Goal: Task Accomplishment & Management: Complete application form

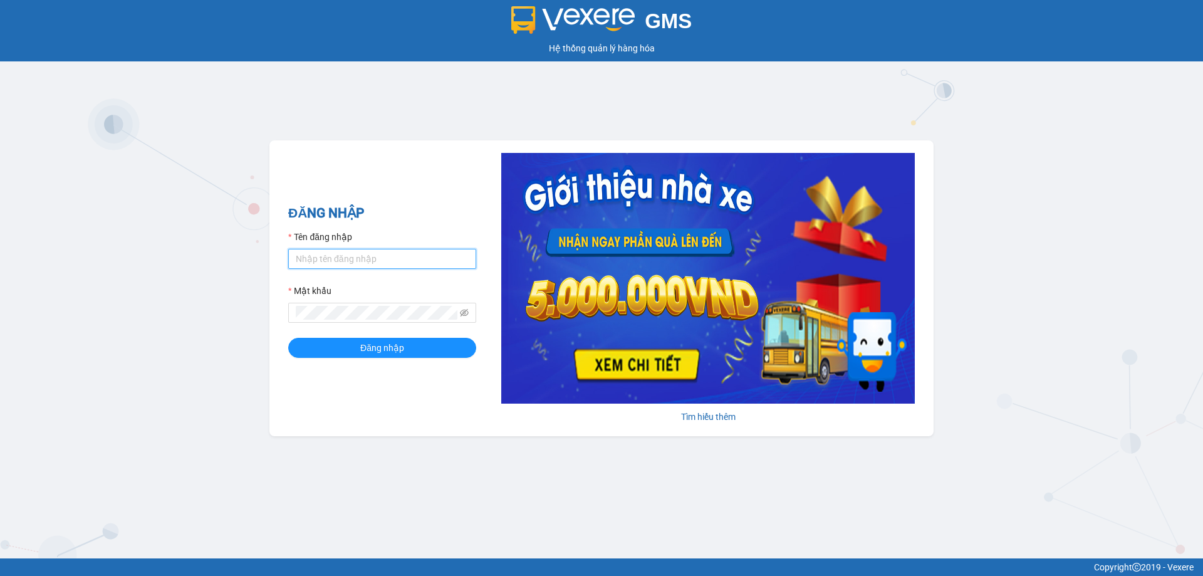
click at [365, 253] on input "Tên đăng nhập" at bounding box center [382, 259] width 188 height 20
type input "phandinhhuy.apq"
click at [288, 338] on button "Đăng nhập" at bounding box center [382, 348] width 188 height 20
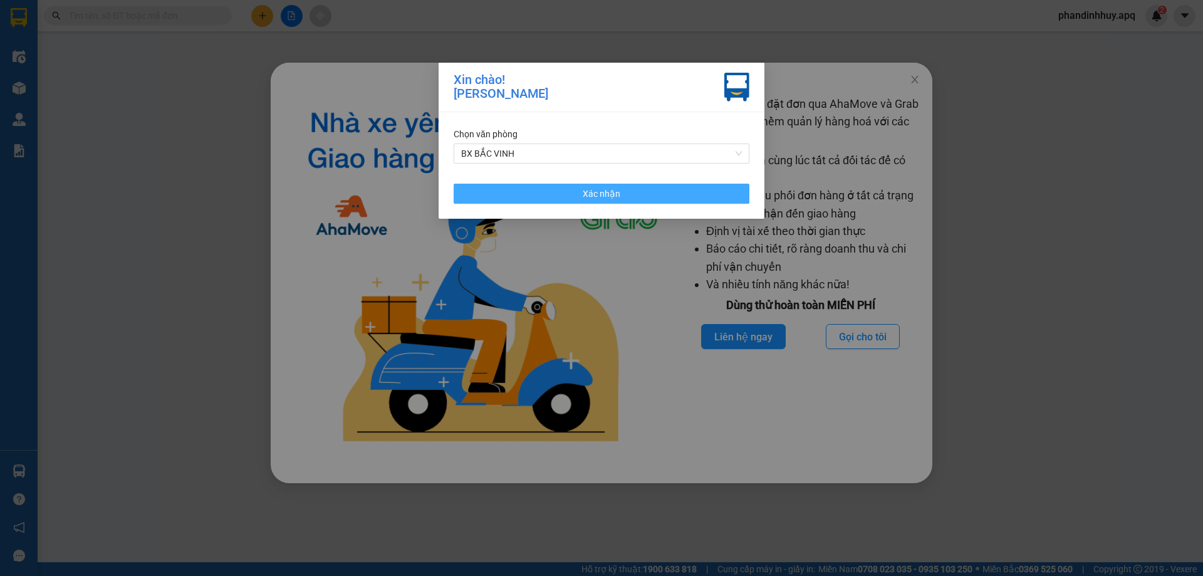
click at [673, 197] on button "Xác nhận" at bounding box center [602, 194] width 296 height 20
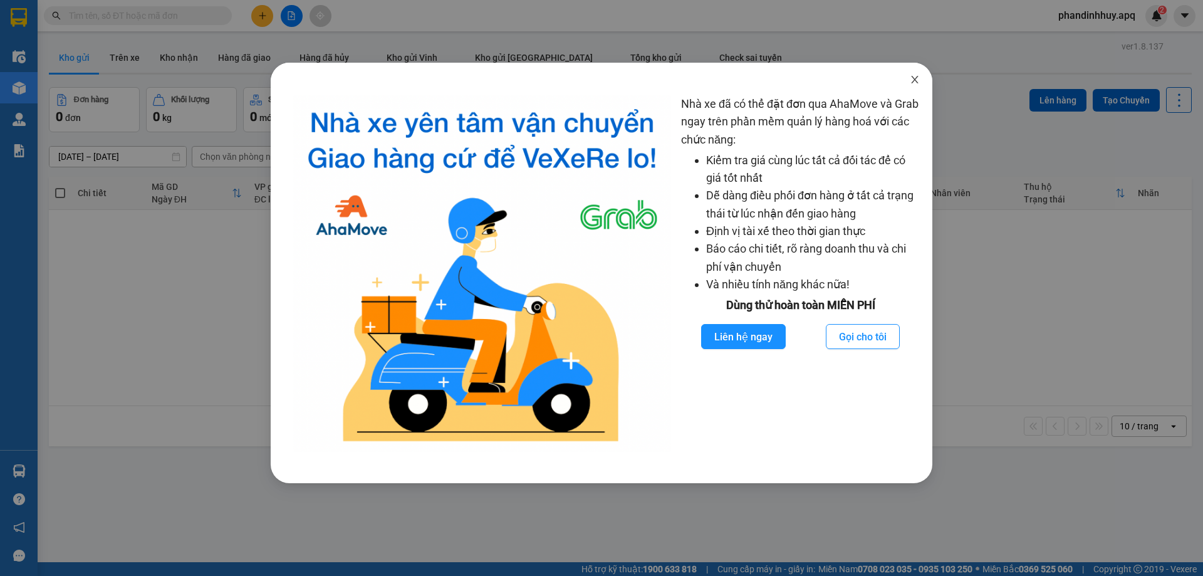
click at [918, 76] on icon "close" at bounding box center [915, 80] width 10 height 10
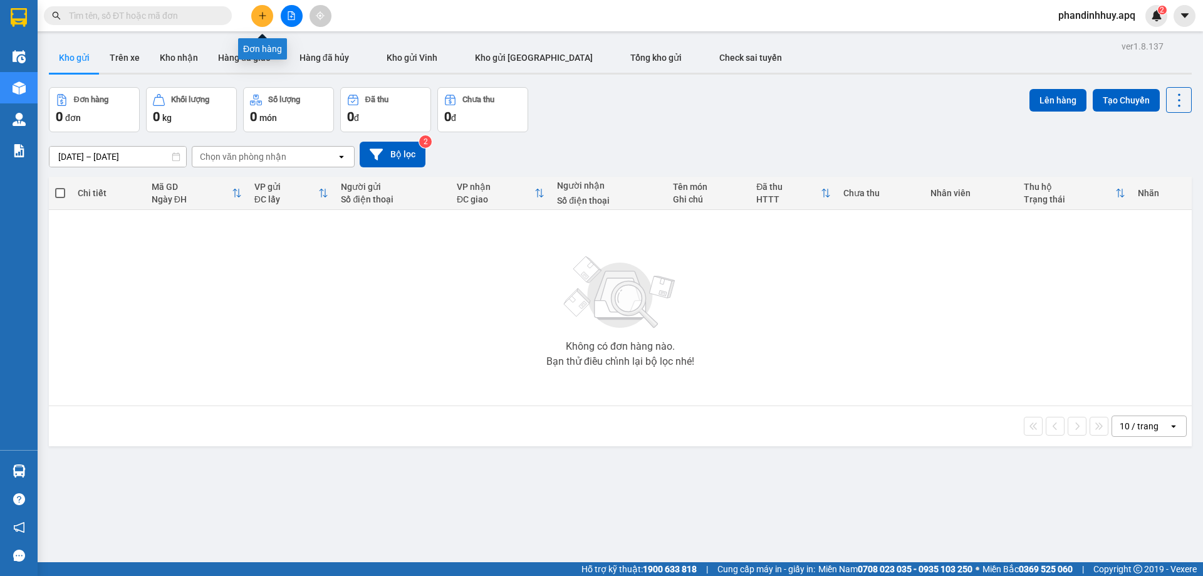
click at [259, 18] on icon "plus" at bounding box center [262, 15] width 9 height 9
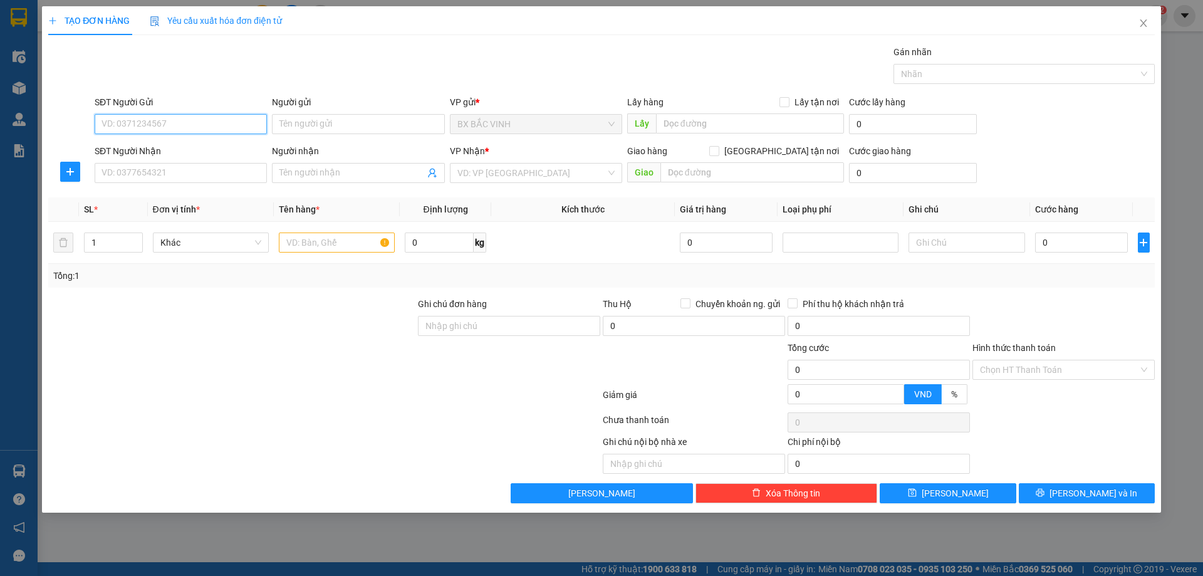
click at [221, 120] on input "SĐT Người Gửi" at bounding box center [181, 124] width 172 height 20
click at [186, 112] on div "SĐT Người Gửi" at bounding box center [181, 104] width 172 height 19
click at [184, 127] on input "SĐT Người Gửi" at bounding box center [181, 124] width 172 height 20
click at [186, 127] on input "SĐT Người Gửi" at bounding box center [181, 124] width 172 height 20
type input "0962995528"
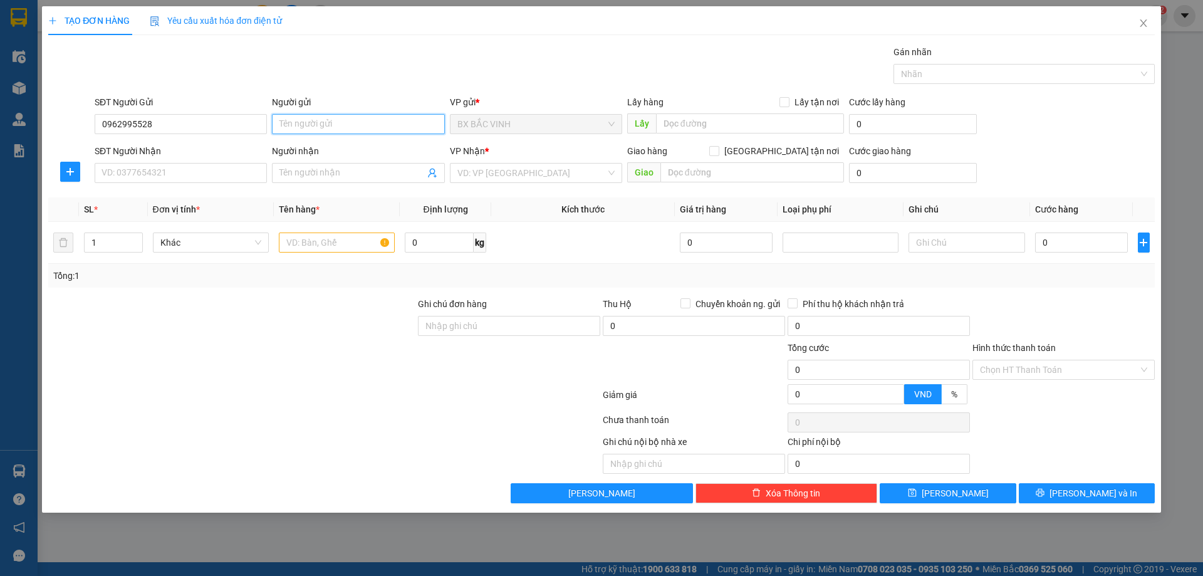
click at [297, 125] on input "Người gửi" at bounding box center [358, 124] width 172 height 20
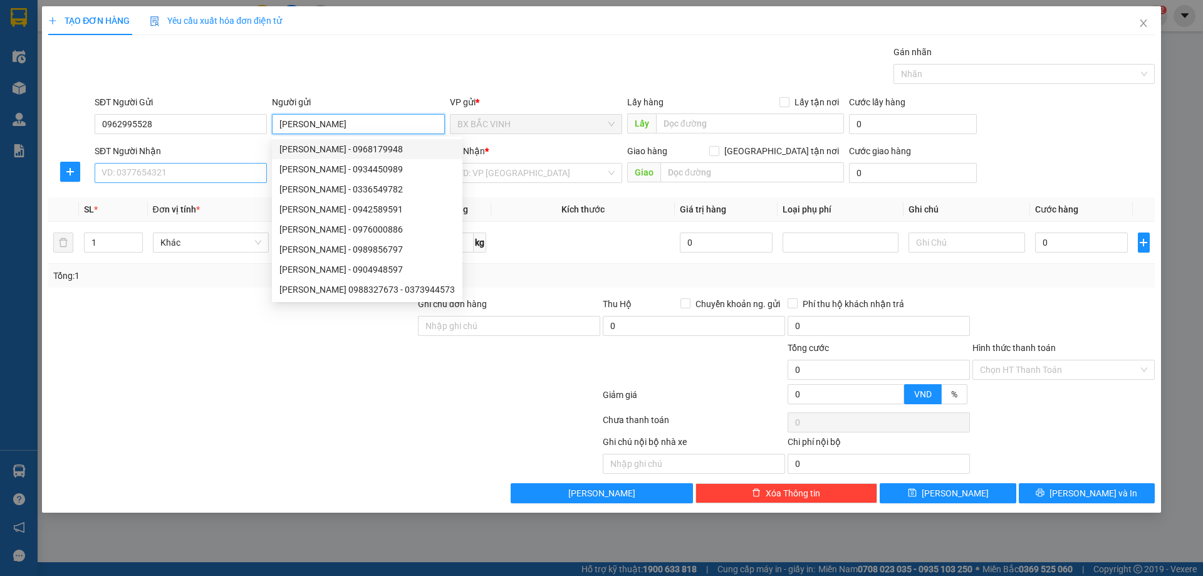
type input "[PERSON_NAME]"
click at [188, 173] on input "SĐT Người Nhận" at bounding box center [181, 173] width 172 height 20
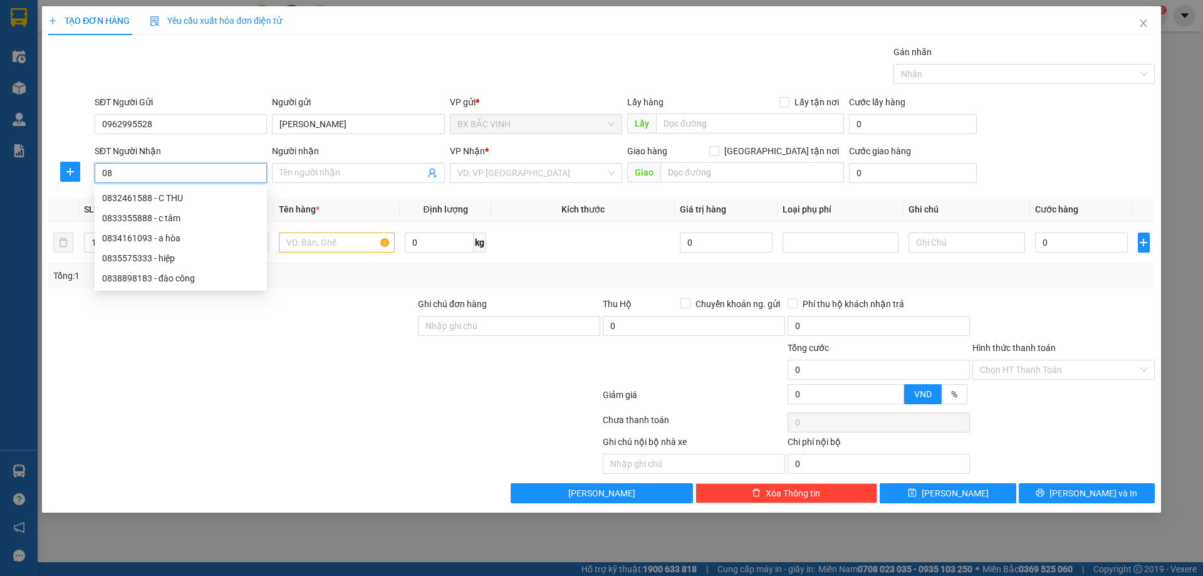
type input "0"
type input "0942838866"
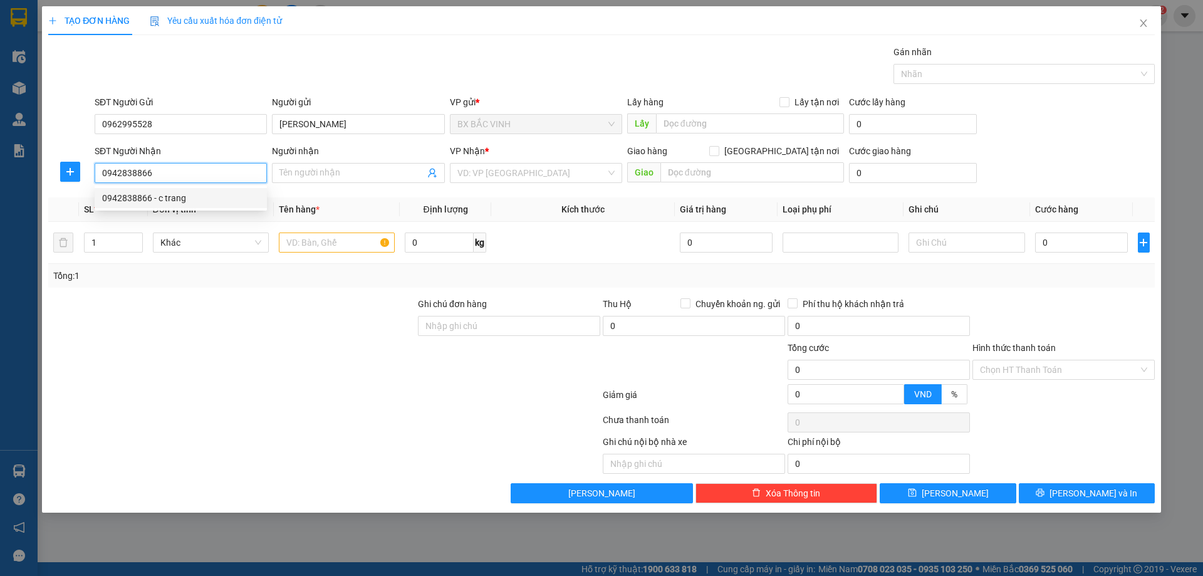
click at [190, 194] on div "0942838866 - c trang" at bounding box center [180, 198] width 157 height 14
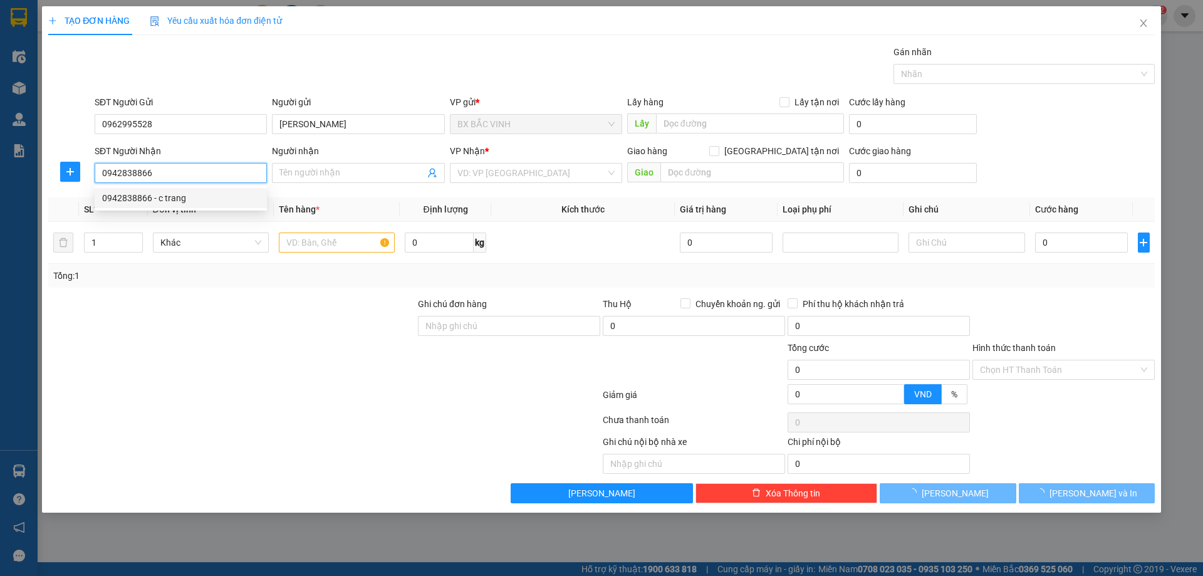
type input "c trang"
checkbox input "true"
type input "NH"
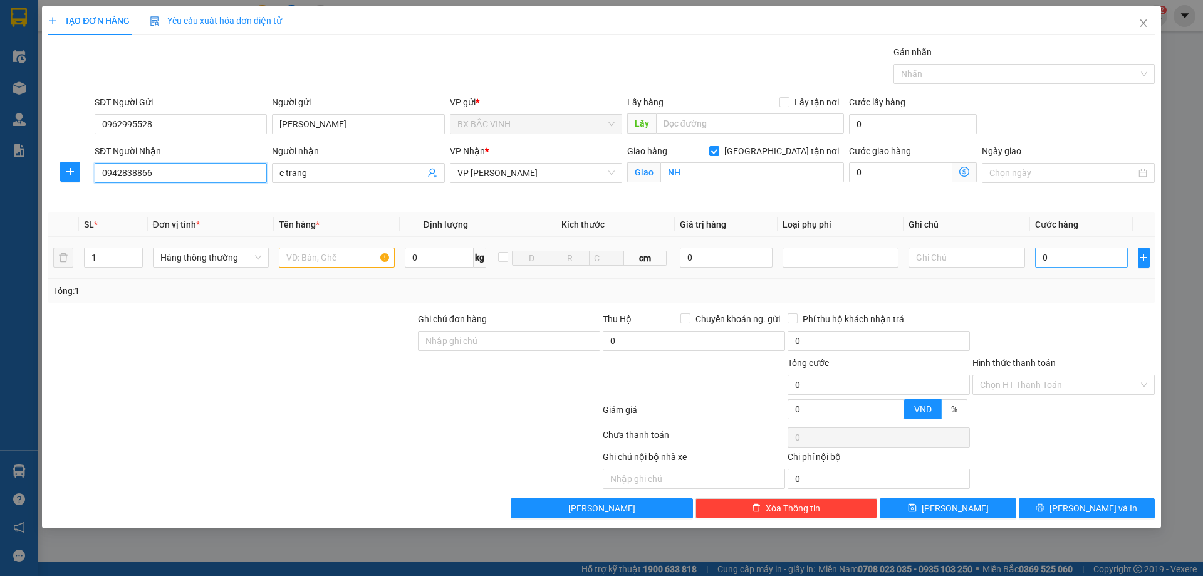
type input "0942838866"
click at [1062, 260] on input "0" at bounding box center [1081, 258] width 93 height 20
type input "4"
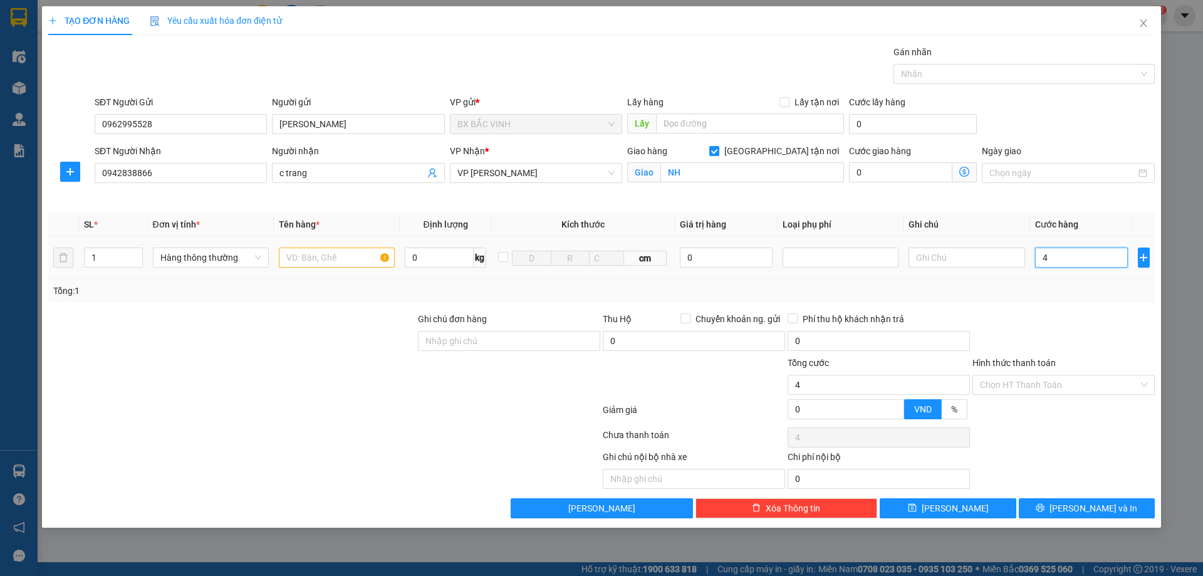
type input "40"
type input "400"
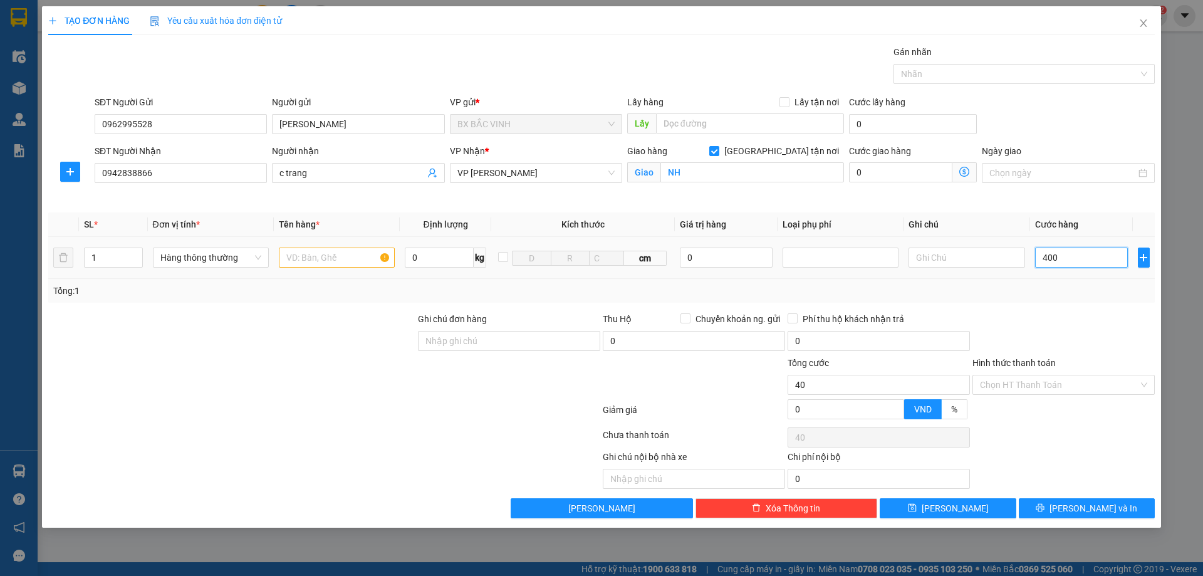
type input "400"
type input "4.000"
type input "40.000"
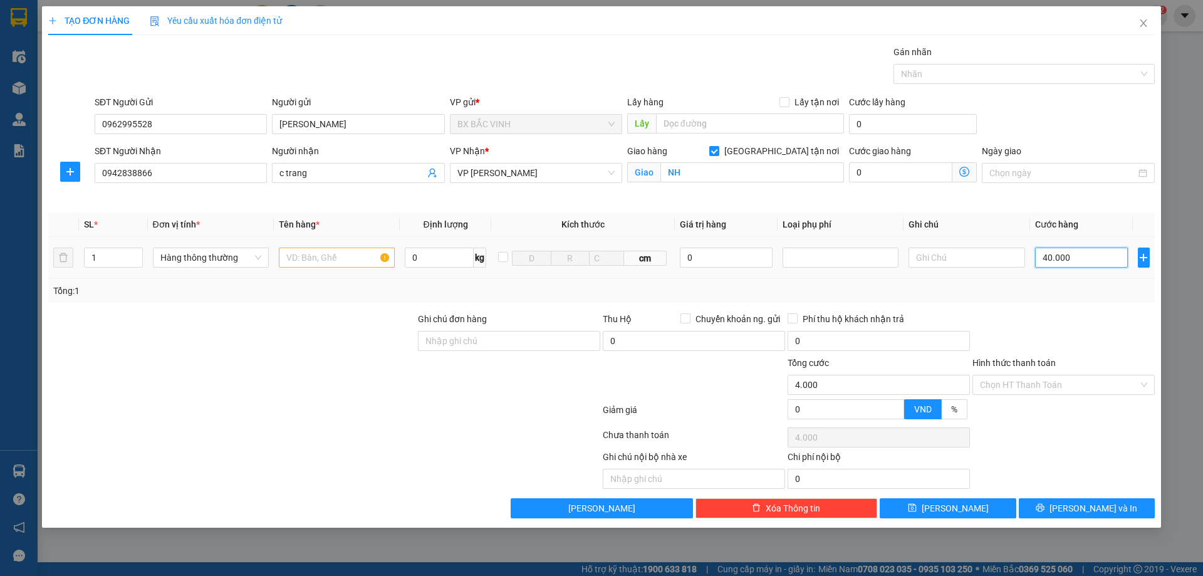
type input "40.000"
click at [1082, 514] on span "[PERSON_NAME] và In" at bounding box center [1094, 508] width 88 height 14
click at [359, 255] on input "text" at bounding box center [337, 258] width 116 height 20
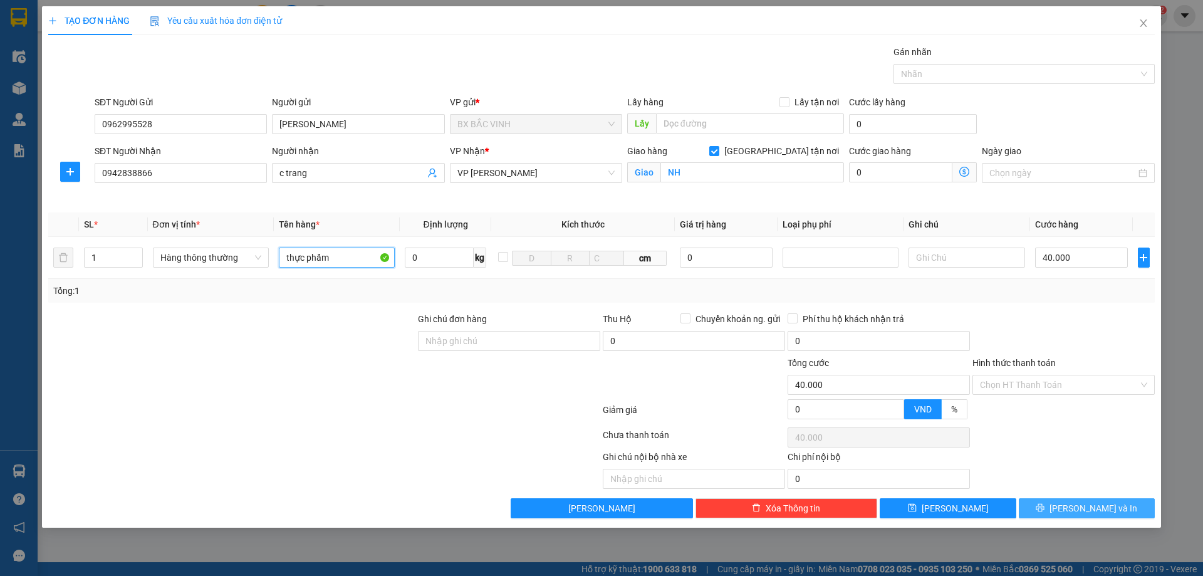
type input "thực phẩm"
click at [1077, 503] on span "[PERSON_NAME] và In" at bounding box center [1094, 508] width 88 height 14
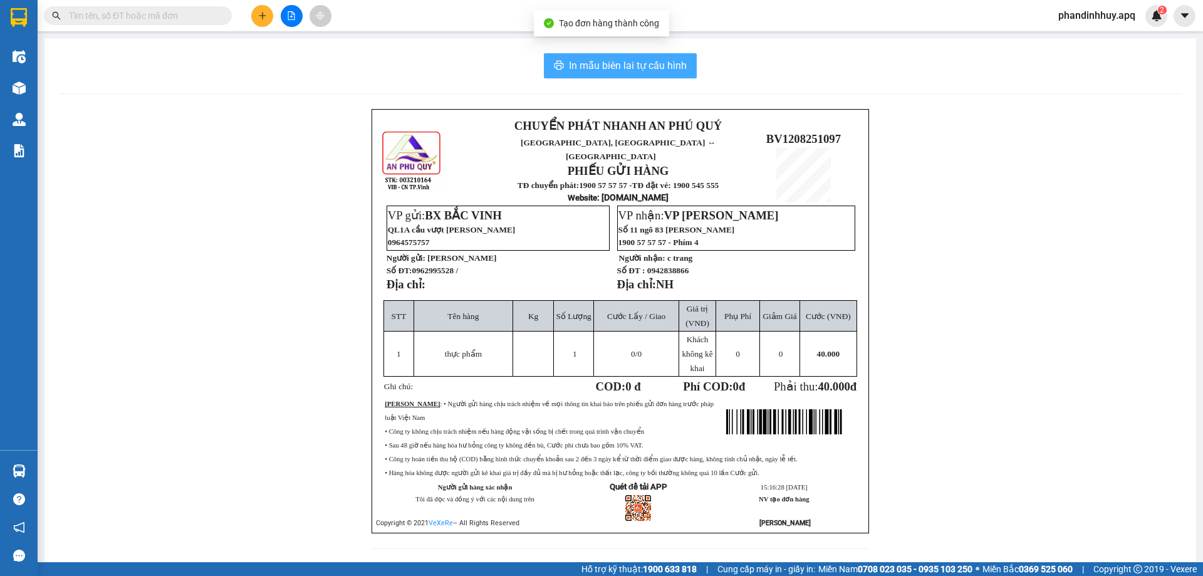
click at [646, 63] on span "In mẫu biên lai tự cấu hình" at bounding box center [628, 66] width 118 height 16
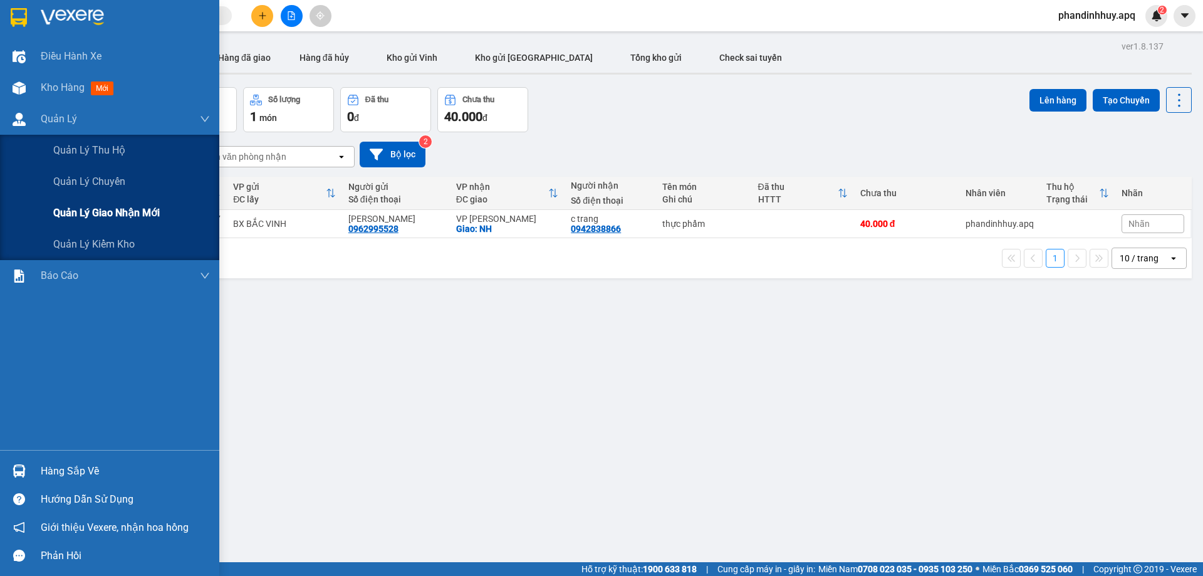
click at [108, 219] on span "Quản lý giao nhận mới" at bounding box center [106, 213] width 107 height 16
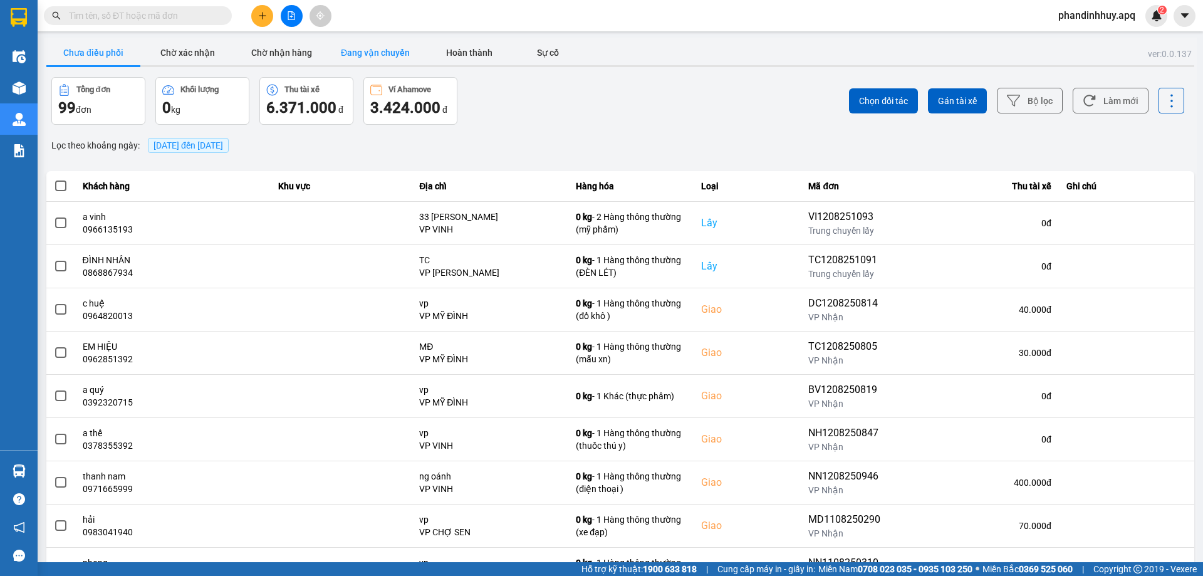
click at [376, 49] on button "Đang vận chuyển" at bounding box center [375, 52] width 94 height 25
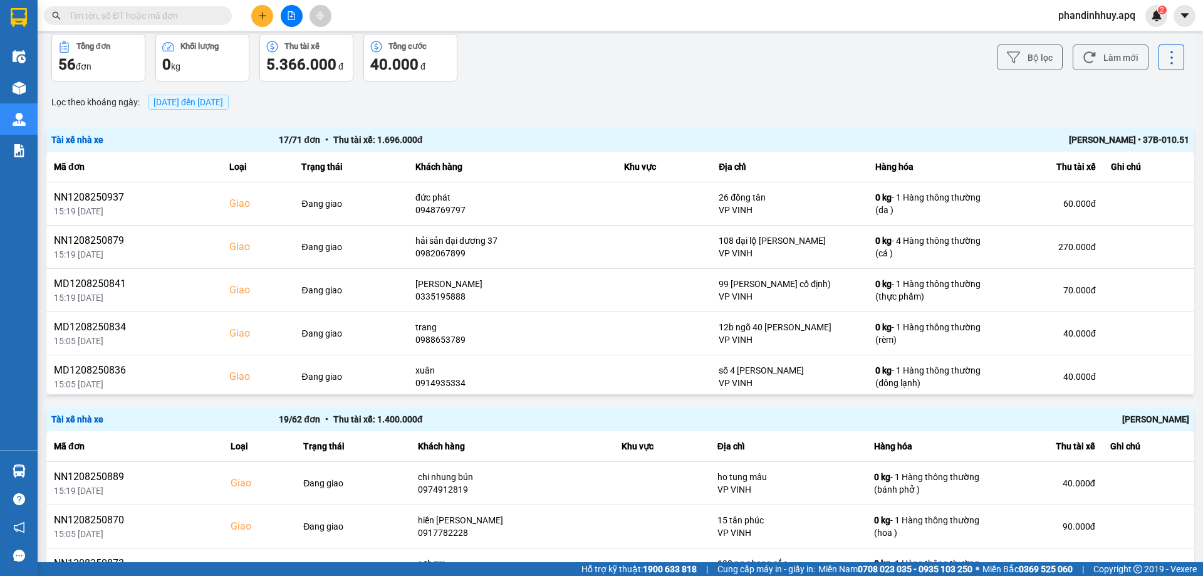
scroll to position [63, 0]
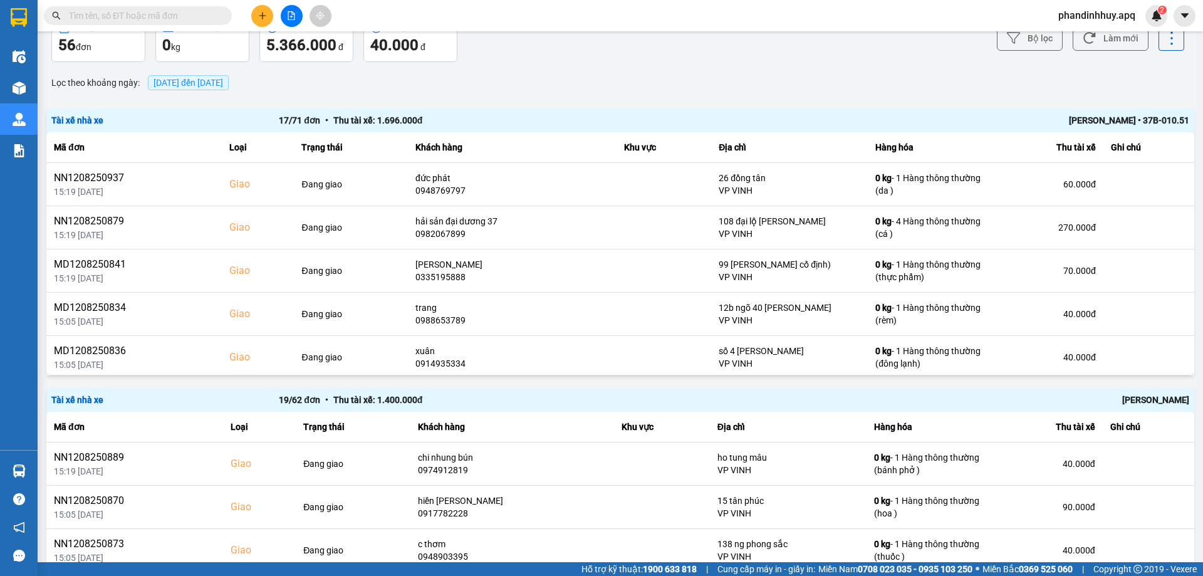
click at [750, 125] on div "[PERSON_NAME] • 37B-010.51" at bounding box center [962, 120] width 455 height 14
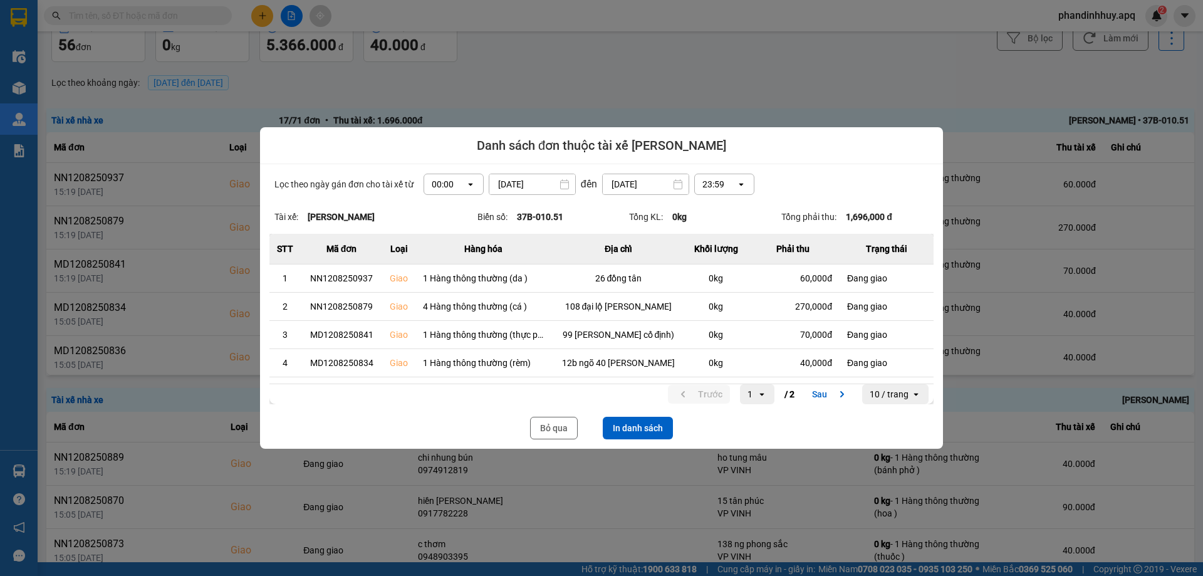
drag, startPoint x: 751, startPoint y: 128, endPoint x: 739, endPoint y: 88, distance: 41.8
click at [739, 88] on div at bounding box center [601, 288] width 1203 height 576
click at [637, 426] on button "In danh sách" at bounding box center [638, 428] width 70 height 23
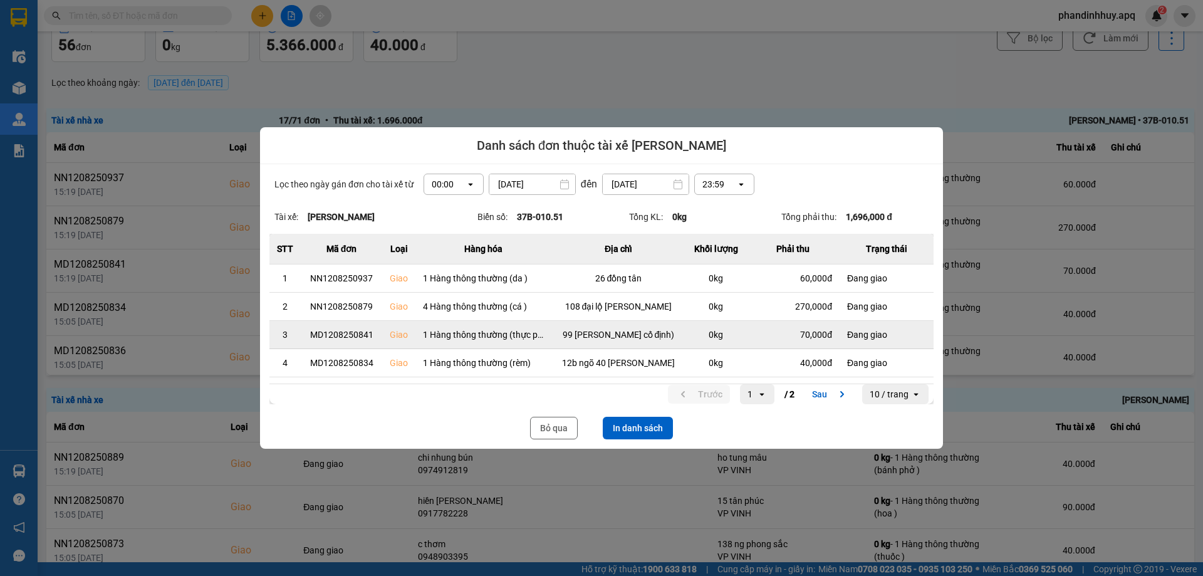
scroll to position [0, 0]
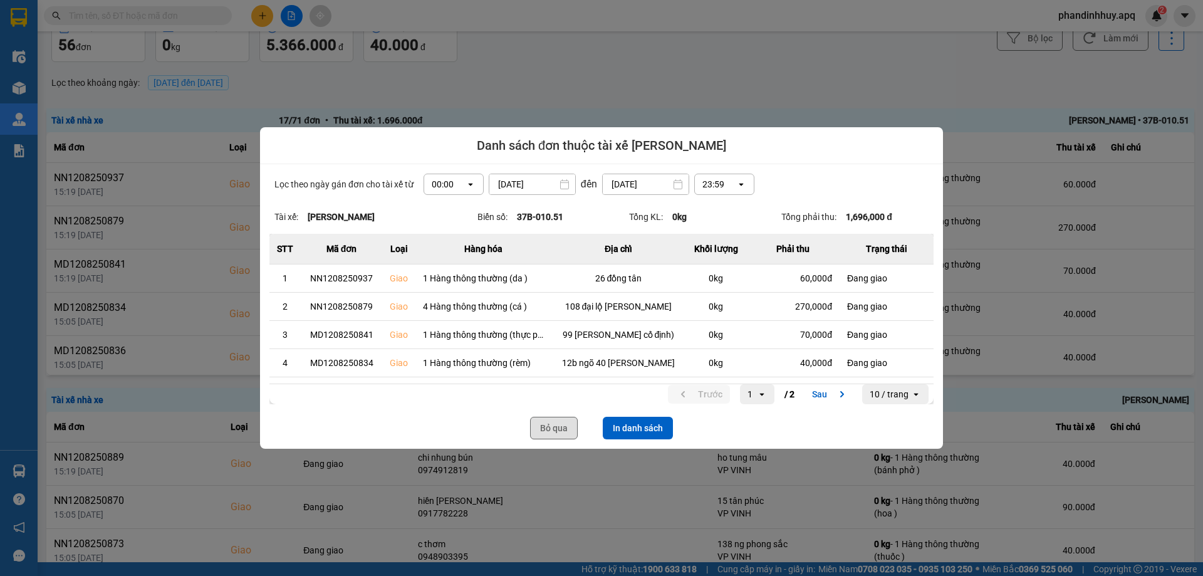
click at [562, 426] on button "Bỏ qua" at bounding box center [554, 428] width 48 height 23
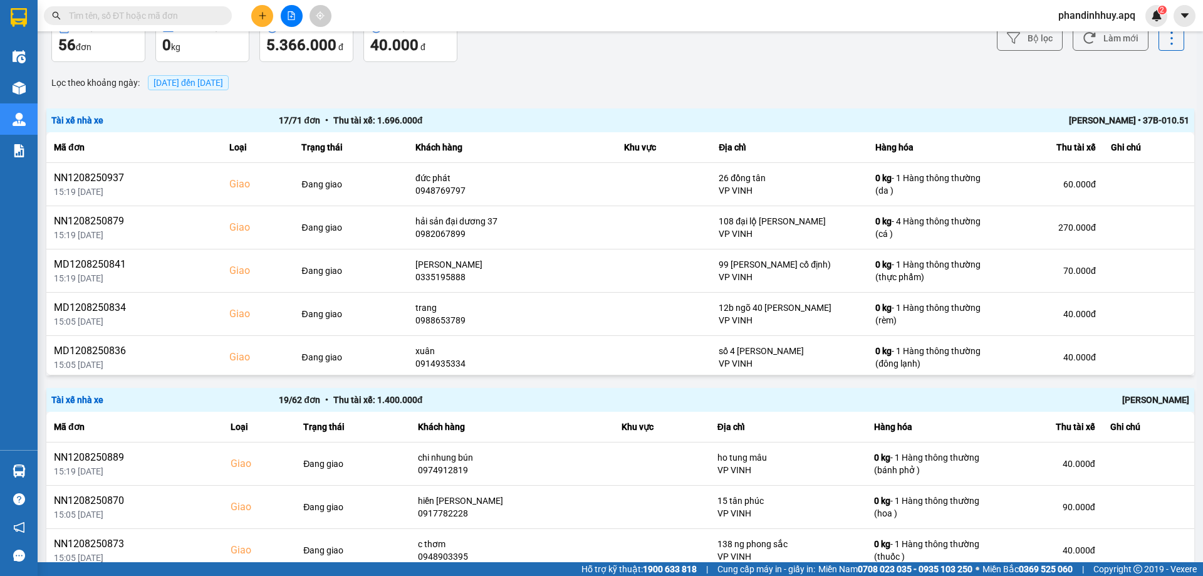
click at [990, 389] on div "Tài xế nhà xe 19 / 62 đơn • Thu tài xế: 1.400.000 đ [PERSON_NAME]" at bounding box center [620, 400] width 1148 height 24
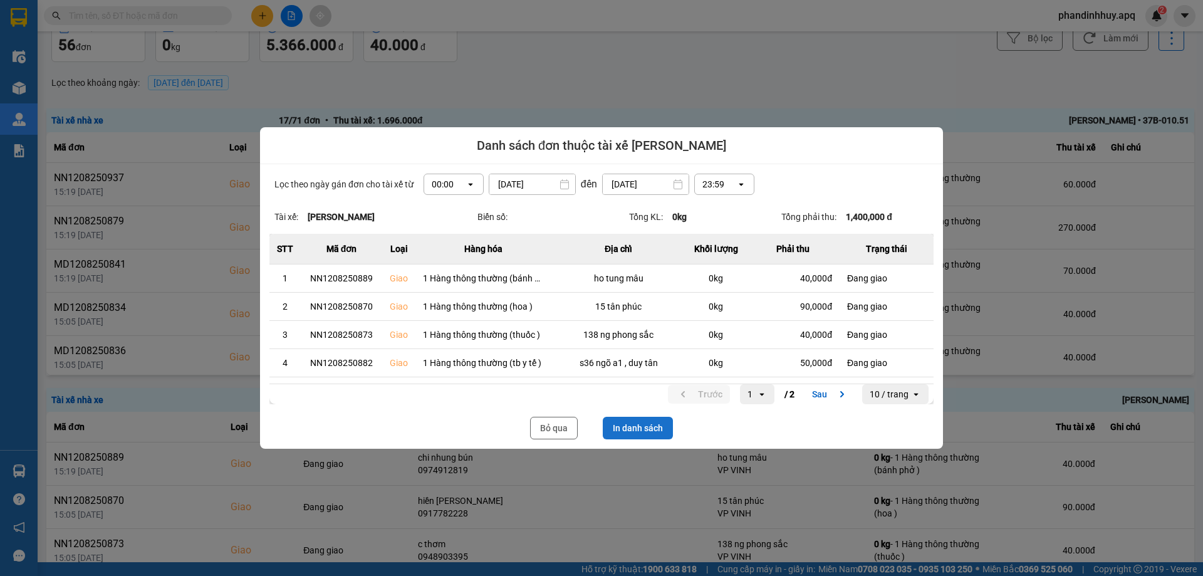
click at [644, 426] on button "In danh sách" at bounding box center [638, 428] width 70 height 23
click at [555, 427] on button "Bỏ qua" at bounding box center [554, 428] width 48 height 23
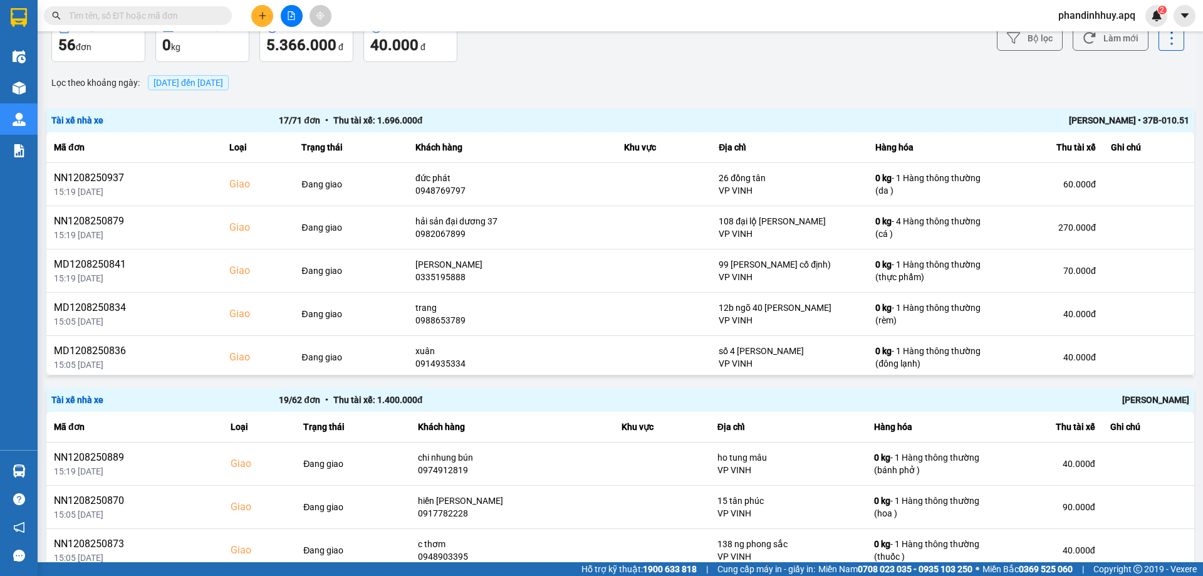
click at [804, 90] on div "Lọc theo khoảng ngày : [DATE] đến [DATE]" at bounding box center [620, 82] width 1148 height 21
click at [296, 18] on button at bounding box center [292, 16] width 22 height 22
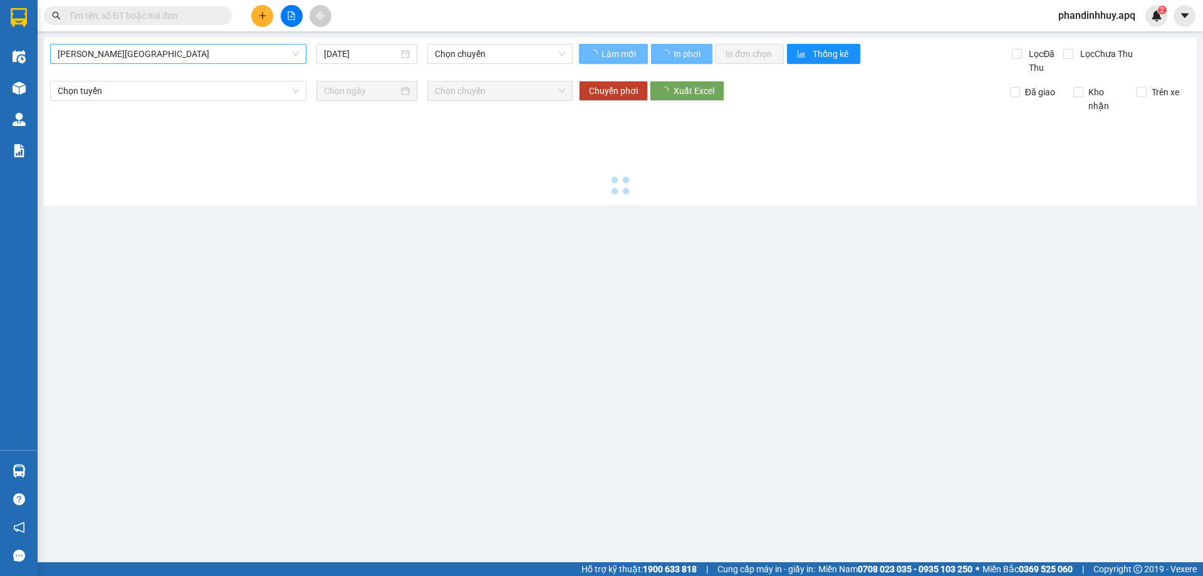
click at [139, 58] on span "[PERSON_NAME][GEOGRAPHIC_DATA]" at bounding box center [178, 53] width 241 height 19
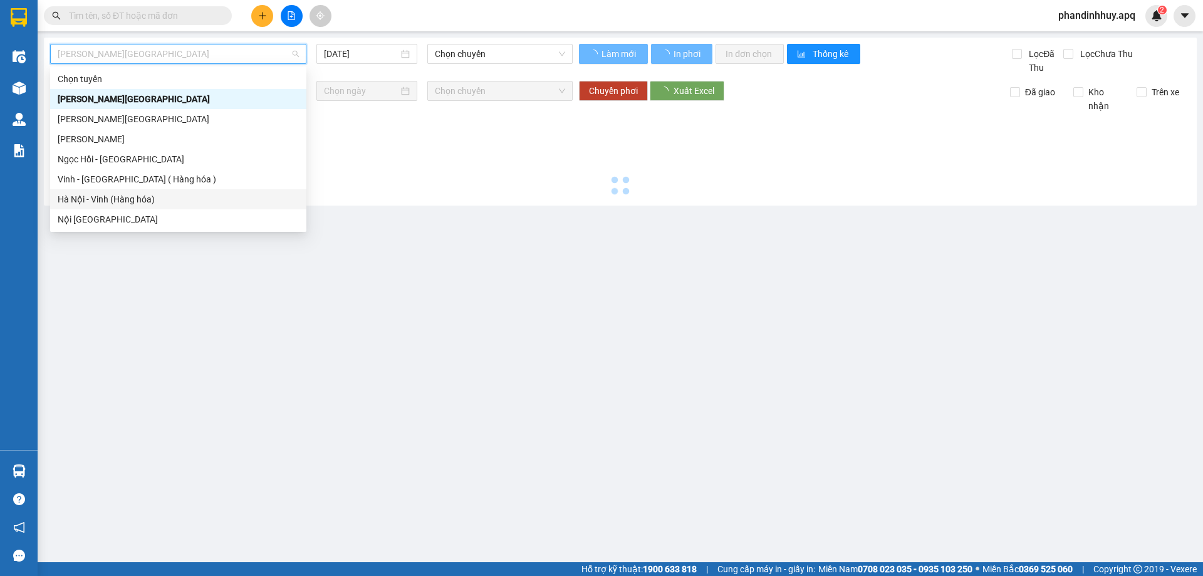
click at [126, 205] on div "Hà Nội - Vinh (Hàng hóa)" at bounding box center [178, 199] width 241 height 14
type input "[DATE]"
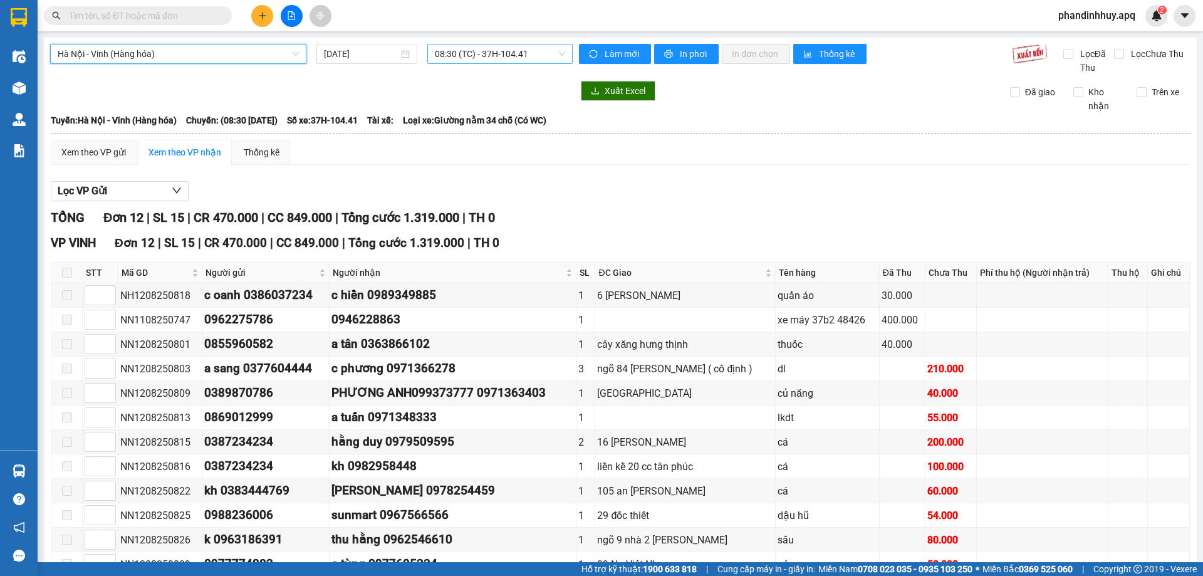
click at [491, 49] on span "08:30 (TC) - 37H-104.41" at bounding box center [500, 53] width 130 height 19
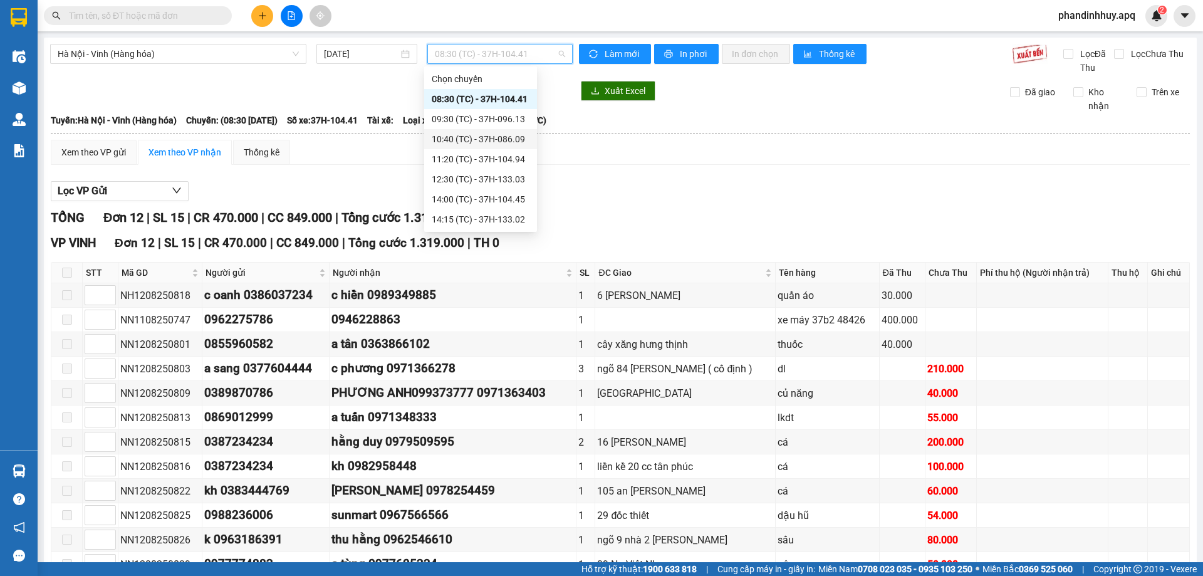
click at [503, 146] on div "10:40 (TC) - 37H-086.09" at bounding box center [480, 139] width 113 height 20
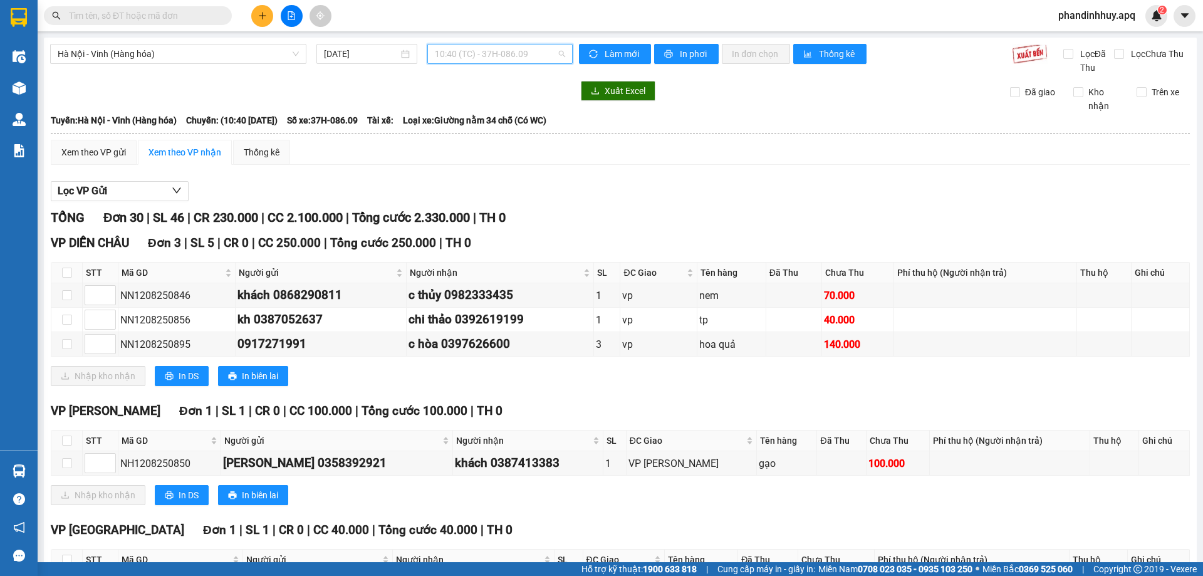
click at [449, 55] on span "10:40 (TC) - 37H-086.09" at bounding box center [500, 53] width 130 height 19
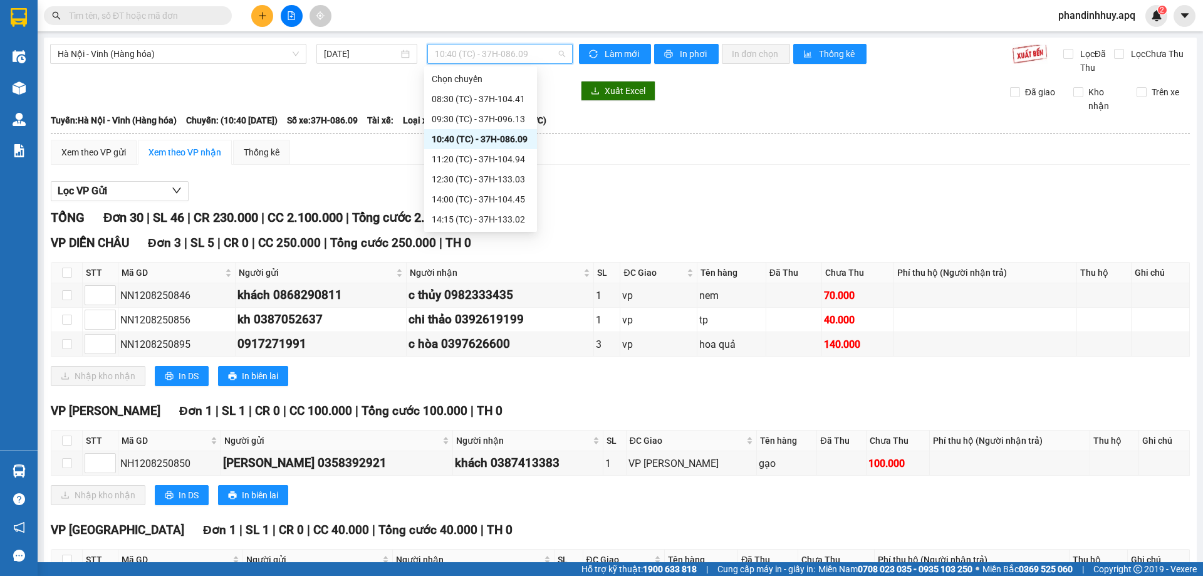
click at [464, 149] on div "10:40 (TC) - 37H-086.09" at bounding box center [480, 139] width 113 height 20
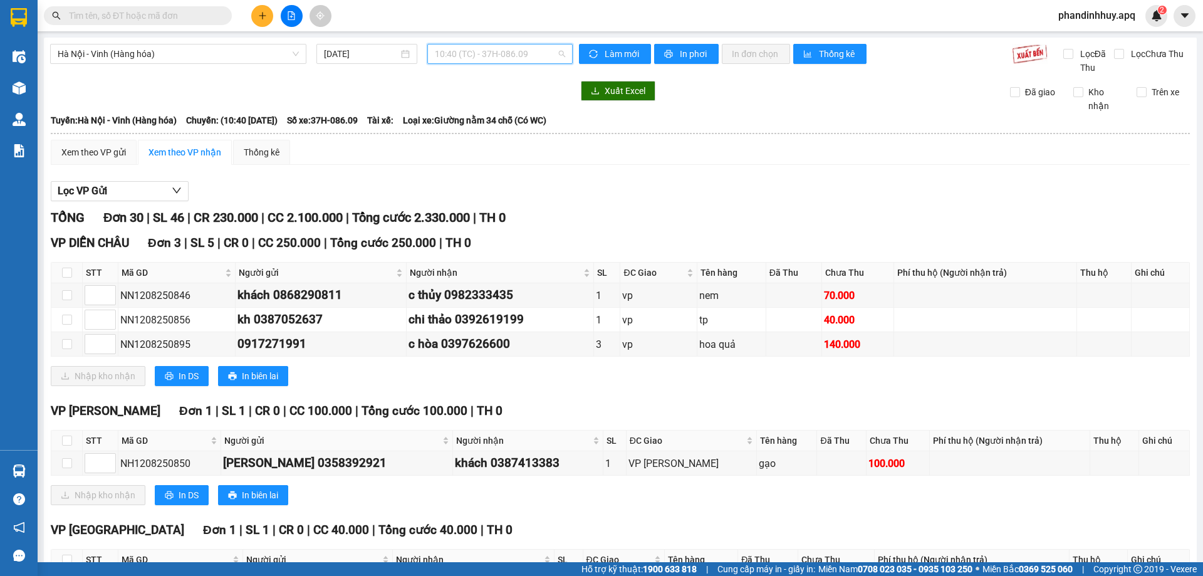
click at [471, 57] on span "10:40 (TC) - 37H-086.09" at bounding box center [500, 53] width 130 height 19
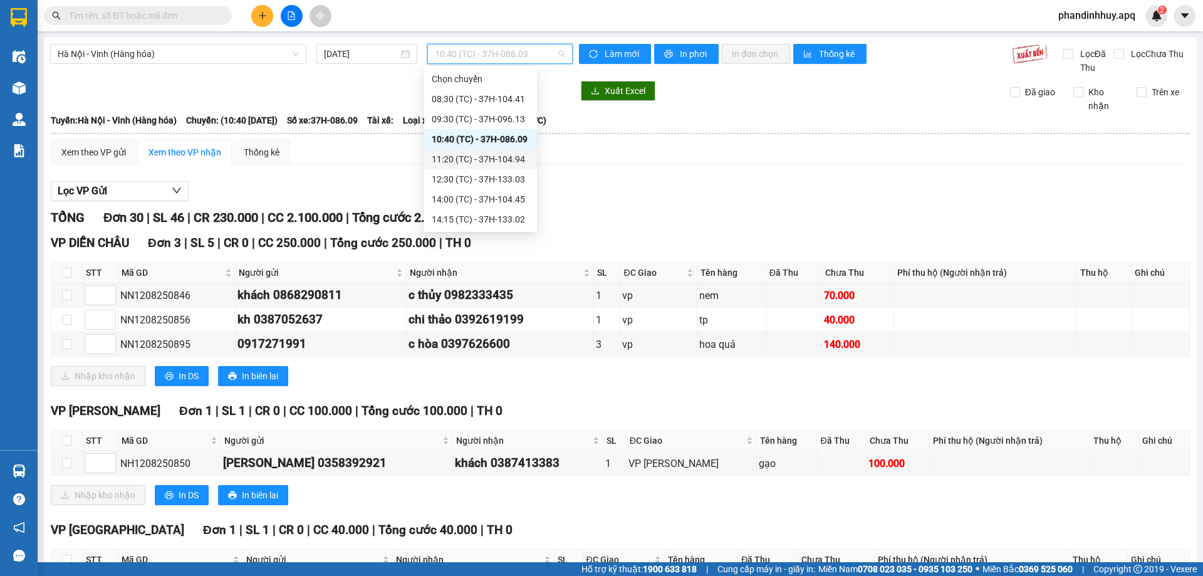
click at [464, 160] on div "11:20 (TC) - 37H-104.94" at bounding box center [481, 159] width 98 height 14
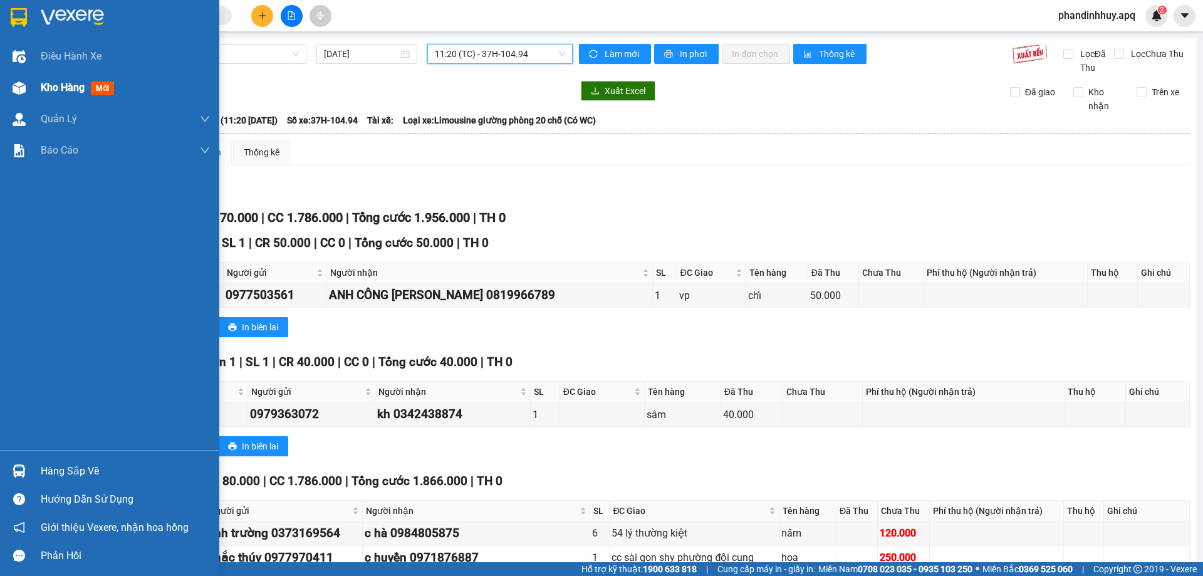
click at [29, 90] on div at bounding box center [19, 88] width 22 height 22
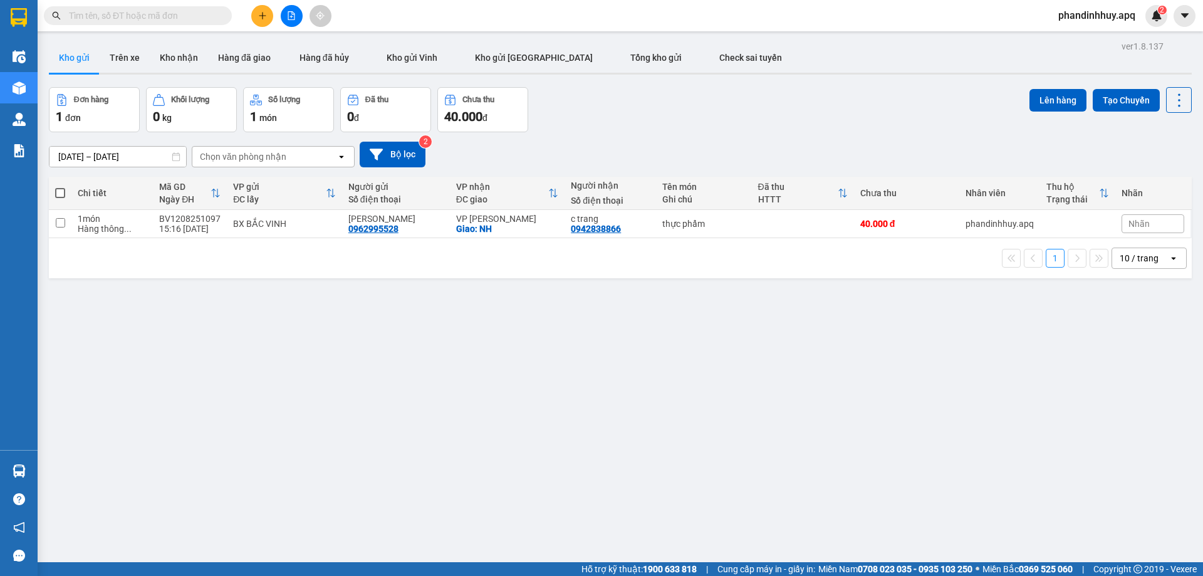
click at [790, 130] on div "Đơn hàng 1 đơn Khối lượng 0 kg Số lượng 1 món Đã thu 0 đ Chưa thu 40.000 đ Lên …" at bounding box center [620, 109] width 1143 height 45
click at [696, 103] on div "Đơn hàng 1 đơn Khối lượng 0 kg Số lượng 1 món Đã thu 0 đ Chưa thu 40.000 đ Lên …" at bounding box center [620, 109] width 1143 height 45
click at [162, 21] on input "text" at bounding box center [143, 16] width 148 height 14
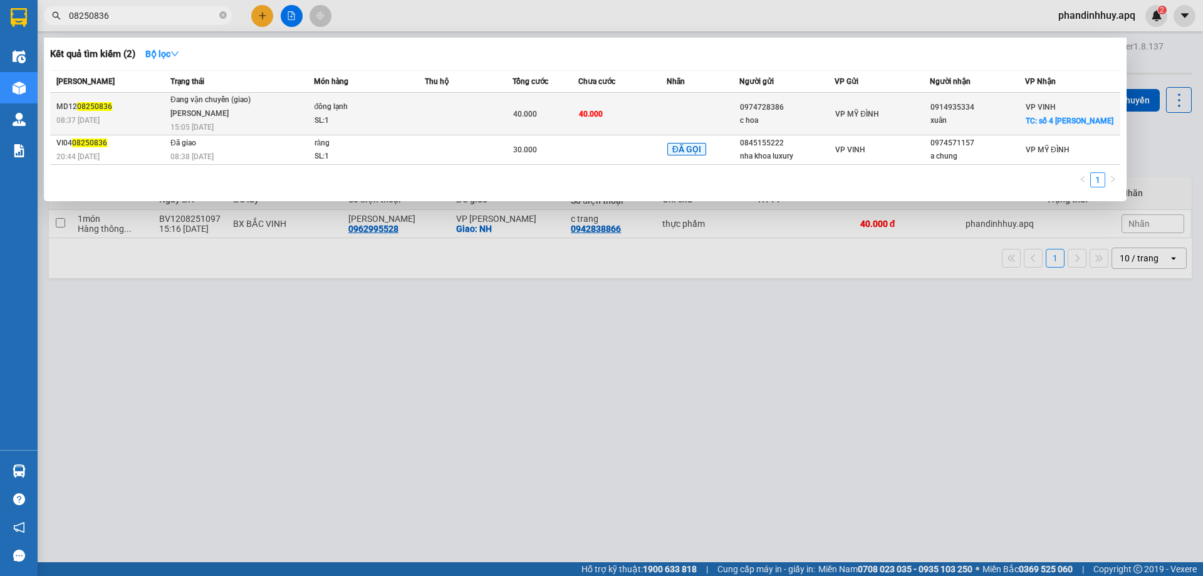
type input "08250836"
drag, startPoint x: 191, startPoint y: 106, endPoint x: 352, endPoint y: 134, distance: 164.1
click at [352, 134] on tr "MD12 08250836 08:37 [DATE] Đang vận chuyển (giao) [PERSON_NAME] 15:05 [DATE] đô…" at bounding box center [585, 114] width 1070 height 43
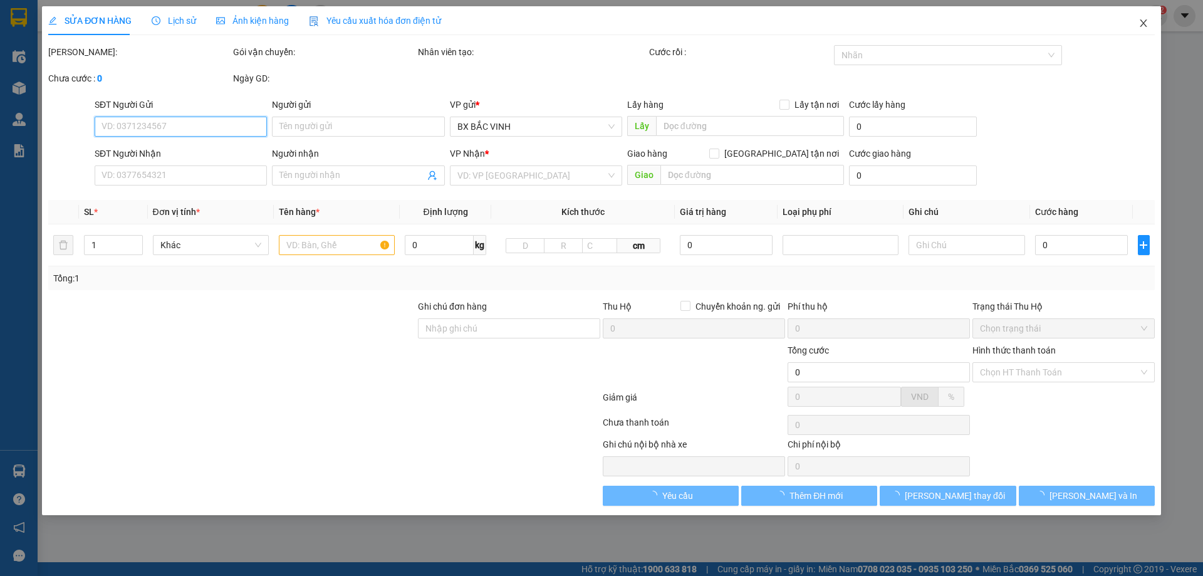
type input "0974728386"
type input "c hoa"
type input "0914935334"
type input "xuân"
checkbox input "true"
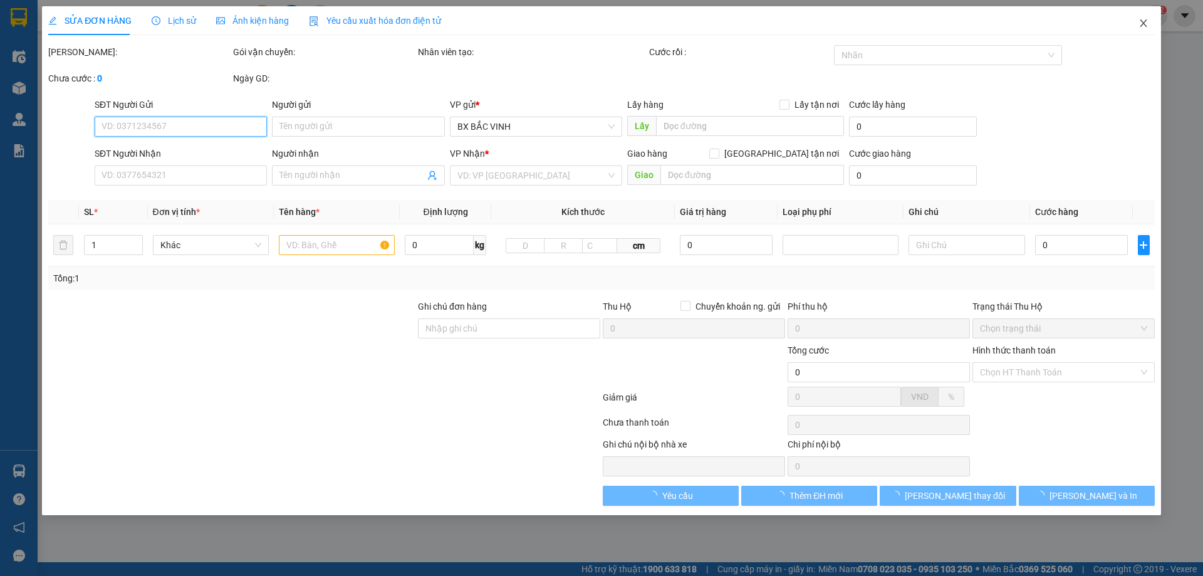
type input "số 4 [PERSON_NAME]"
type input "40.000"
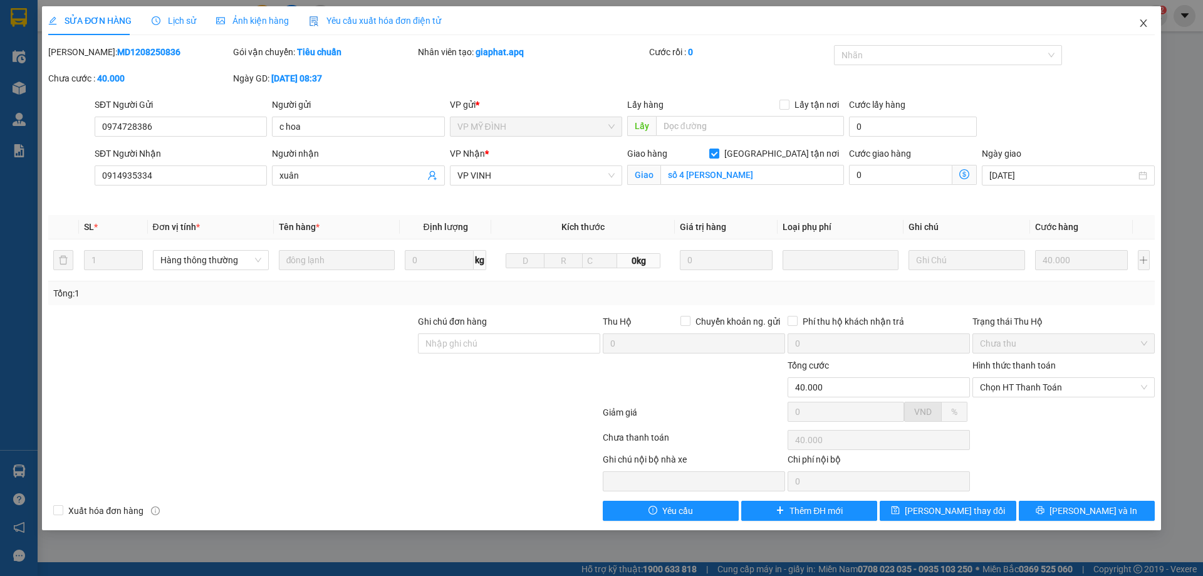
click at [1143, 21] on icon "close" at bounding box center [1144, 23] width 10 height 10
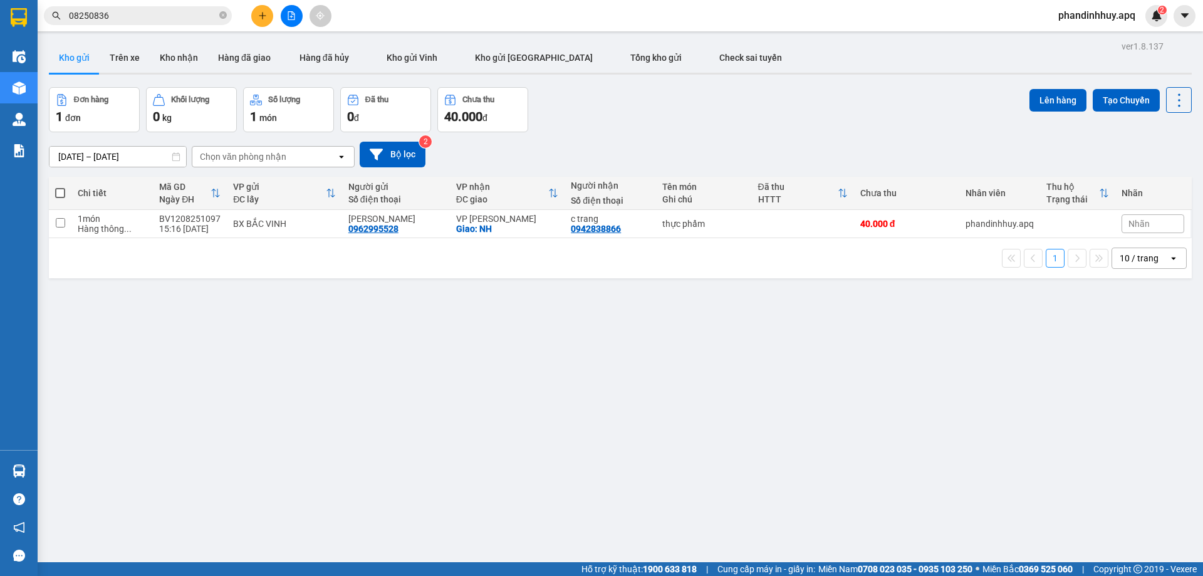
click at [618, 134] on div "[DATE] – [DATE] Press the down arrow key to interact with the calendar and sele…" at bounding box center [620, 154] width 1143 height 44
click at [164, 17] on input "08250836" at bounding box center [143, 16] width 148 height 14
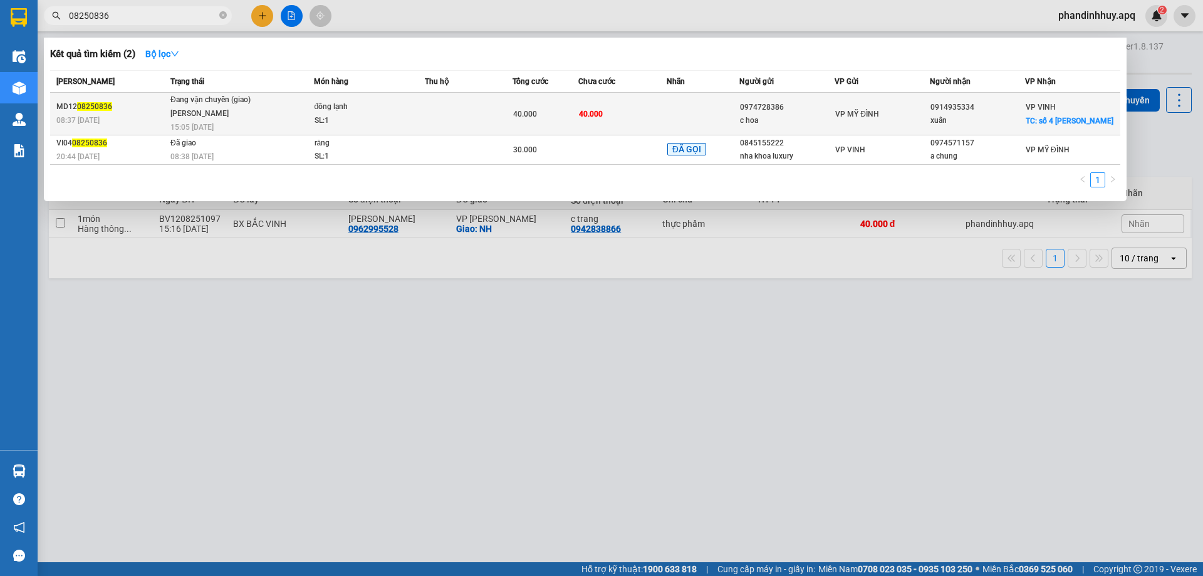
click at [207, 118] on div "[PERSON_NAME]" at bounding box center [217, 114] width 94 height 14
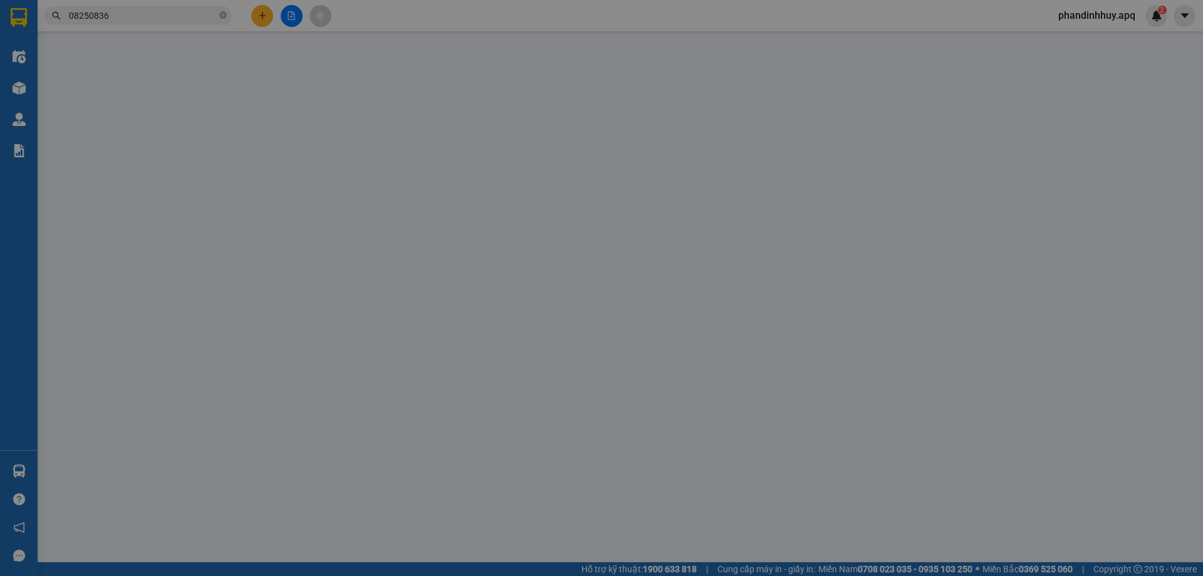
click at [174, 22] on div "SỬA ĐƠN HÀNG Lịch sử Ảnh kiện hàng Yêu cầu xuất hóa đơn điện tử Total Paid Fee …" at bounding box center [601, 288] width 1203 height 576
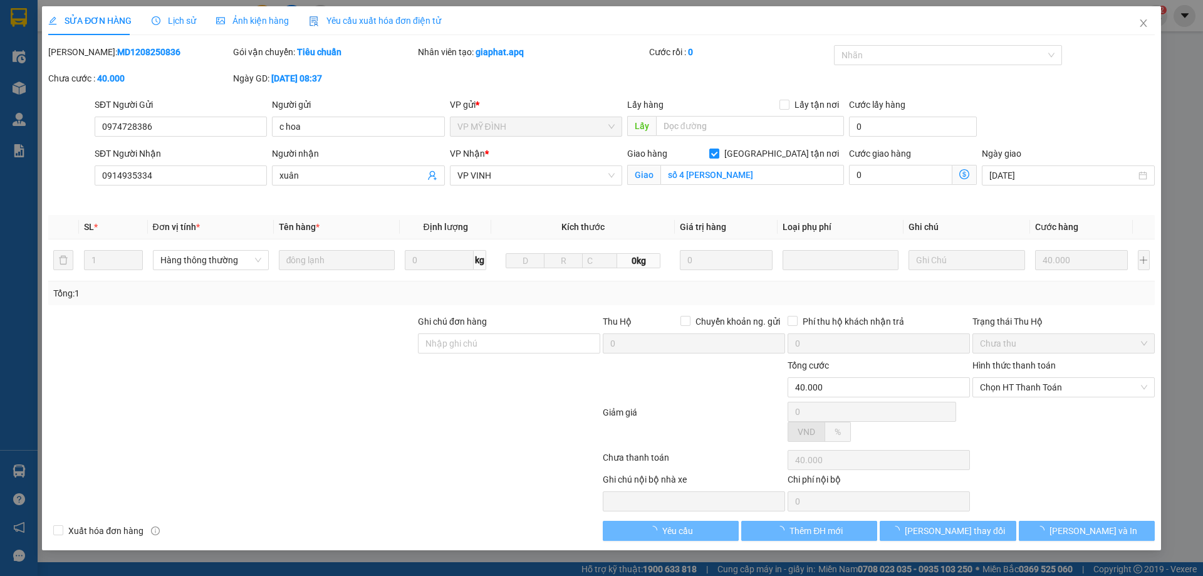
type input "0974728386"
type input "c hoa"
type input "0914935334"
type input "xuân"
checkbox input "true"
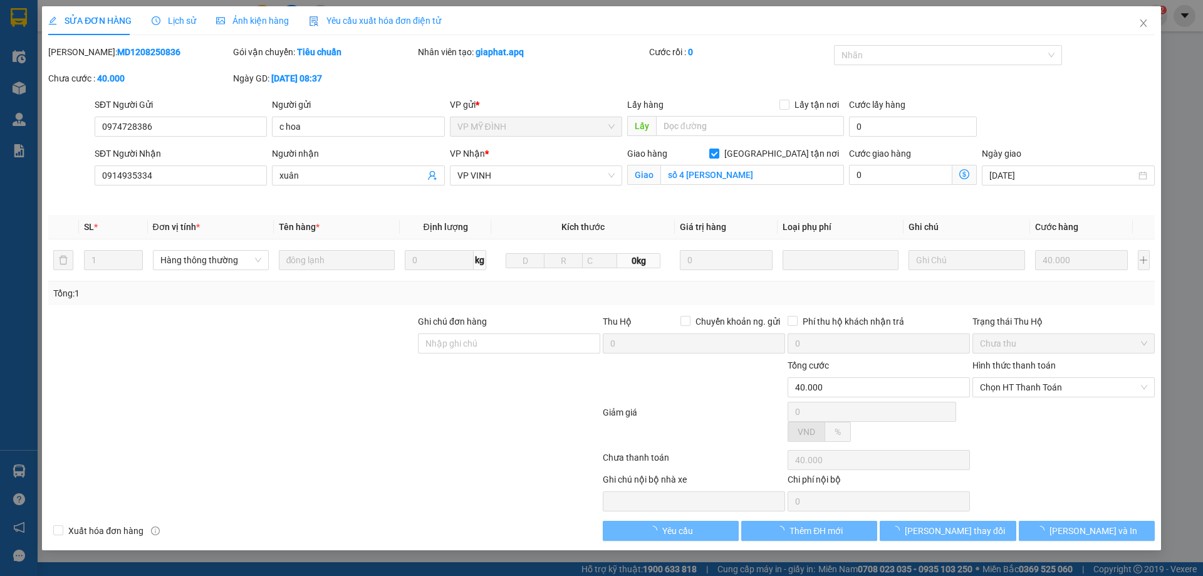
type input "số 4 [PERSON_NAME]"
type input "40.000"
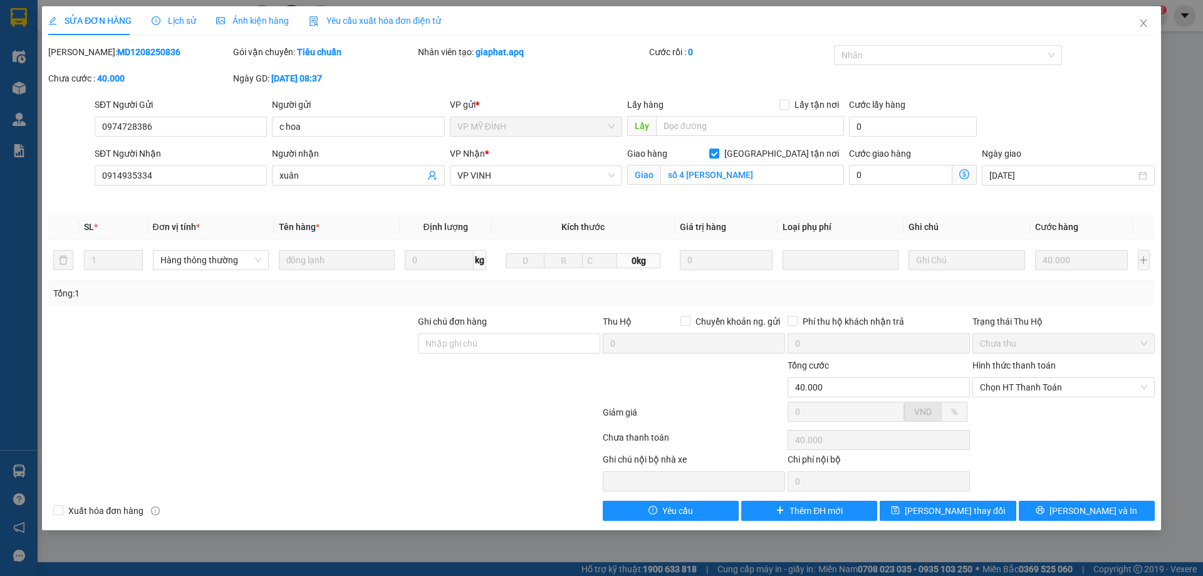
click at [174, 22] on span "Lịch sử" at bounding box center [174, 21] width 44 height 10
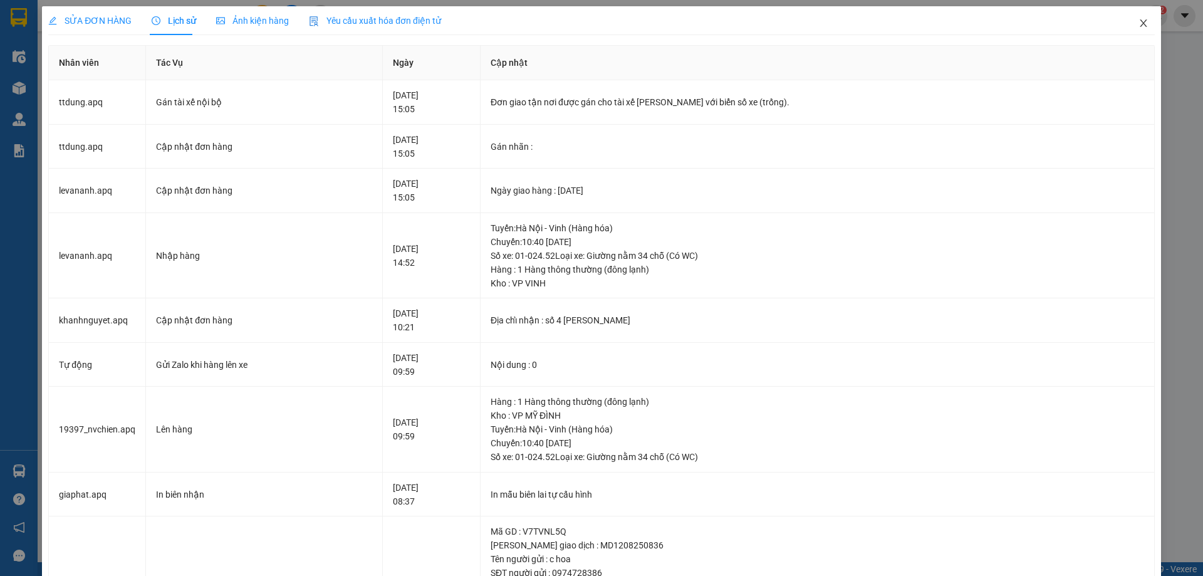
click at [1140, 24] on icon "close" at bounding box center [1143, 23] width 7 height 8
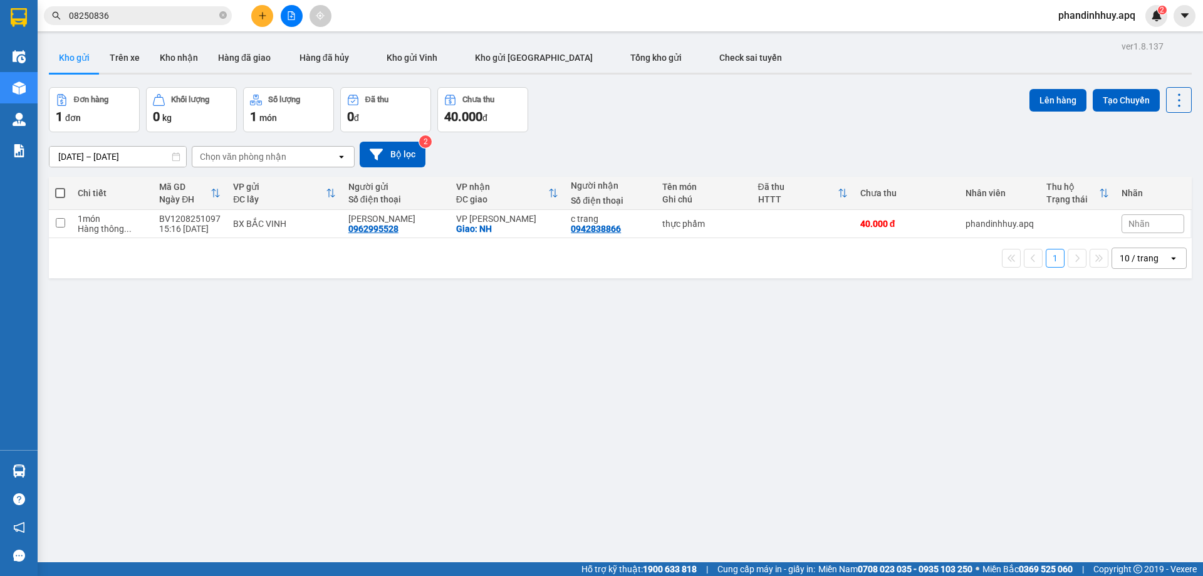
click at [570, 147] on div "[DATE] – [DATE] Press the down arrow key to interact with the calendar and sele…" at bounding box center [620, 155] width 1143 height 26
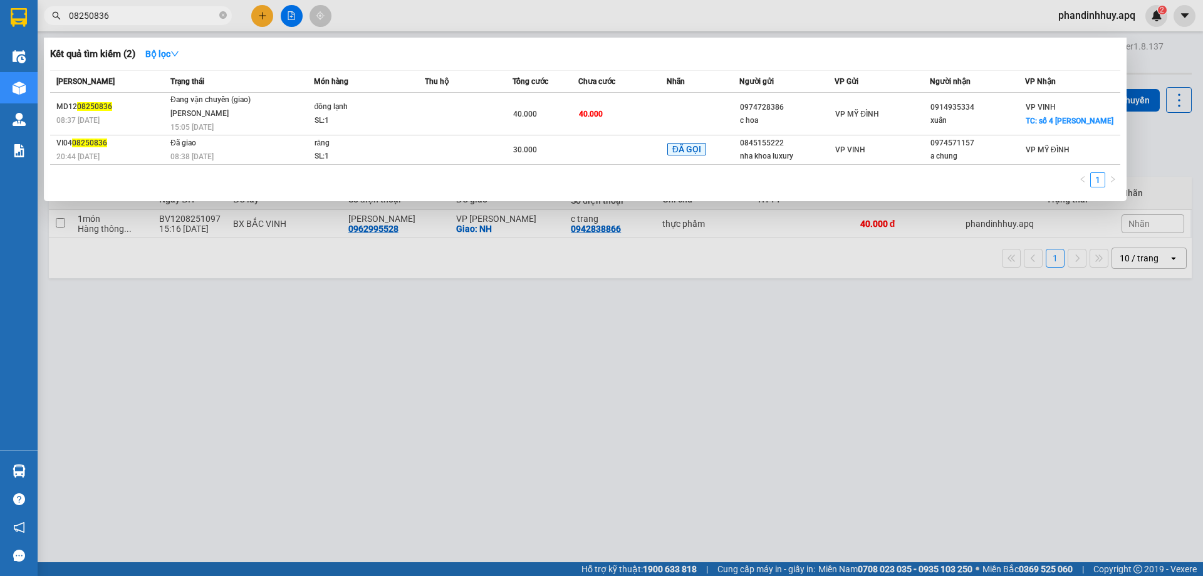
click at [162, 13] on input "08250836" at bounding box center [143, 16] width 148 height 14
click at [292, 14] on div at bounding box center [601, 288] width 1203 height 576
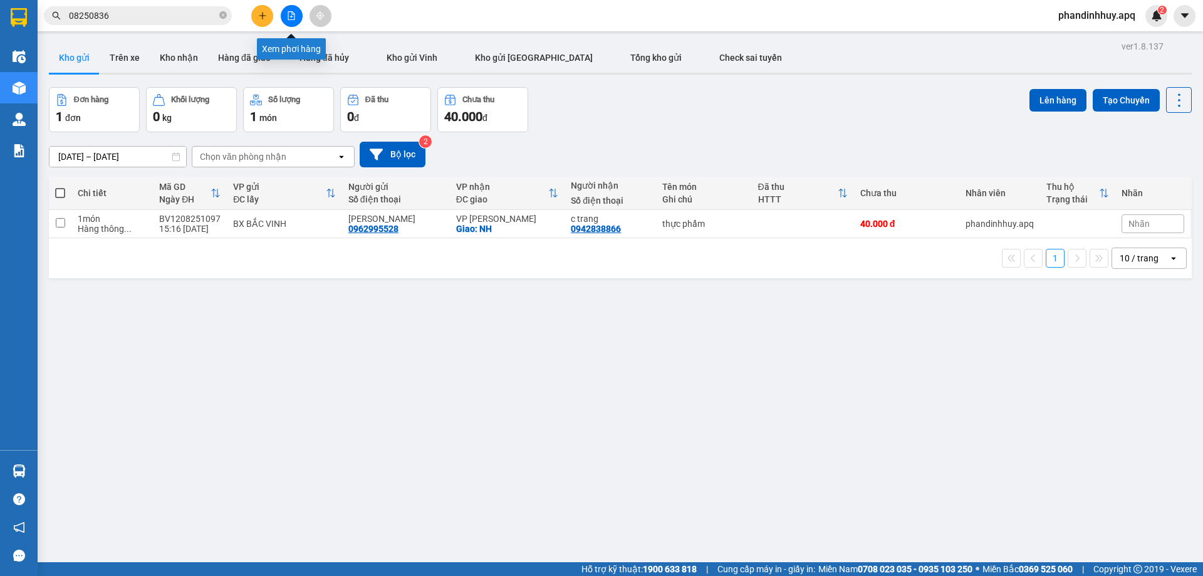
click at [284, 20] on button at bounding box center [292, 16] width 22 height 22
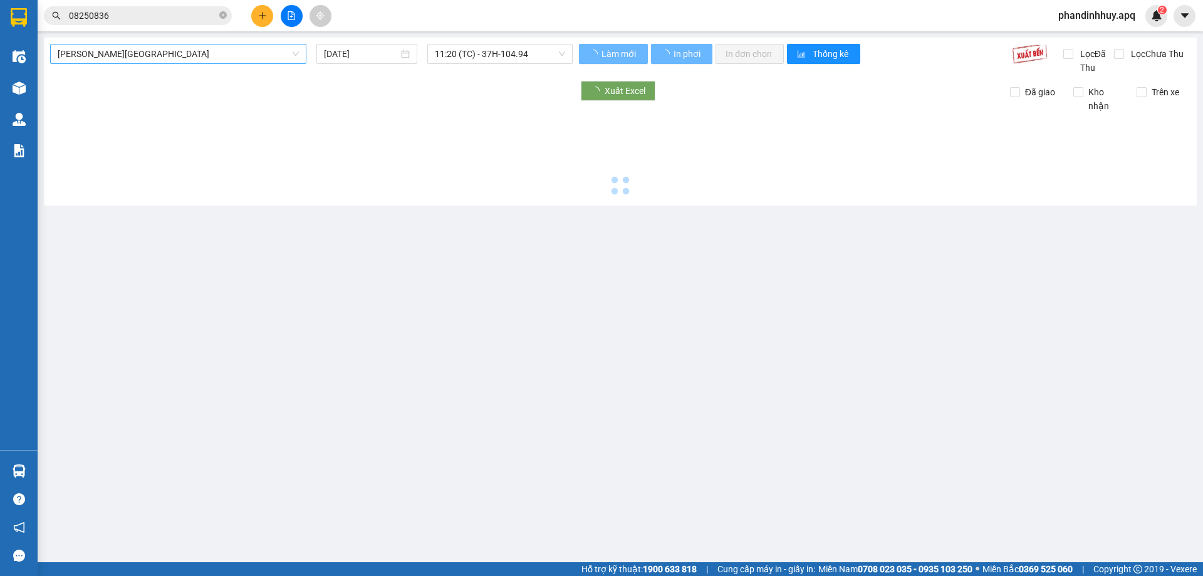
click at [165, 55] on span "[PERSON_NAME][GEOGRAPHIC_DATA]" at bounding box center [178, 53] width 241 height 19
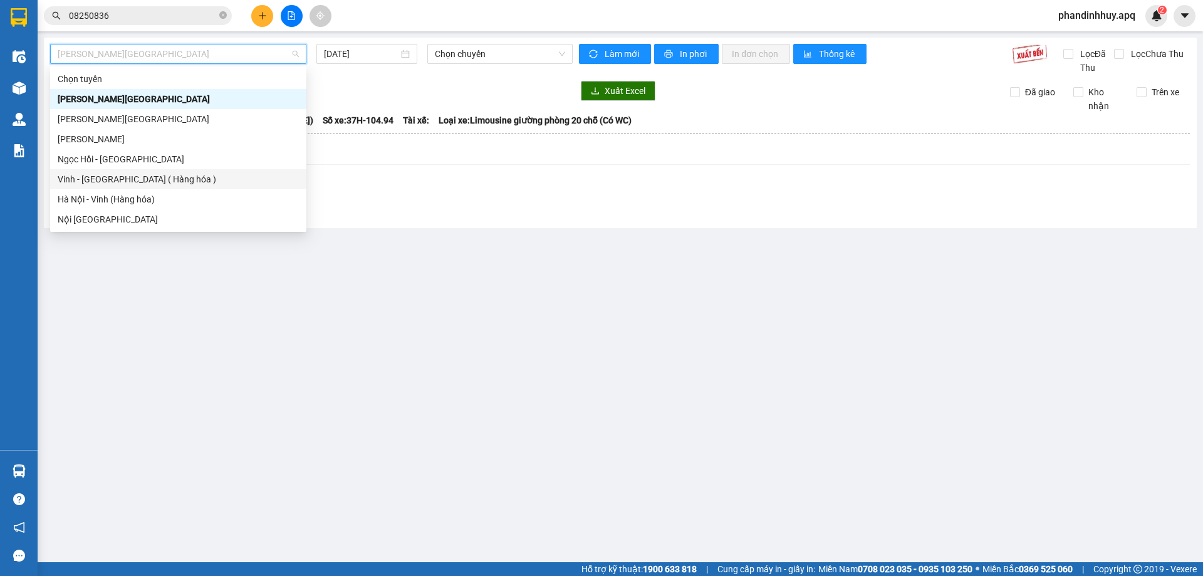
click at [147, 177] on div "Vinh - [GEOGRAPHIC_DATA] ( Hàng hóa )" at bounding box center [178, 179] width 241 height 14
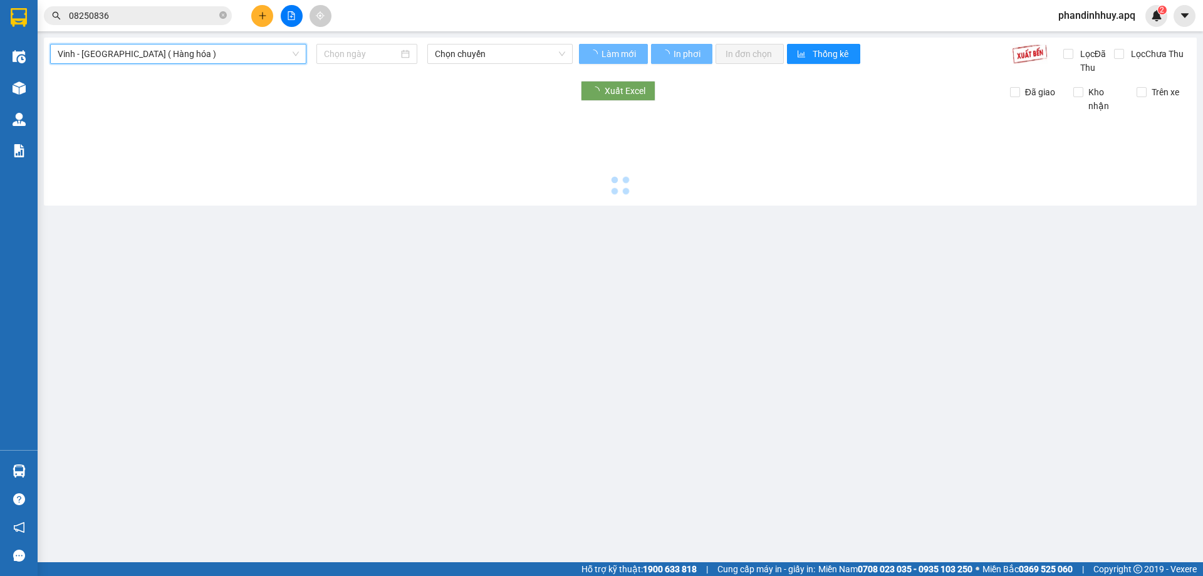
type input "[DATE]"
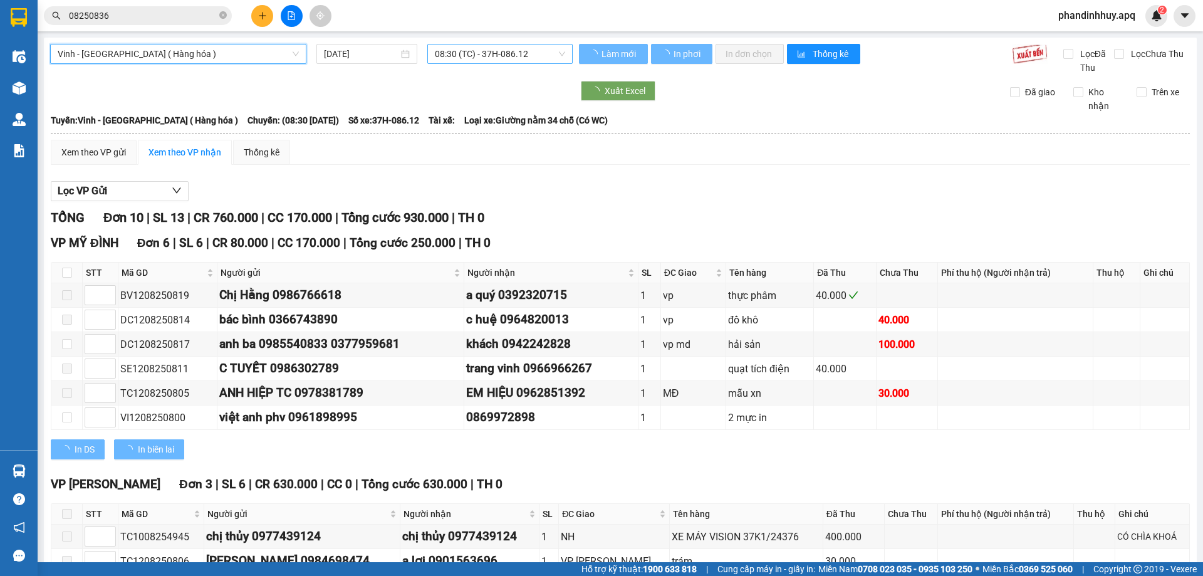
click at [475, 57] on span "08:30 (TC) - 37H-086.12" at bounding box center [500, 53] width 130 height 19
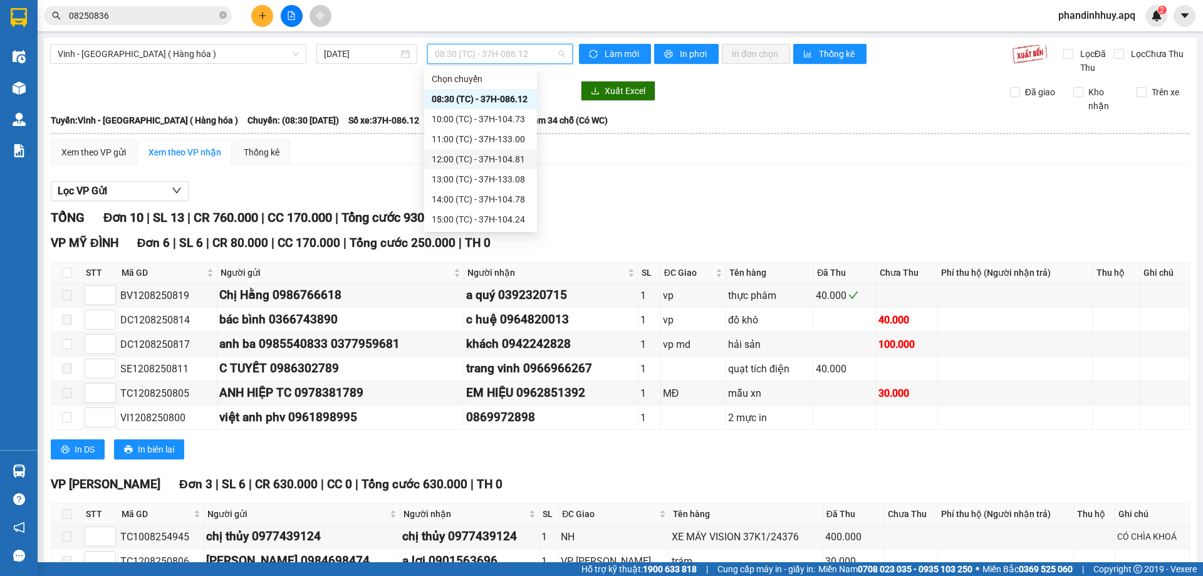
drag, startPoint x: 237, startPoint y: 56, endPoint x: 197, endPoint y: 113, distance: 69.2
click at [236, 56] on span "Vinh - [GEOGRAPHIC_DATA] ( Hàng hóa )" at bounding box center [178, 53] width 241 height 19
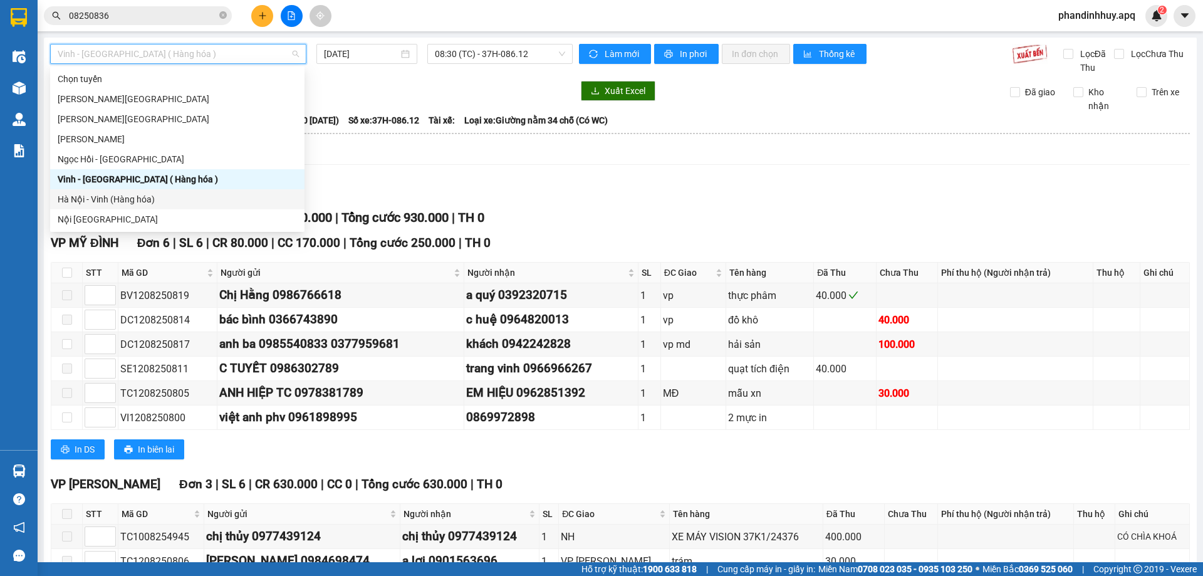
click at [194, 199] on div "Hà Nội - Vinh (Hàng hóa)" at bounding box center [177, 199] width 239 height 14
type input "[DATE]"
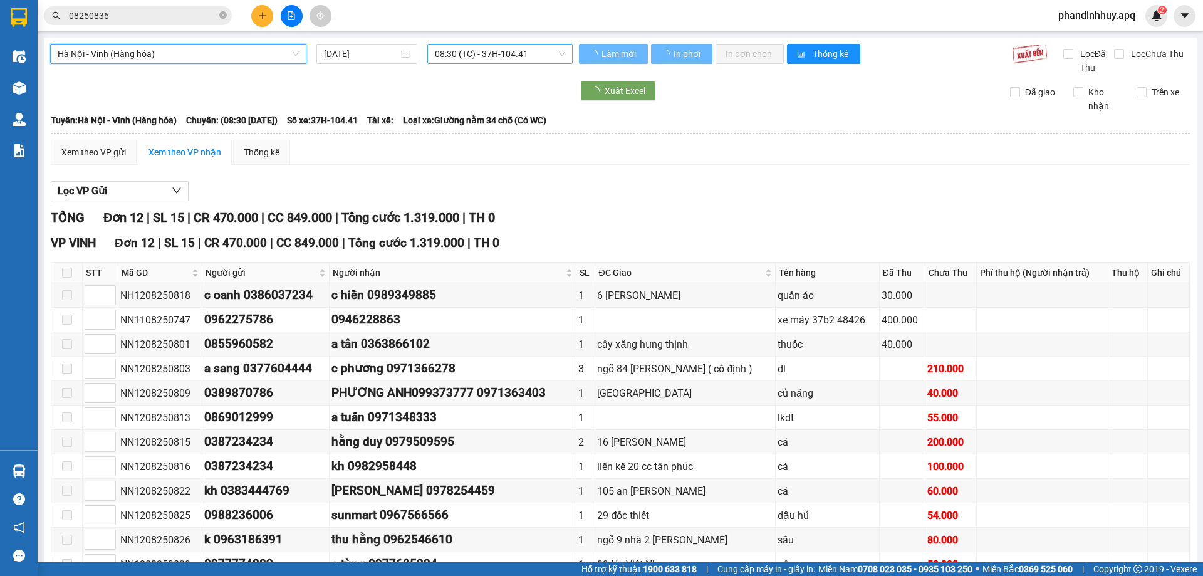
click at [475, 55] on span "08:30 (TC) - 37H-104.41" at bounding box center [500, 53] width 130 height 19
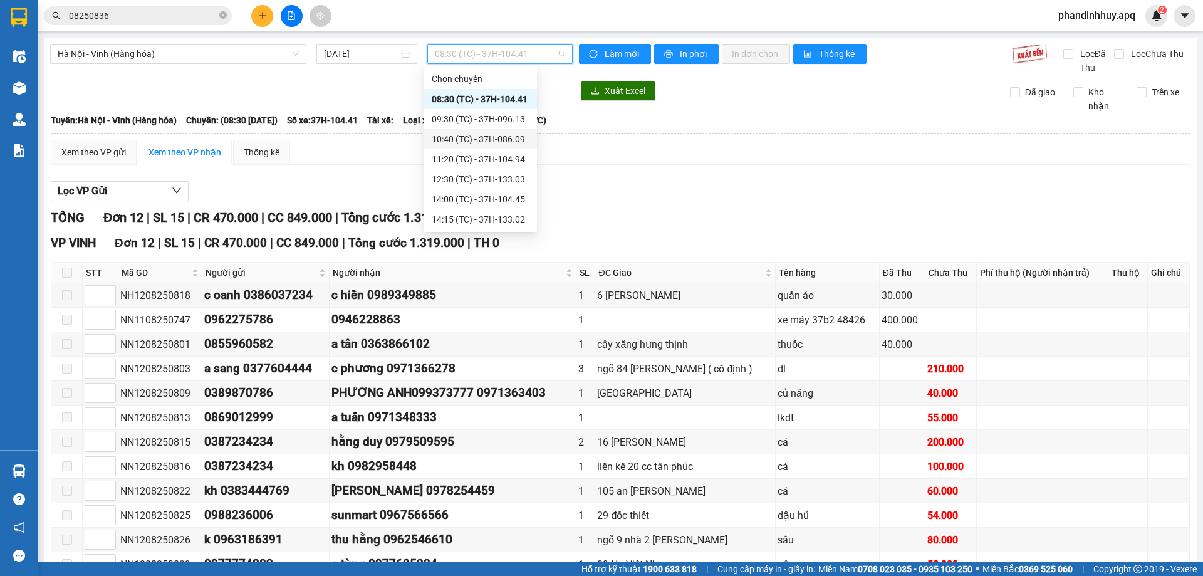
click at [493, 134] on div "10:40 (TC) - 37H-086.09" at bounding box center [481, 139] width 98 height 14
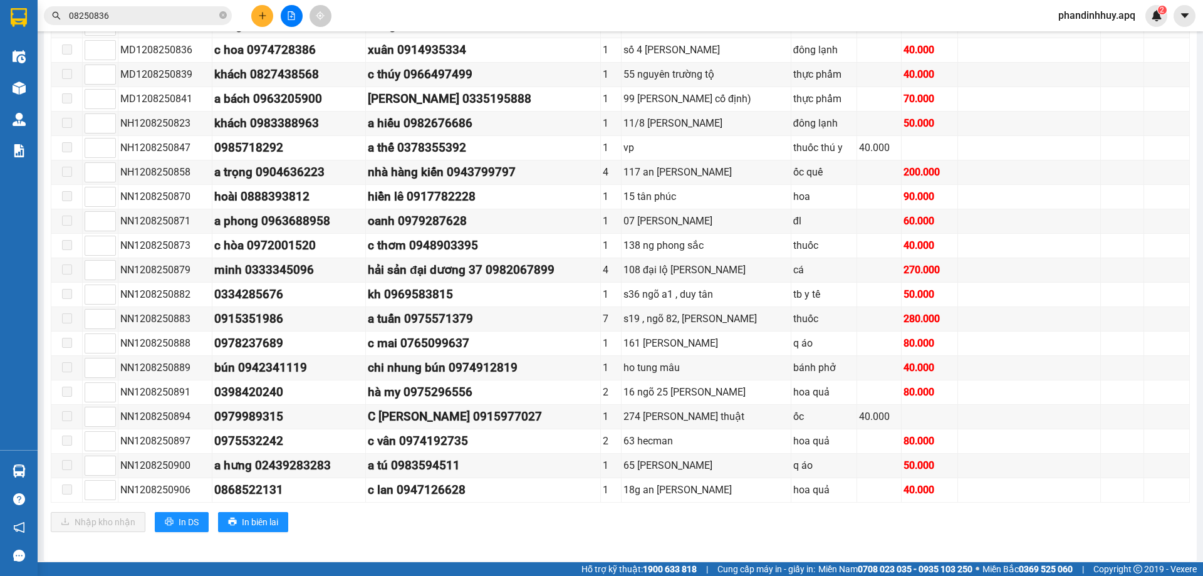
scroll to position [898, 0]
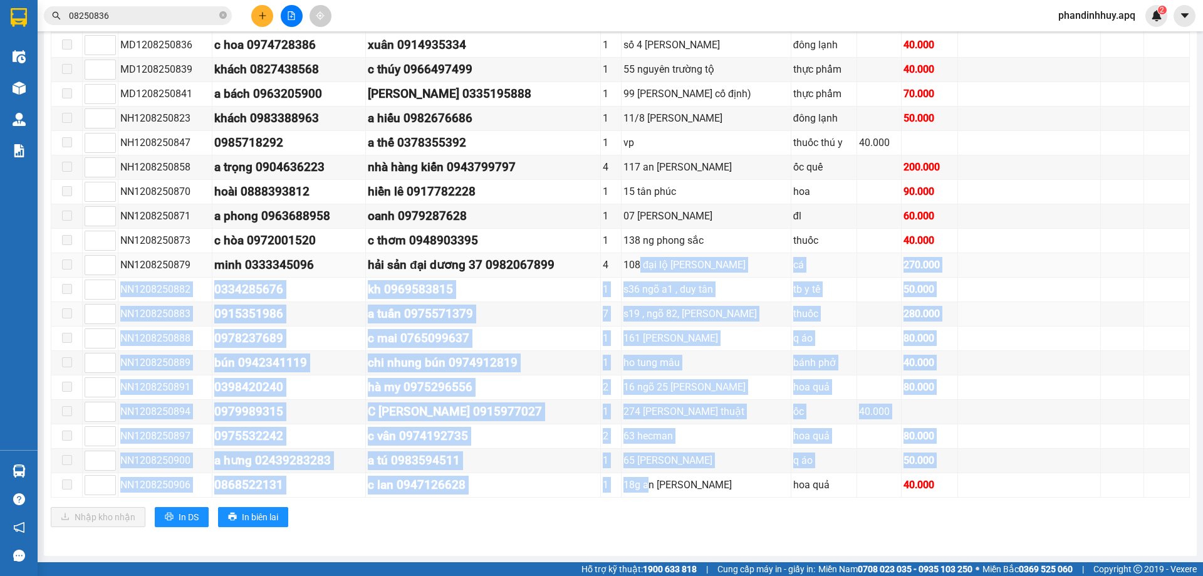
drag, startPoint x: 649, startPoint y: 479, endPoint x: 636, endPoint y: 258, distance: 221.6
click at [636, 258] on tbody "MD1208250821 chị hoàn 0327861130 anh thọ 0987455332 1 48 [PERSON_NAME] cố định …" at bounding box center [620, 204] width 1139 height 587
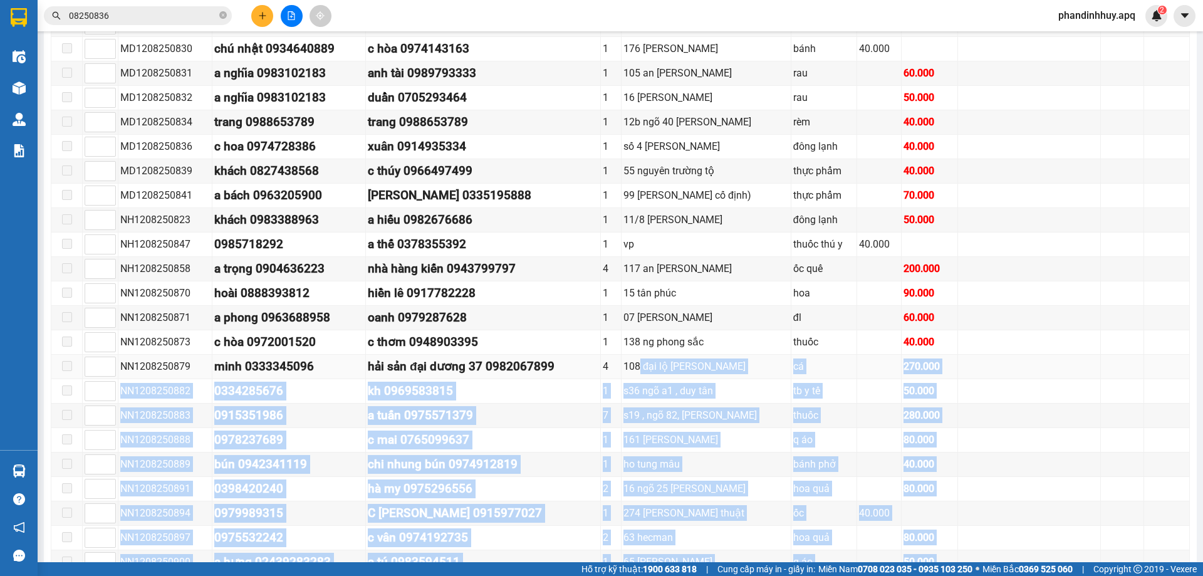
scroll to position [772, 0]
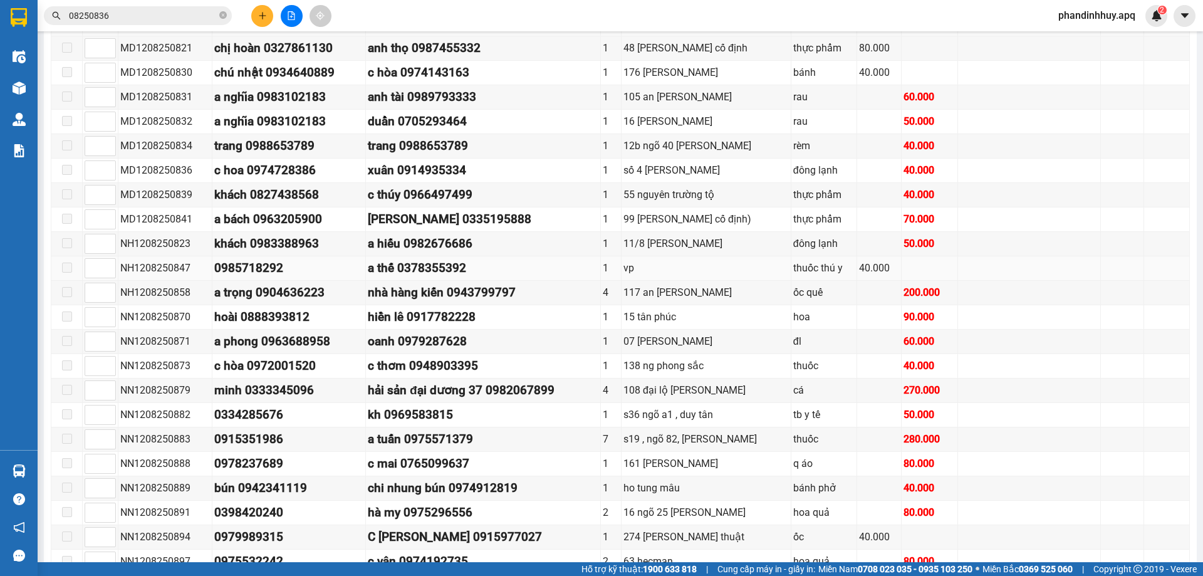
click at [636, 263] on div "vp" at bounding box center [706, 268] width 165 height 16
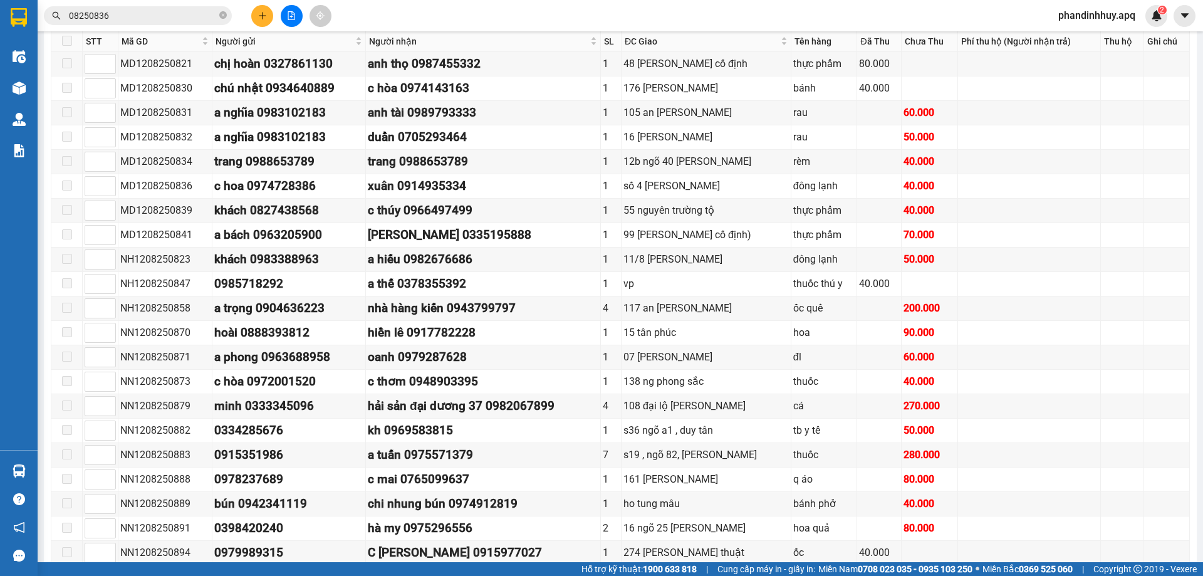
scroll to position [898, 0]
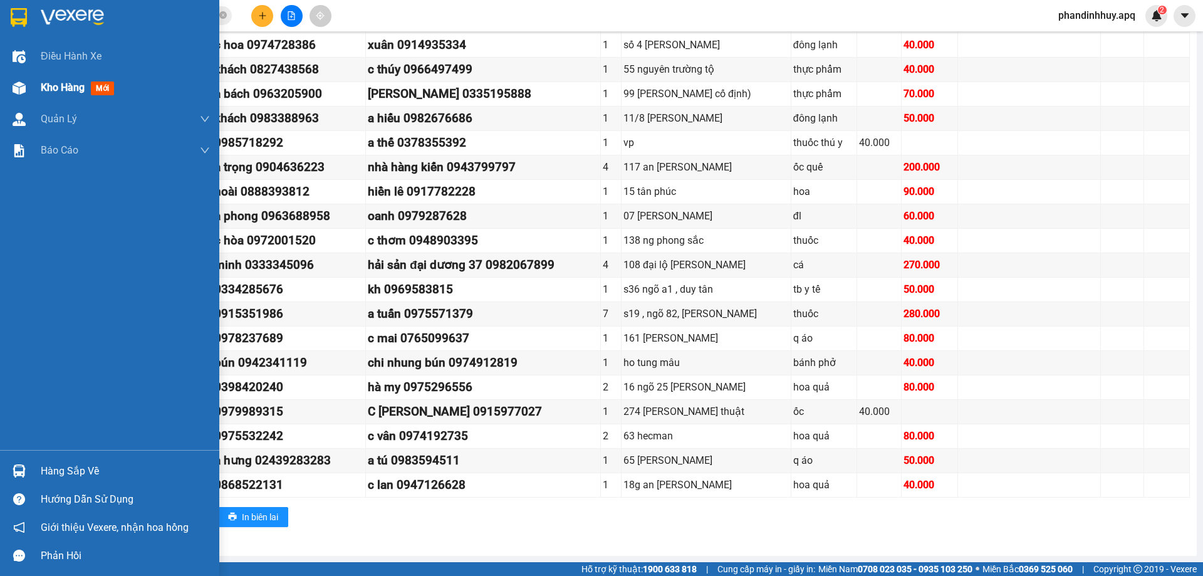
click at [32, 76] on div "Kho hàng mới" at bounding box center [109, 87] width 219 height 31
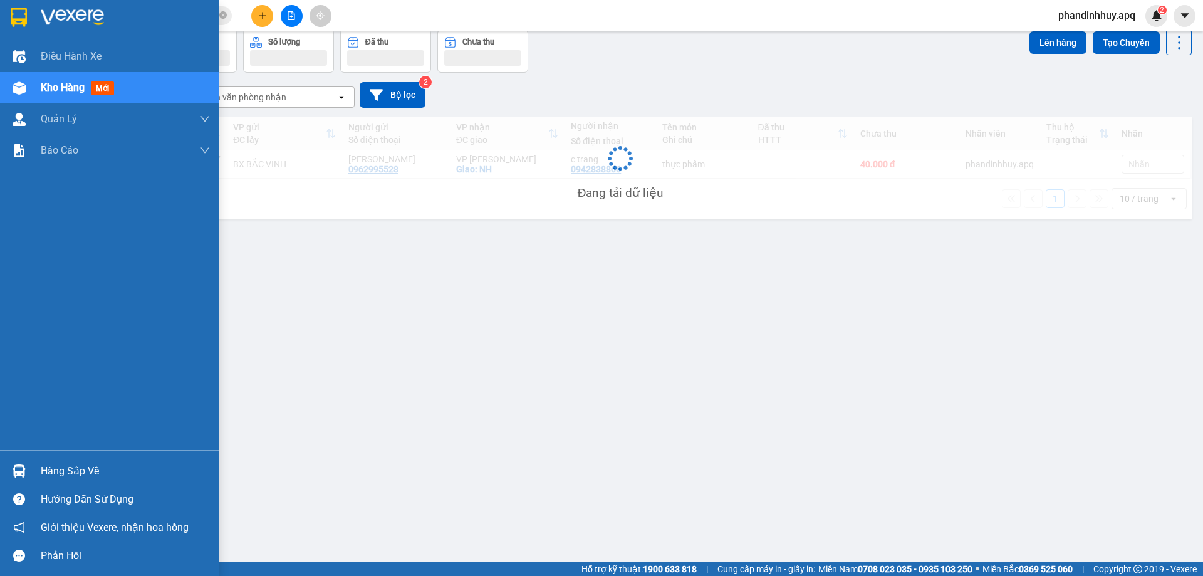
scroll to position [58, 0]
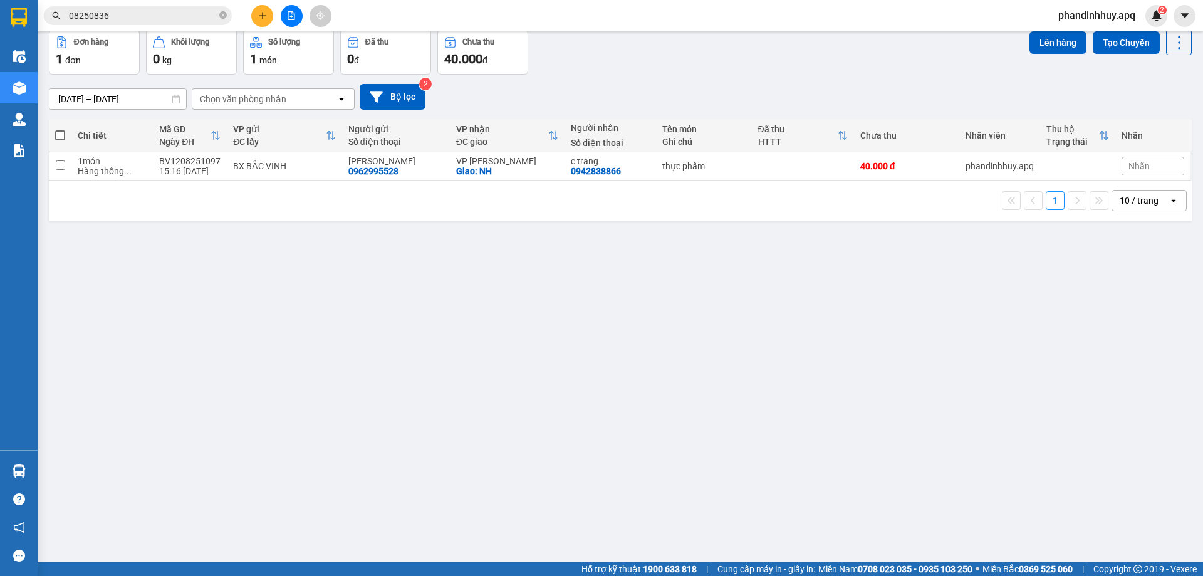
click at [150, 21] on input "08250836" at bounding box center [143, 16] width 148 height 14
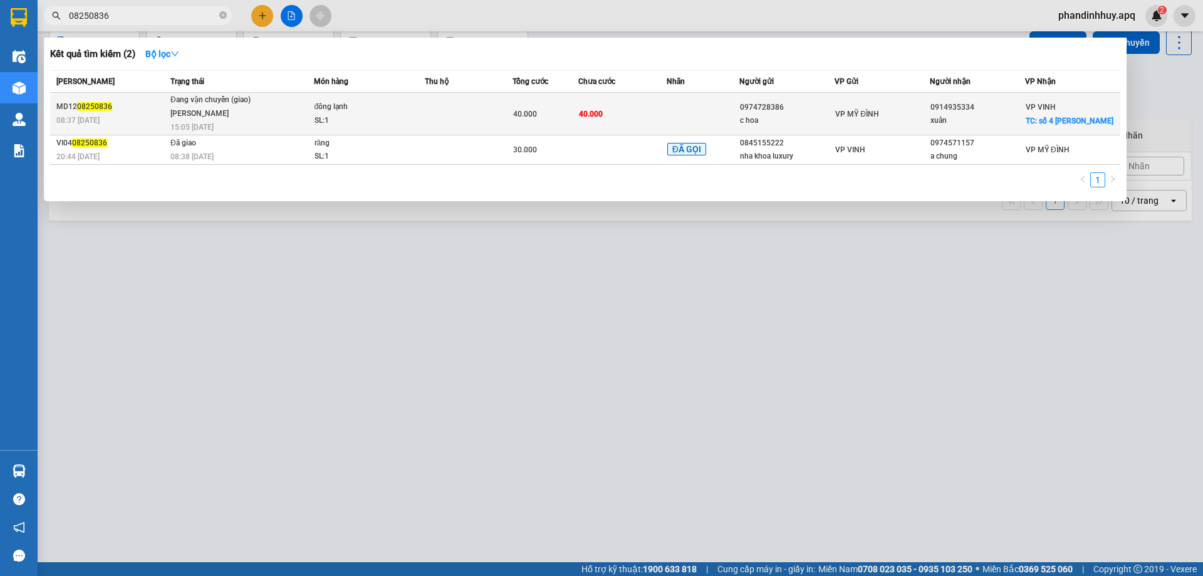
click at [362, 113] on div "đông lạnh" at bounding box center [362, 107] width 94 height 14
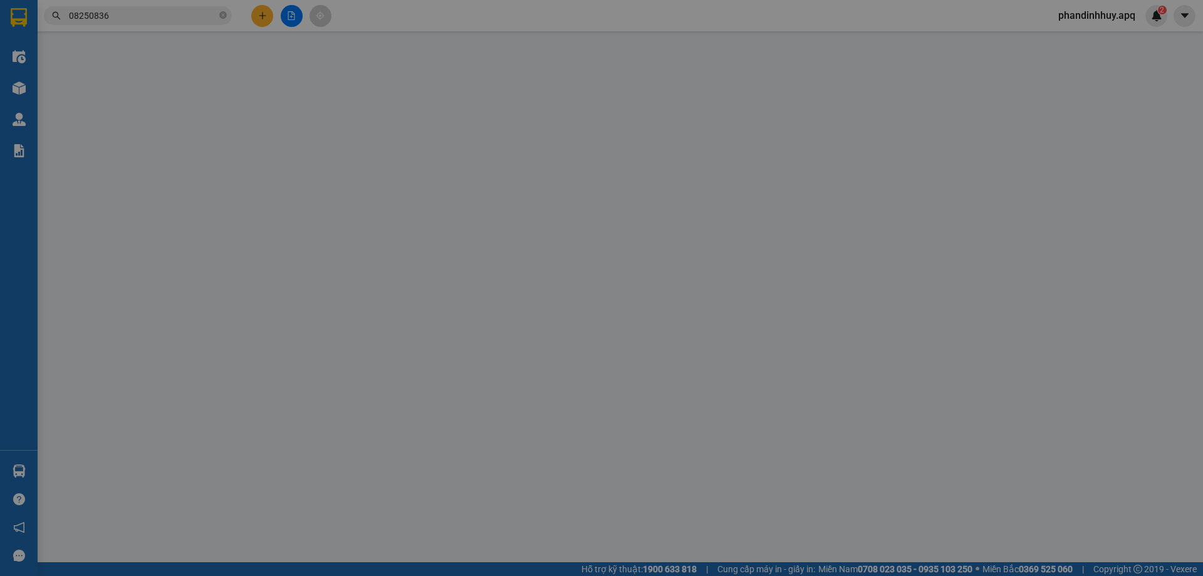
click at [181, 19] on div "SỬA ĐƠN HÀNG Lịch sử Ảnh kiện hàng Yêu cầu xuất hóa đơn điện tử Total Paid Fee …" at bounding box center [601, 288] width 1203 height 576
type input "0974728386"
type input "c hoa"
type input "0914935334"
type input "xuân"
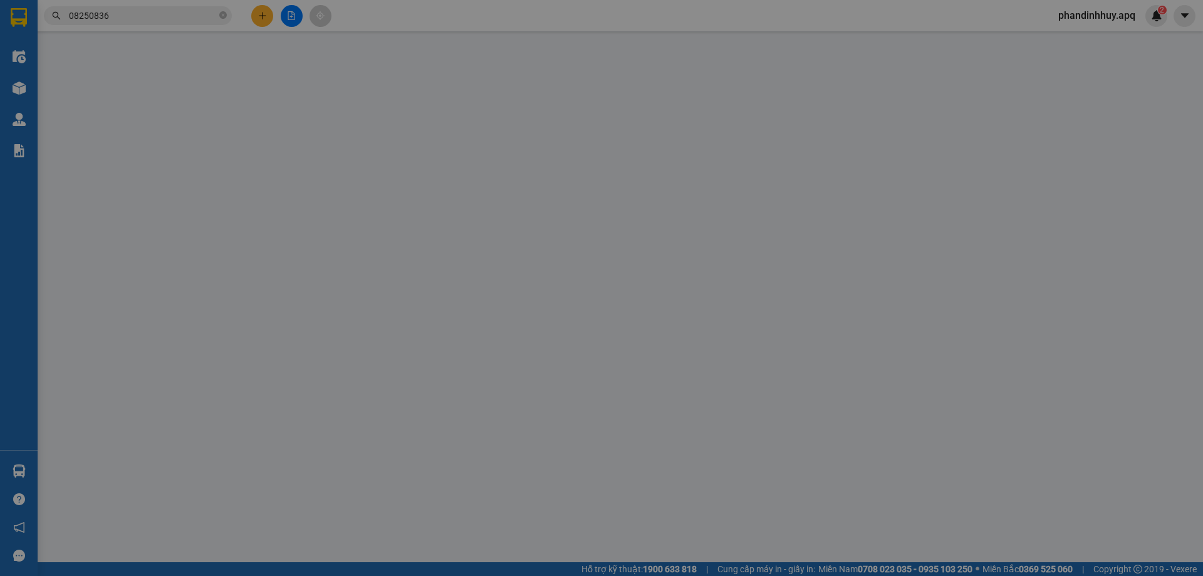
checkbox input "true"
type input "số 4 [PERSON_NAME]"
type input "40.000"
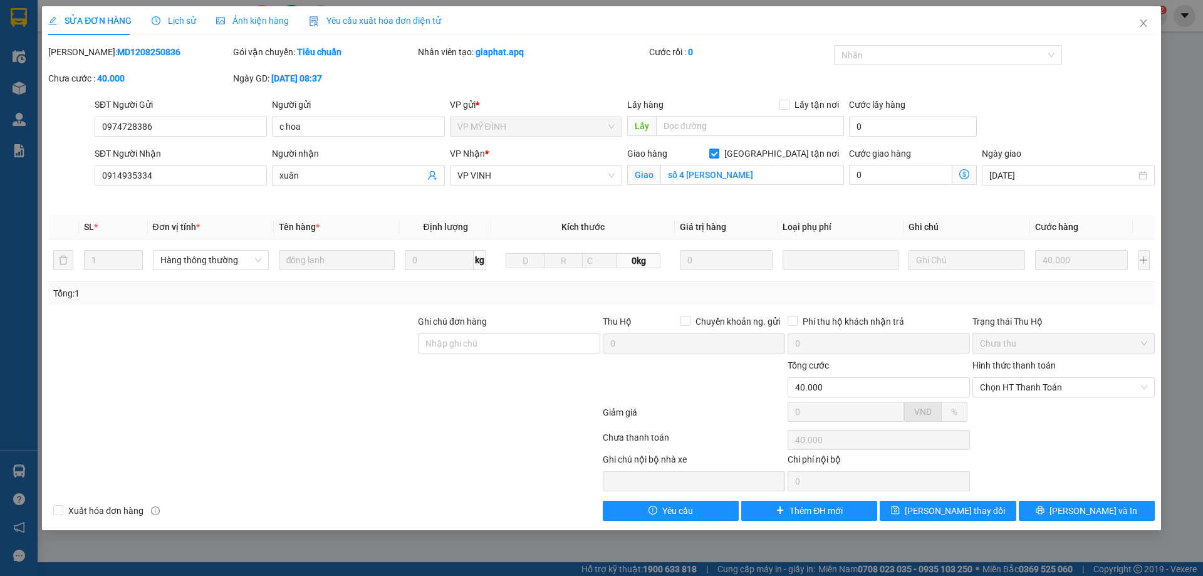
click at [181, 19] on span "Lịch sử" at bounding box center [174, 21] width 44 height 10
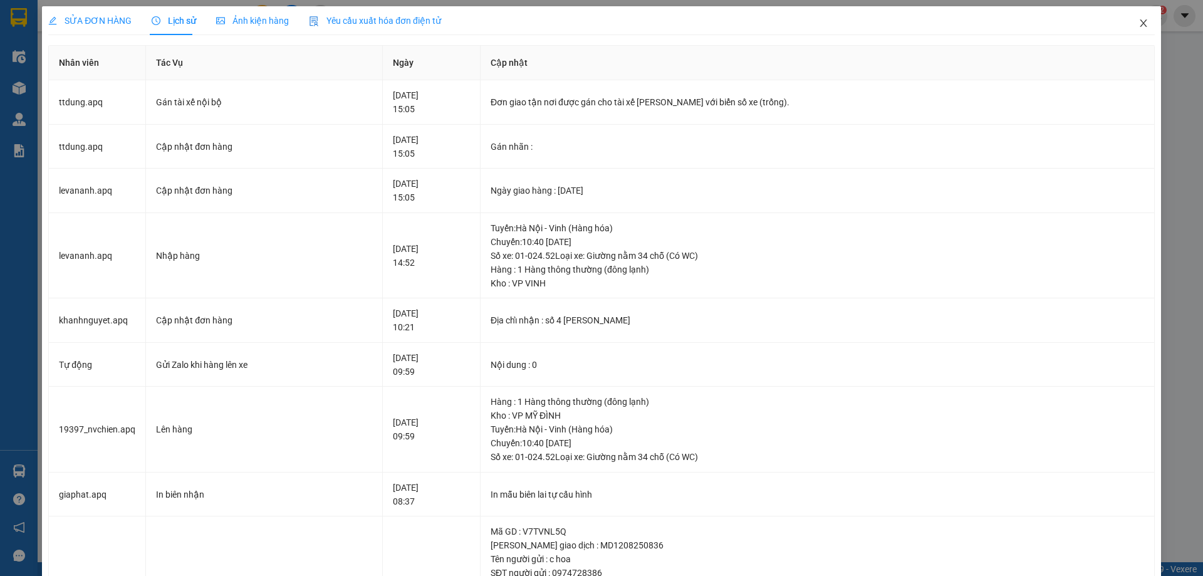
click at [1139, 26] on icon "close" at bounding box center [1144, 23] width 10 height 10
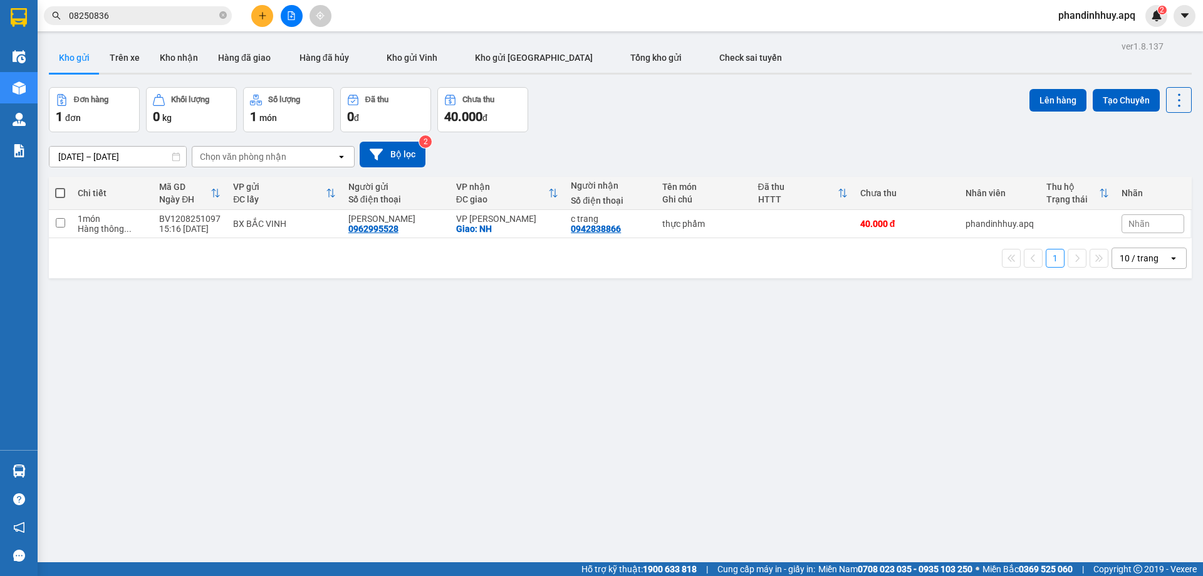
click at [219, 9] on span "08250836" at bounding box center [138, 15] width 188 height 19
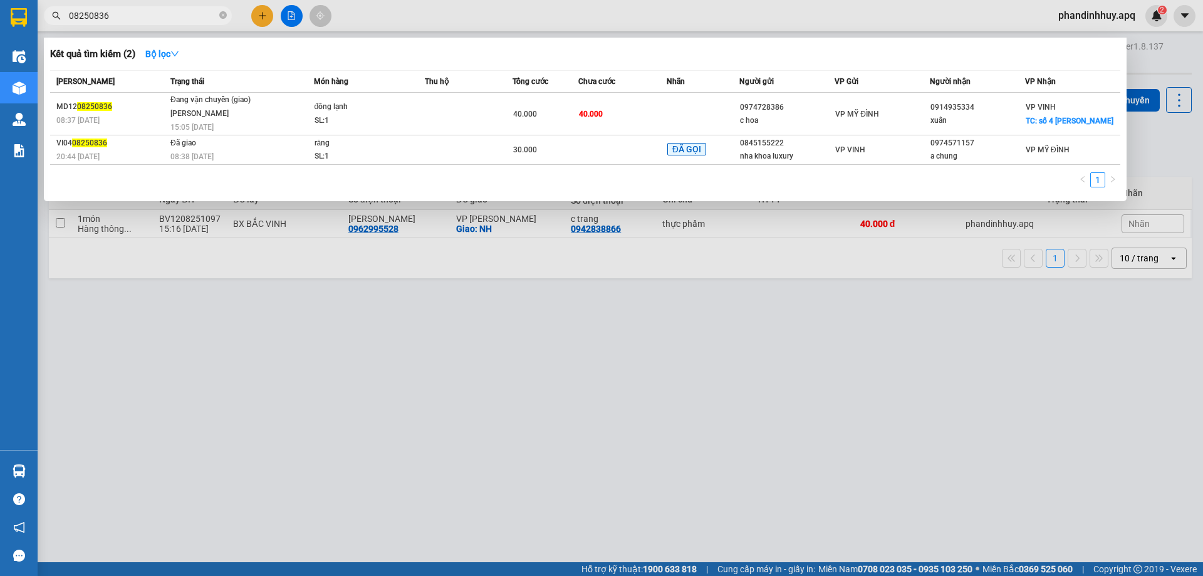
click at [216, 18] on input "08250836" at bounding box center [143, 16] width 148 height 14
click at [219, 18] on span "08250836" at bounding box center [138, 15] width 188 height 19
click at [219, 18] on icon "close-circle" at bounding box center [223, 15] width 8 height 8
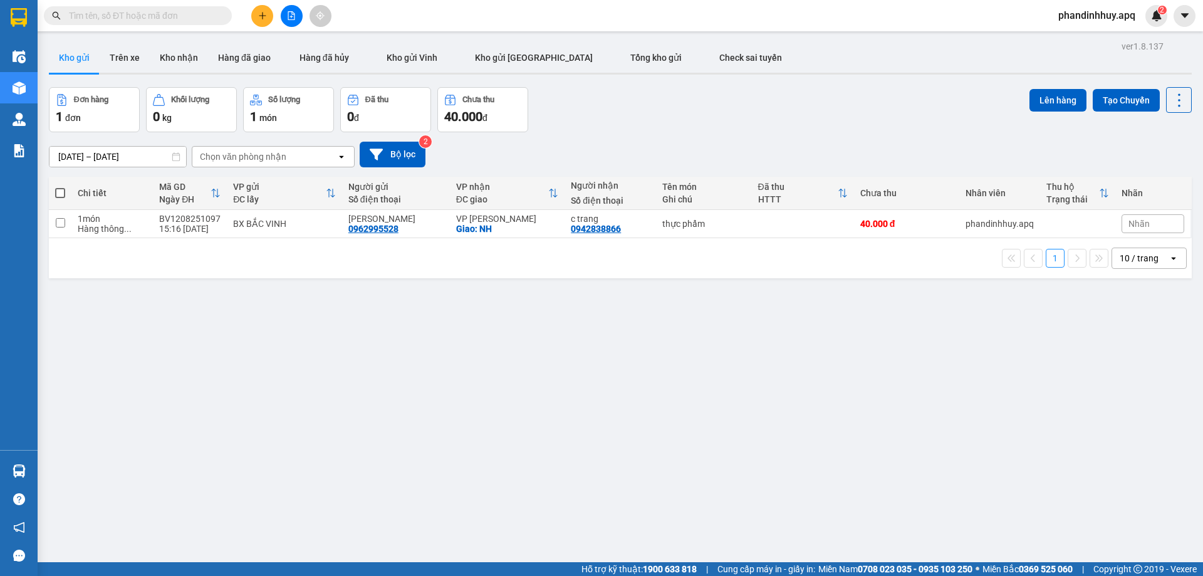
click at [210, 16] on input "text" at bounding box center [143, 16] width 148 height 14
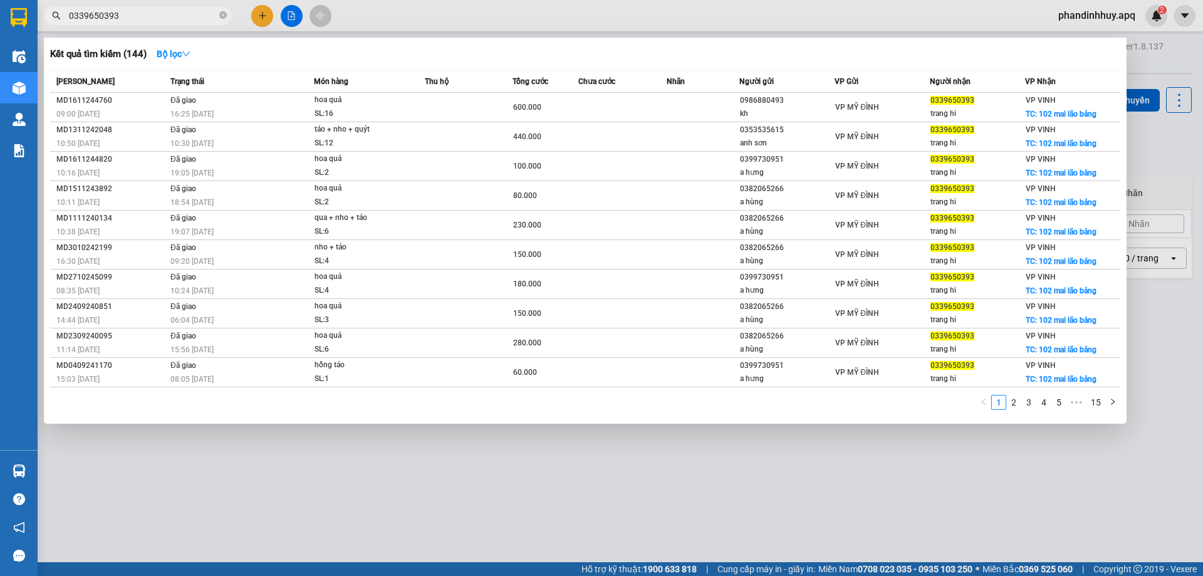
click at [90, 13] on input "0339650393" at bounding box center [143, 16] width 148 height 14
click at [102, 14] on input "0339650393" at bounding box center [143, 16] width 148 height 14
type input "0339650393"
click at [477, 20] on div at bounding box center [601, 288] width 1203 height 576
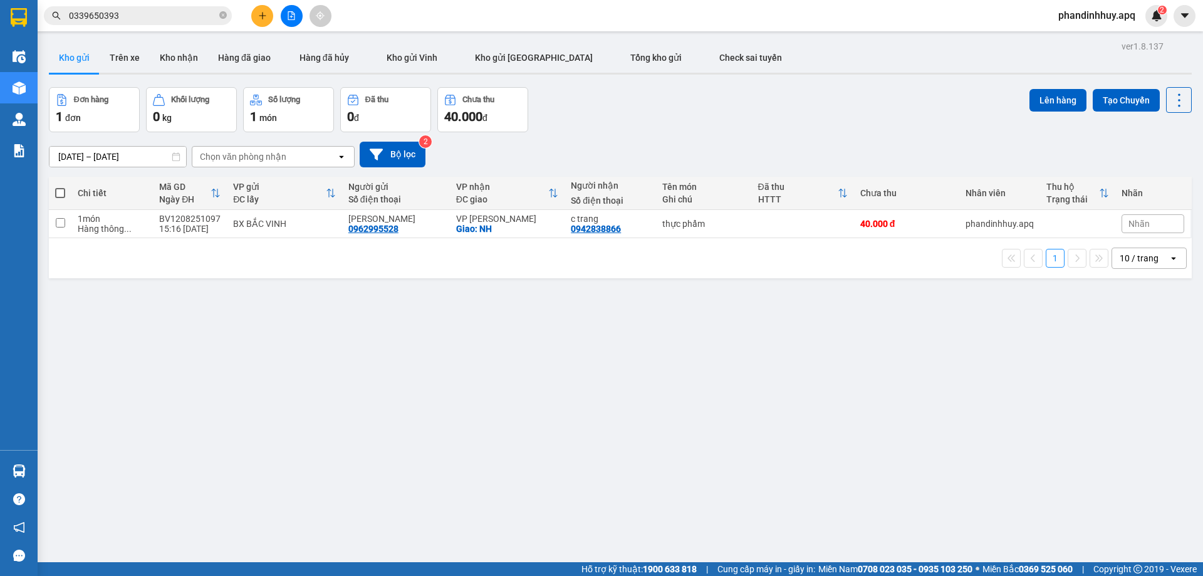
drag, startPoint x: 696, startPoint y: 104, endPoint x: 632, endPoint y: 120, distance: 65.8
click at [696, 101] on div "Đơn hàng 1 đơn Khối lượng 0 kg Số lượng 1 món Đã thu 0 đ Chưa thu 40.000 đ Lên …" at bounding box center [620, 109] width 1143 height 45
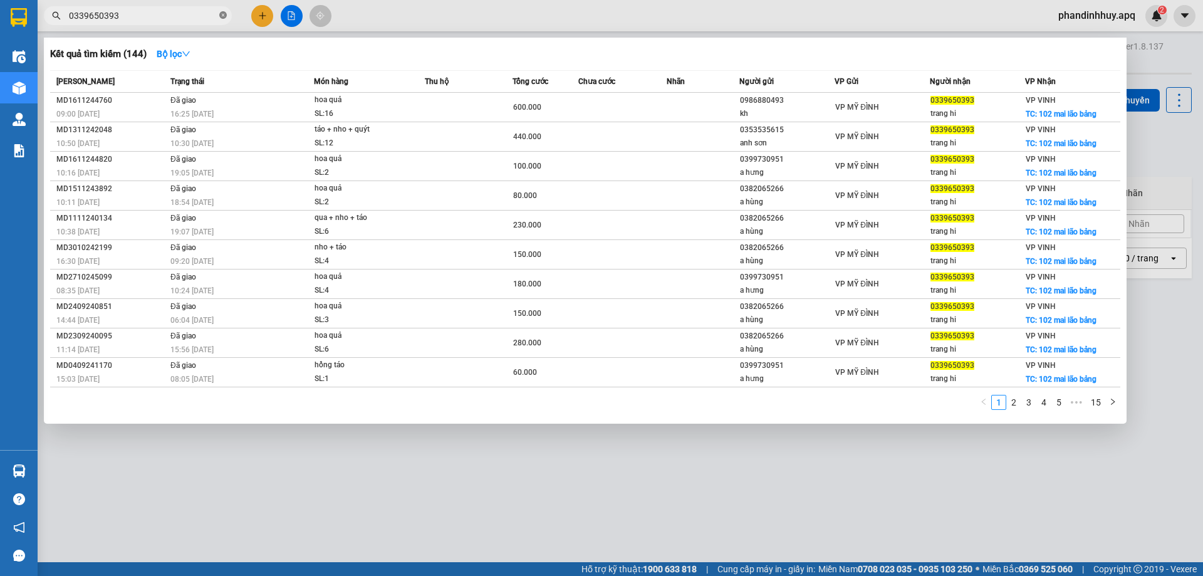
click at [225, 17] on icon "close-circle" at bounding box center [223, 15] width 8 height 8
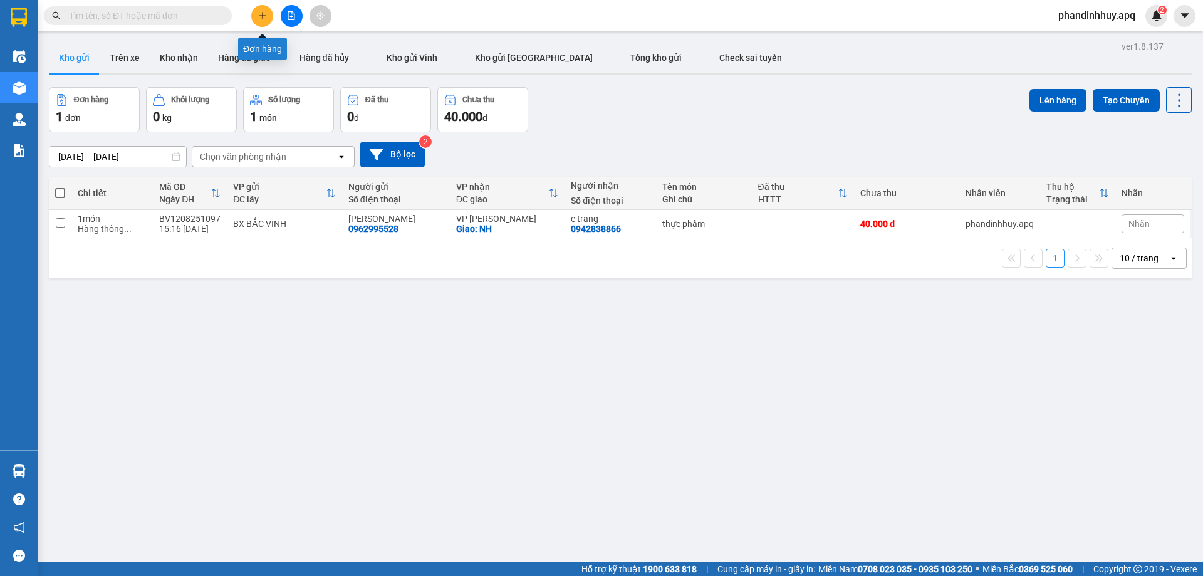
click at [260, 19] on icon "plus" at bounding box center [262, 15] width 9 height 9
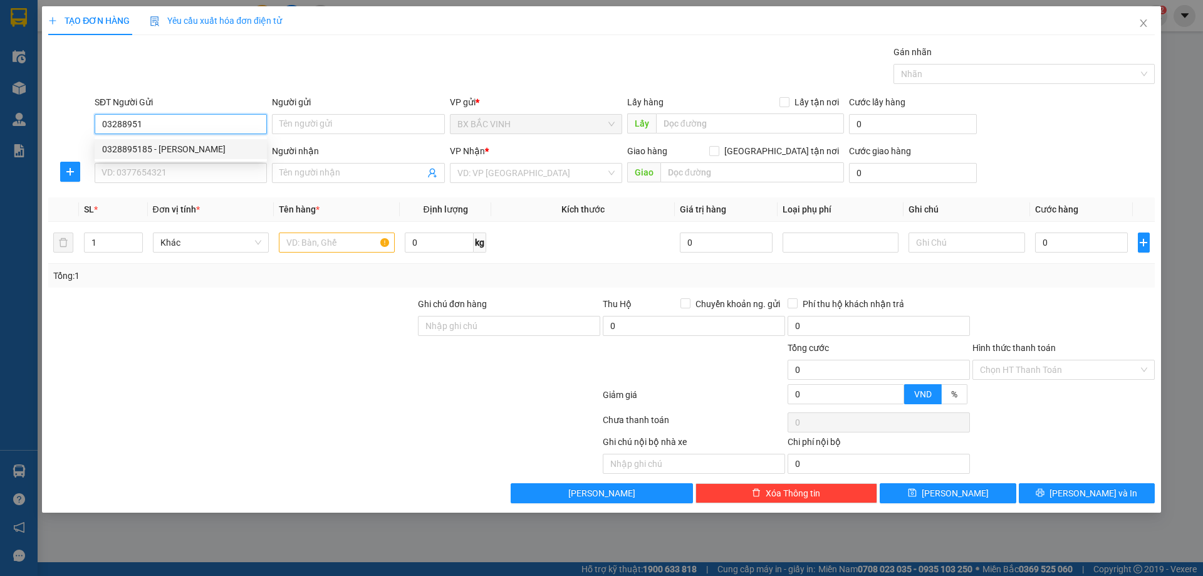
click at [164, 144] on div "0328895185 - [PERSON_NAME]" at bounding box center [180, 149] width 157 height 14
type input "0328895185"
type input "[PERSON_NAME]"
checkbox input "true"
type input "nhận bến xe mới"
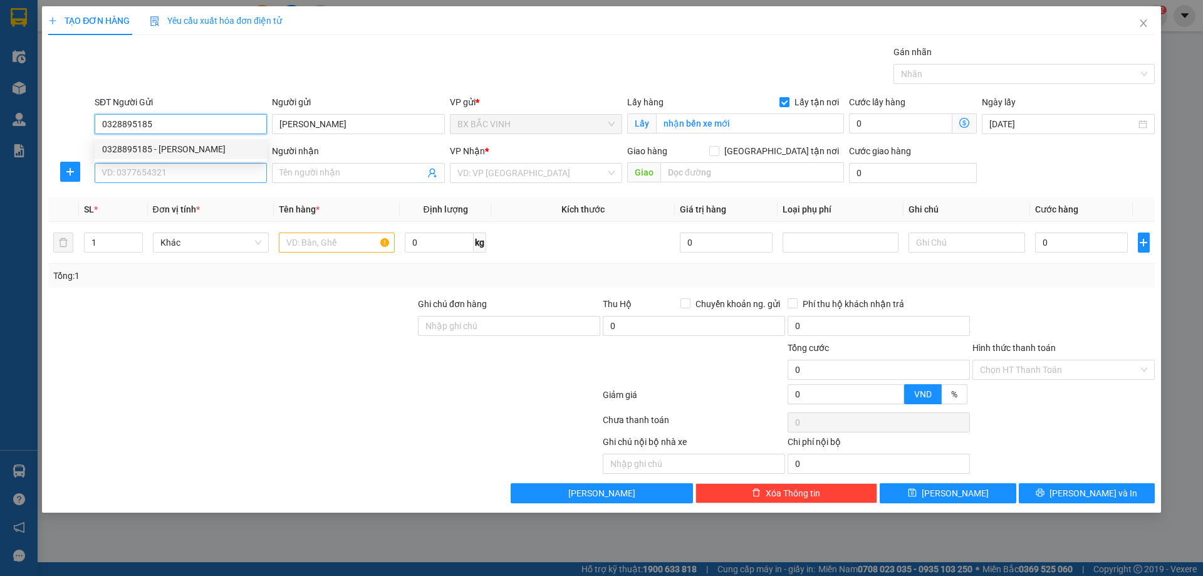
type input "0328895185"
click at [183, 166] on input "SĐT Người Nhận" at bounding box center [181, 173] width 172 height 20
type input "0395779666"
click at [175, 171] on input "0395779666" at bounding box center [181, 173] width 172 height 20
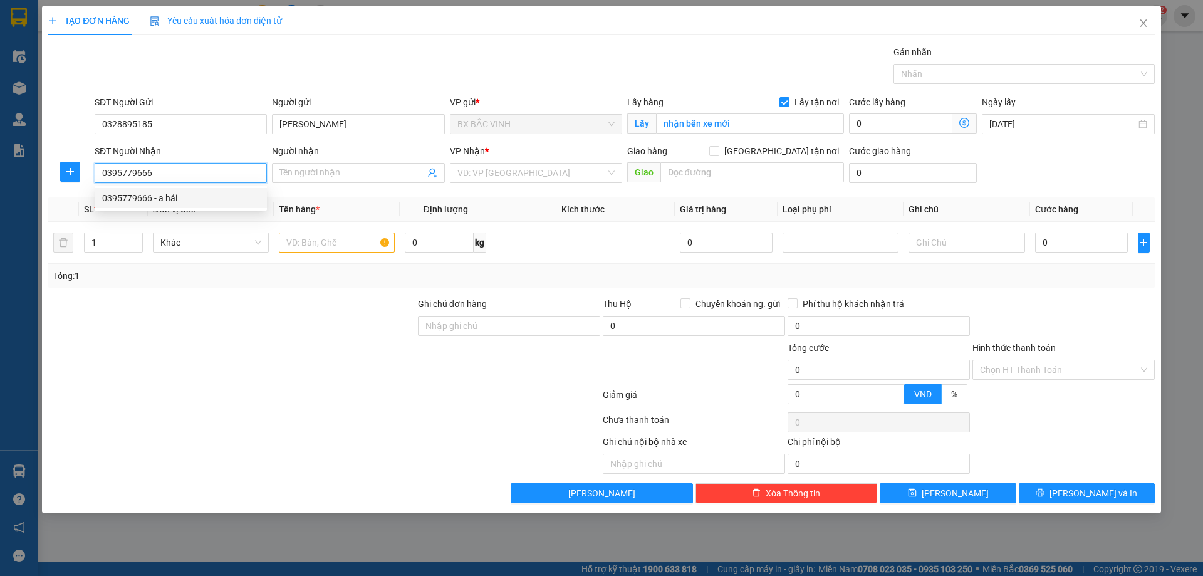
click at [179, 194] on div "0395779666 - a hải" at bounding box center [180, 198] width 157 height 14
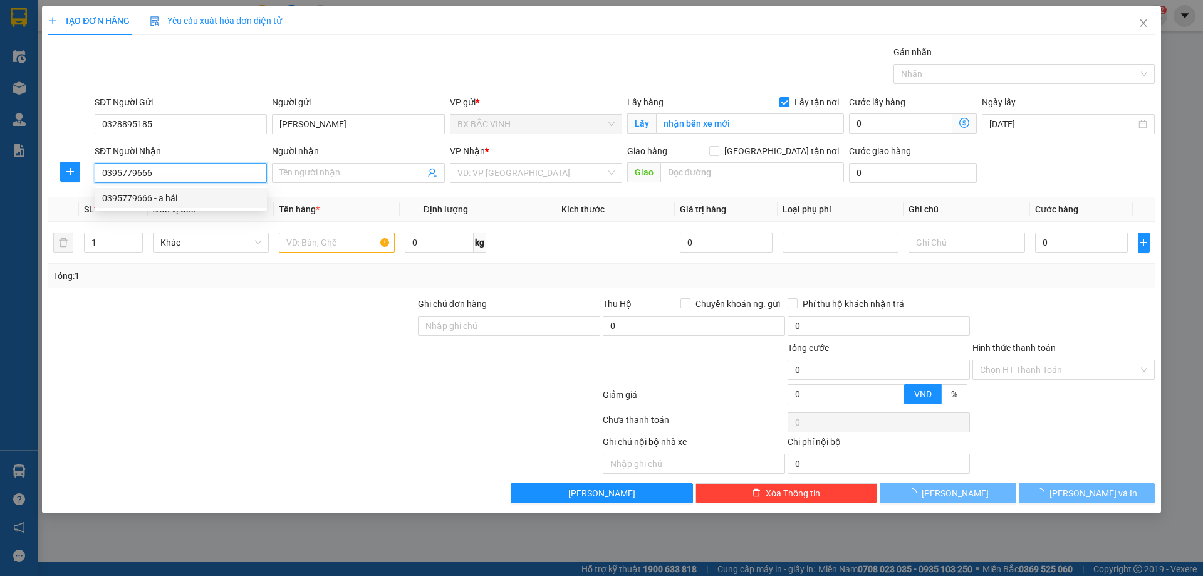
type input "a hải"
checkbox input "true"
type input "số nhà [STREET_ADDRESS]"
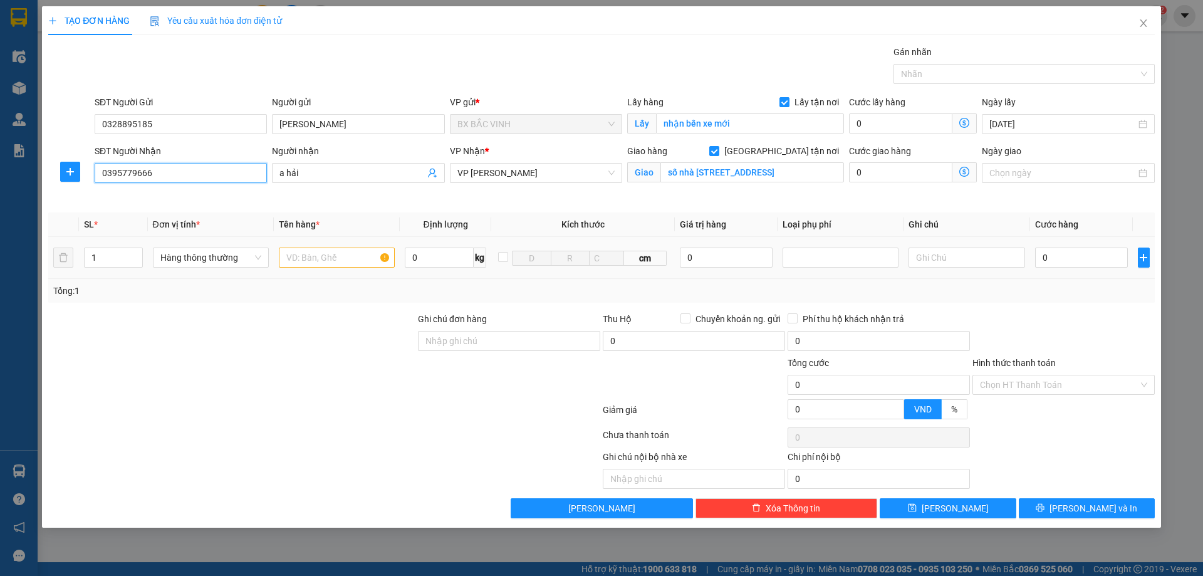
type input "0395779666"
click at [332, 252] on input "text" at bounding box center [337, 258] width 116 height 20
type input "vòng tay mỹ nghệ"
click at [1088, 263] on input "0" at bounding box center [1081, 258] width 93 height 20
type input "4"
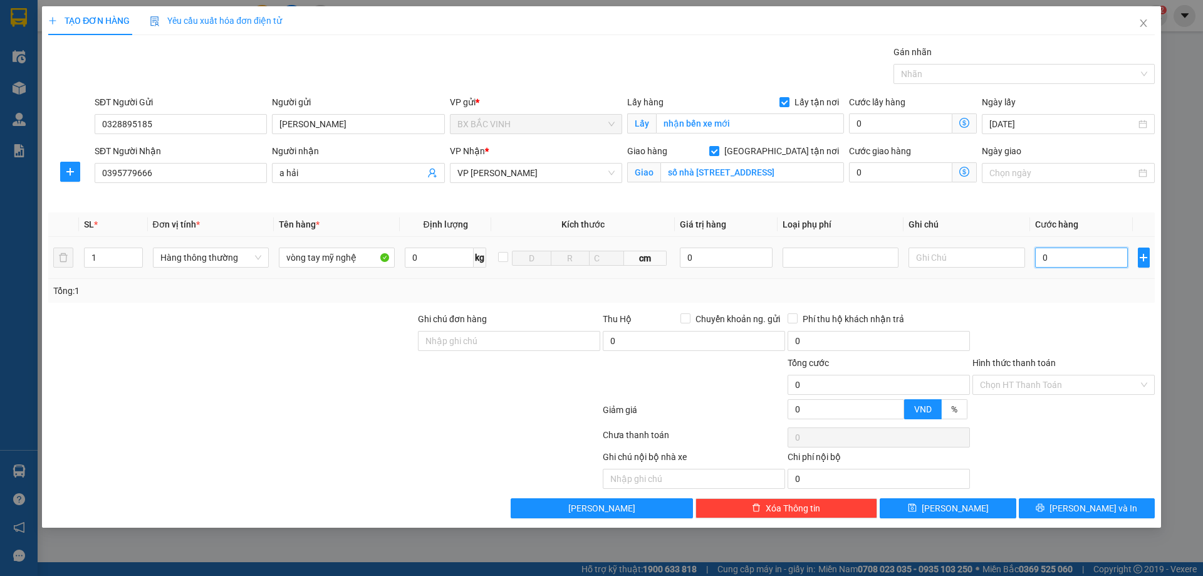
type input "4"
type input "40"
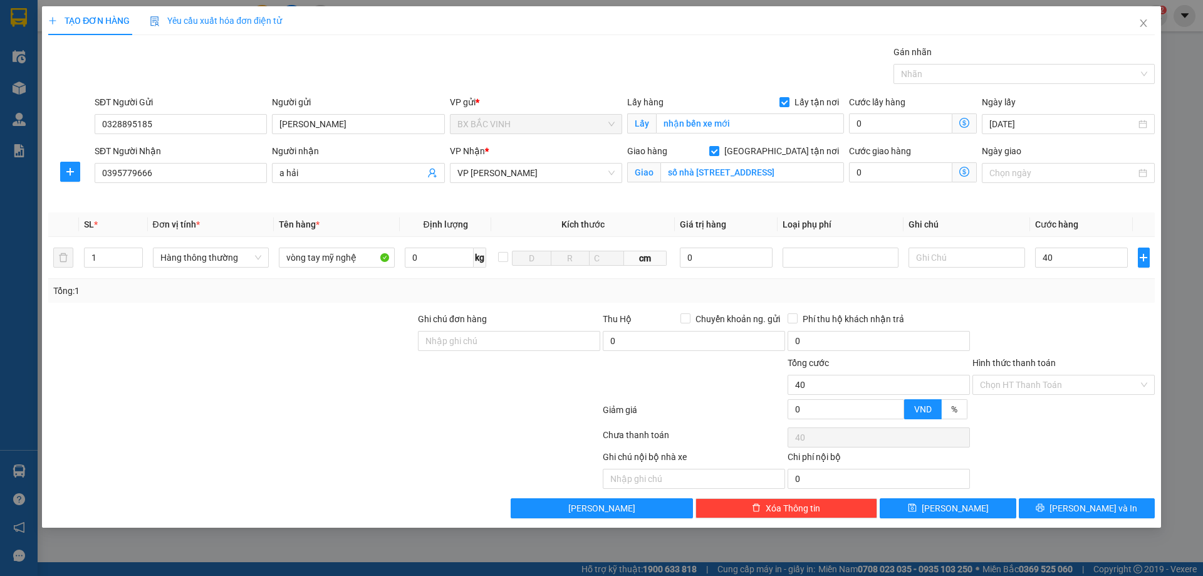
click at [1047, 428] on div "Chọn HT Thanh Toán" at bounding box center [1063, 437] width 185 height 25
type input "40.000"
click at [1054, 389] on input "Hình thức thanh toán" at bounding box center [1059, 384] width 159 height 19
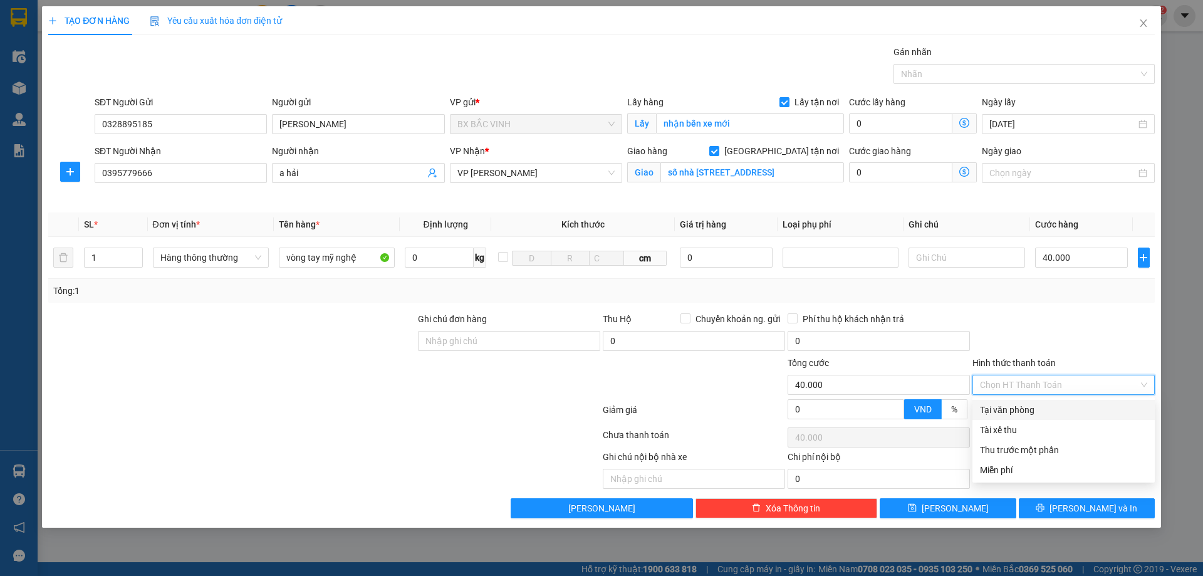
click at [1007, 409] on div "Tại văn phòng" at bounding box center [1063, 410] width 167 height 14
type input "0"
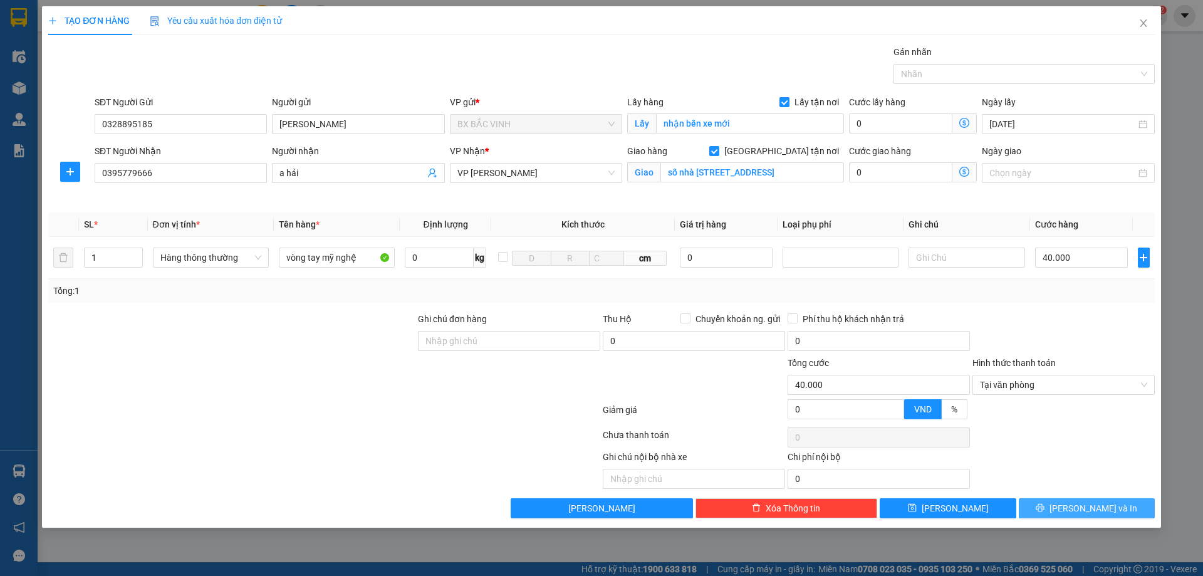
click at [1045, 506] on icon "printer" at bounding box center [1040, 507] width 9 height 9
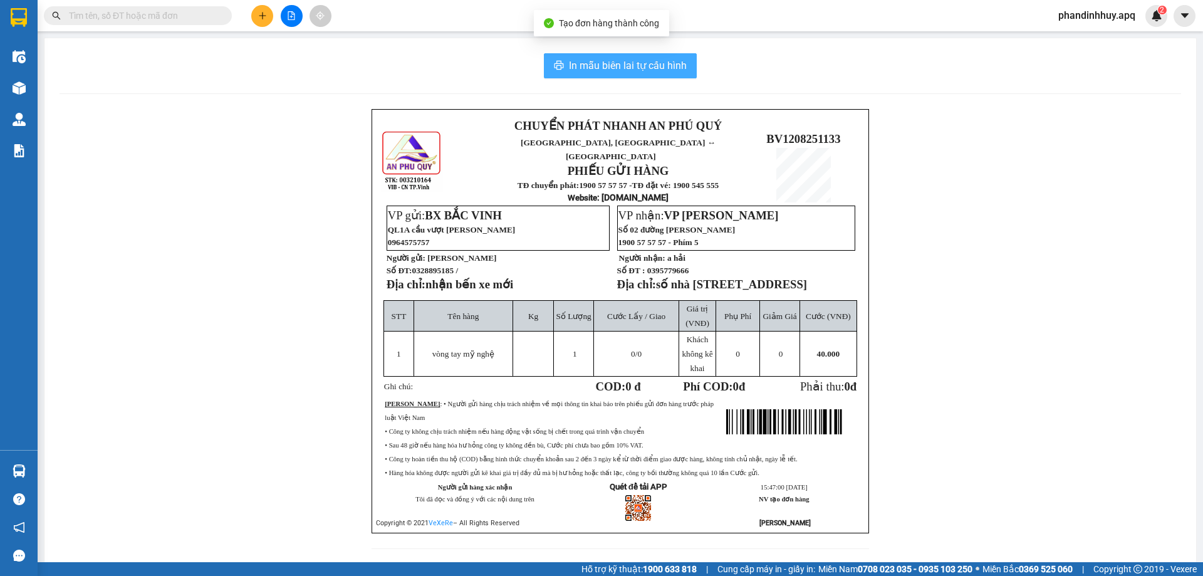
click at [624, 70] on span "In mẫu biên lai tự cấu hình" at bounding box center [628, 66] width 118 height 16
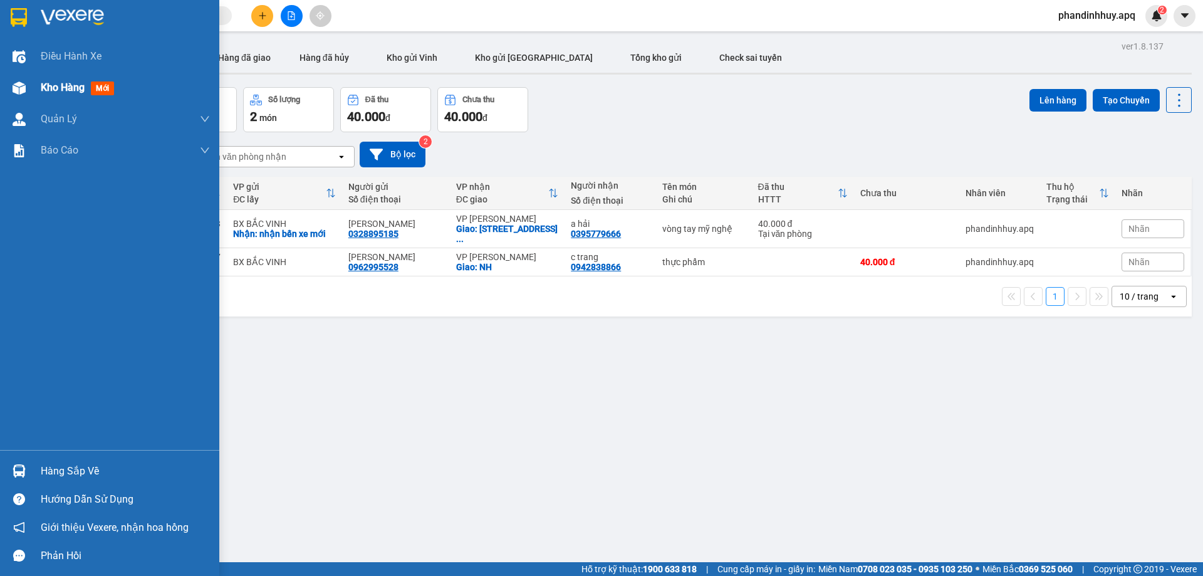
click at [39, 96] on div "Kho hàng mới" at bounding box center [109, 87] width 219 height 31
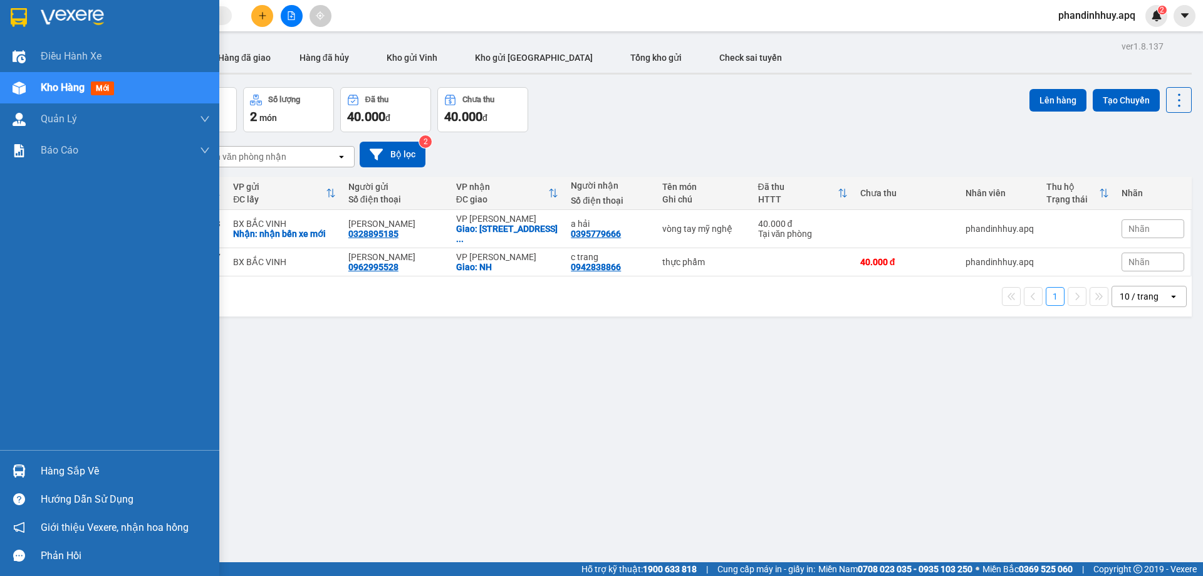
click at [58, 88] on span "Kho hàng" at bounding box center [63, 87] width 44 height 12
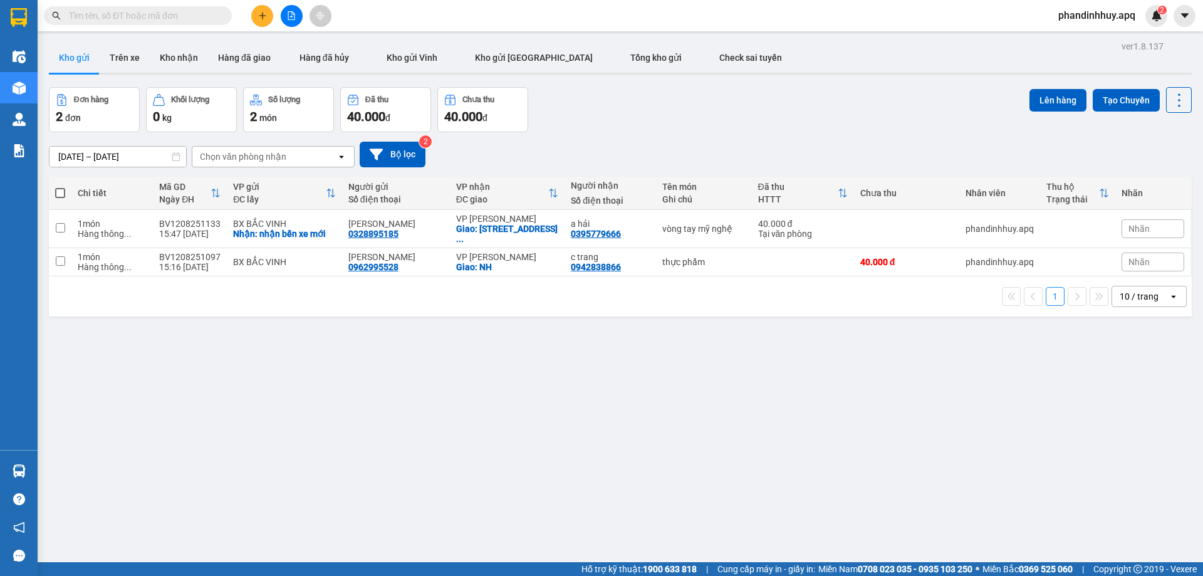
click at [820, 125] on div "Đơn hàng 2 đơn Khối lượng 0 kg Số lượng 2 món Đã thu 40.000 đ Chưa thu 40.000 đ…" at bounding box center [620, 109] width 1143 height 45
click at [69, 259] on td at bounding box center [60, 262] width 23 height 28
checkbox input "true"
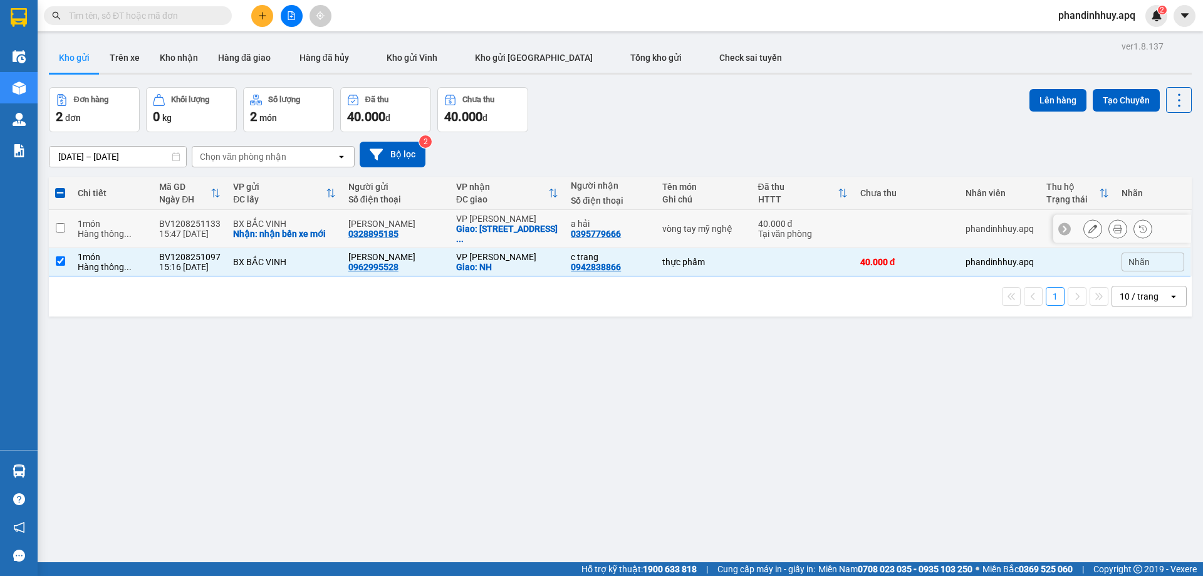
click at [77, 234] on td "1 món Hàng thông ..." at bounding box center [111, 229] width 81 height 38
checkbox input "true"
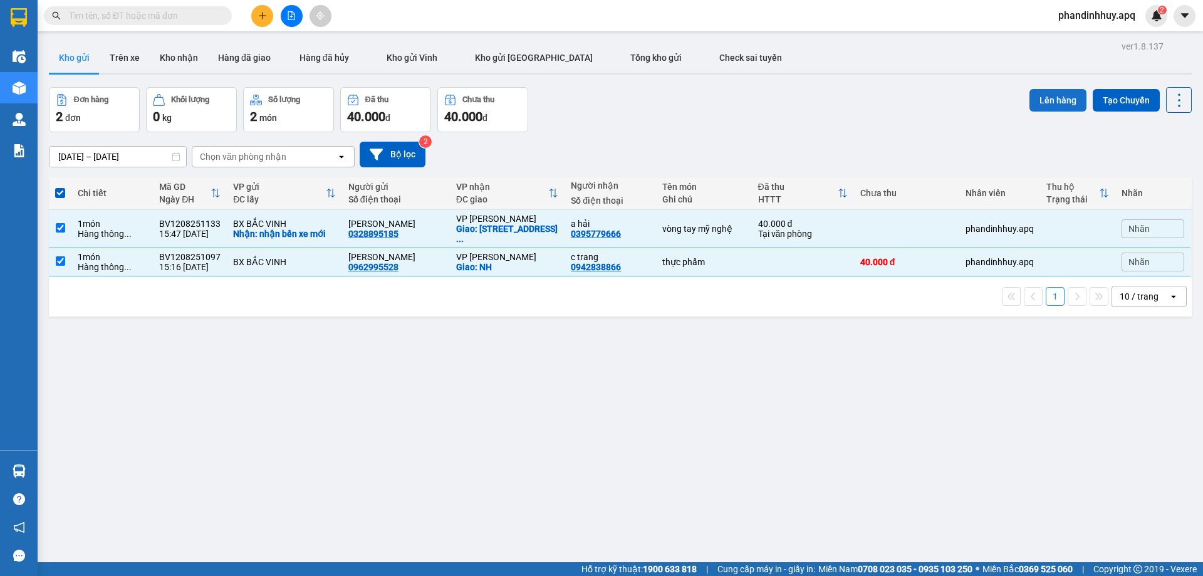
click at [1047, 100] on button "Lên hàng" at bounding box center [1058, 100] width 57 height 23
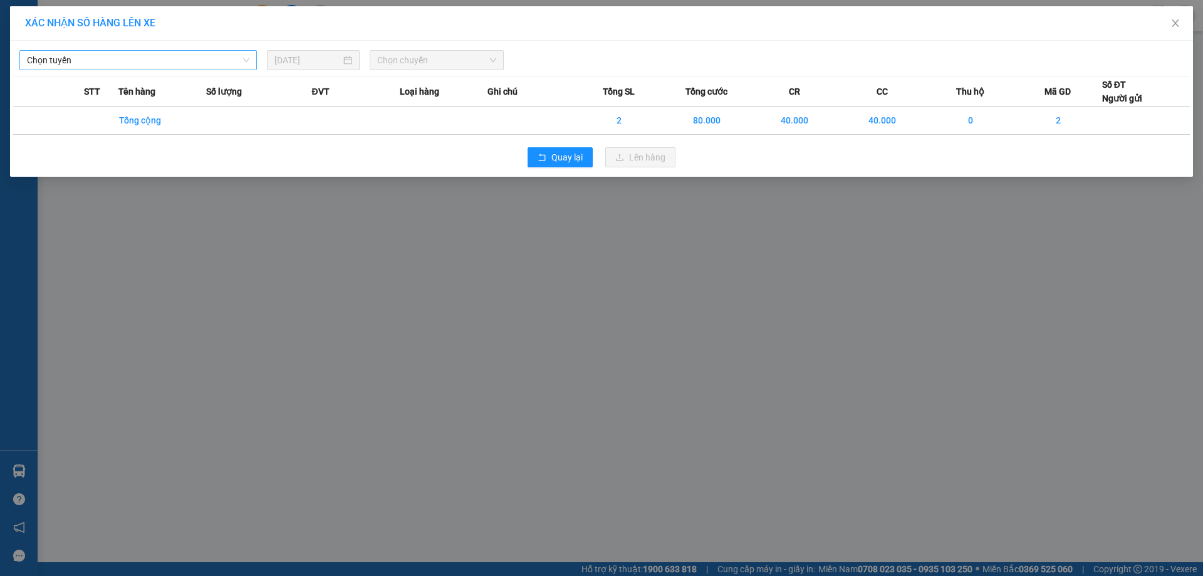
click at [109, 63] on span "Chọn tuyến" at bounding box center [138, 60] width 222 height 19
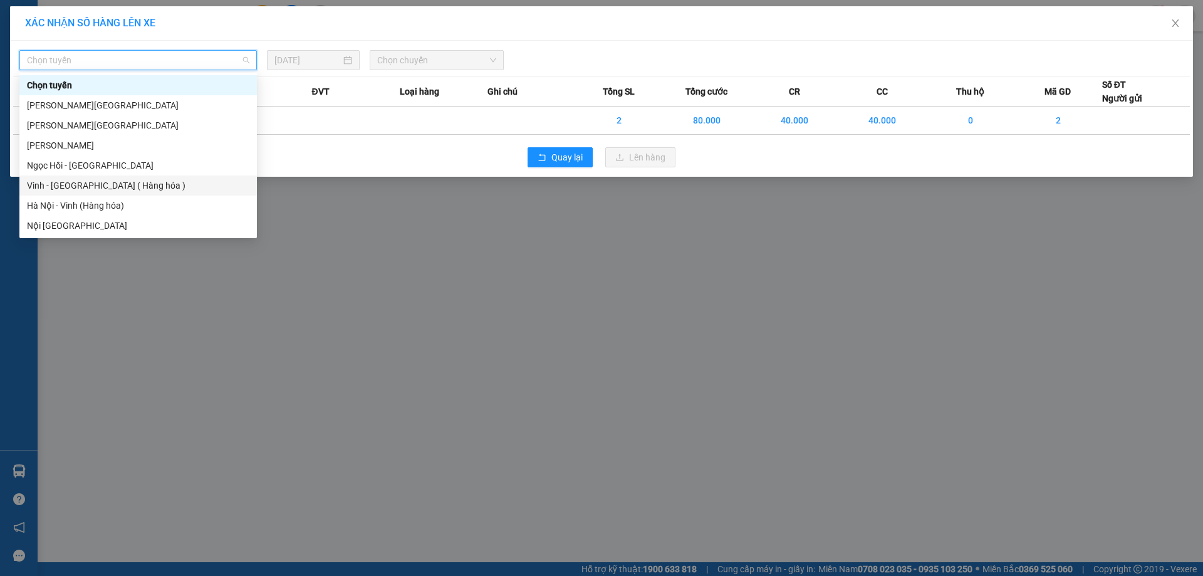
click at [96, 182] on div "Vinh - [GEOGRAPHIC_DATA] ( Hàng hóa )" at bounding box center [138, 186] width 222 height 14
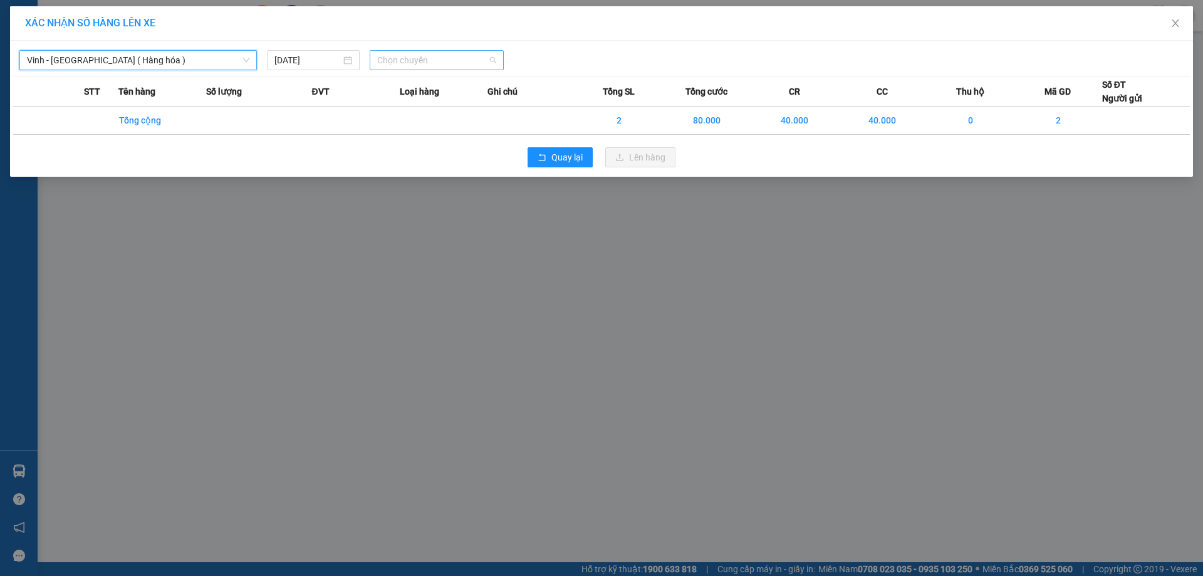
click at [489, 56] on span "Chọn chuyến" at bounding box center [436, 60] width 119 height 19
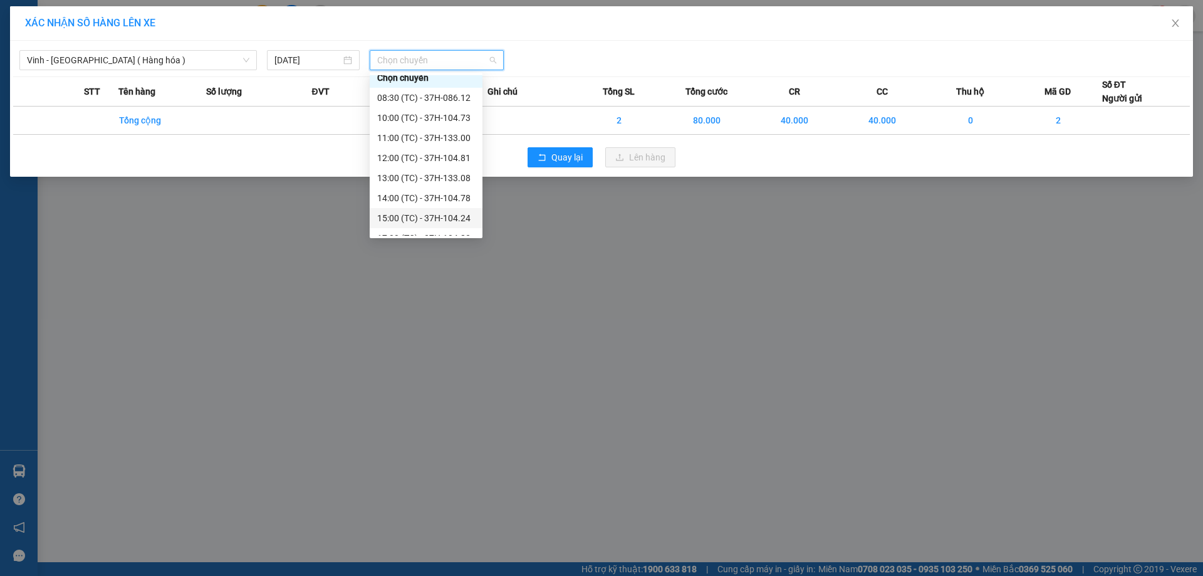
scroll to position [20, 0]
click at [450, 226] on div "17:00 (TC) - 37H-104.82" at bounding box center [426, 226] width 98 height 14
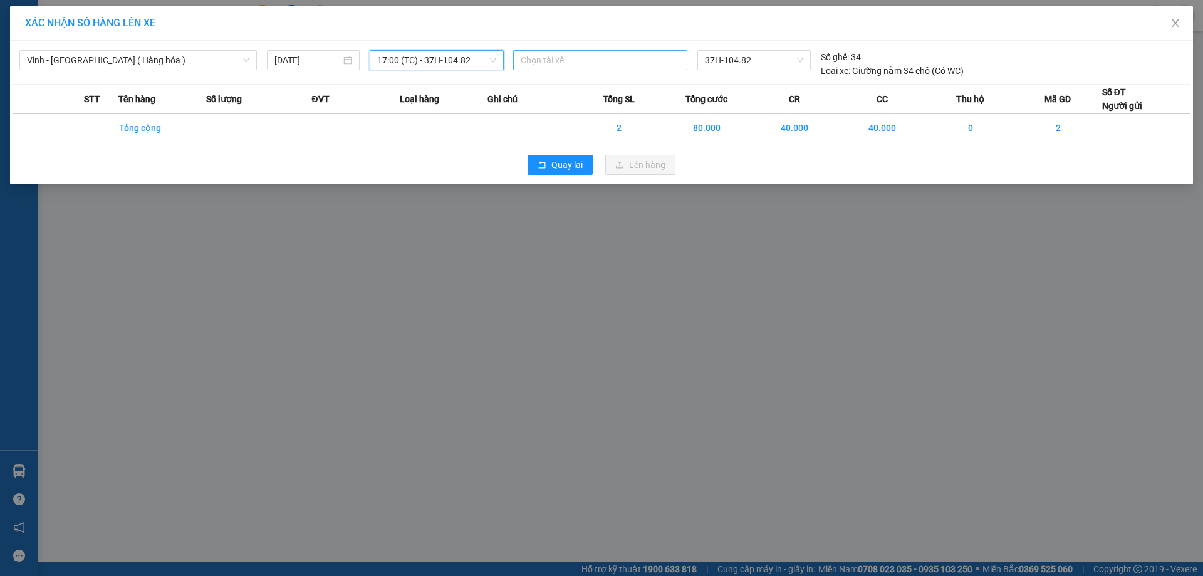
click at [596, 52] on div "Chọn tài xế" at bounding box center [600, 60] width 174 height 20
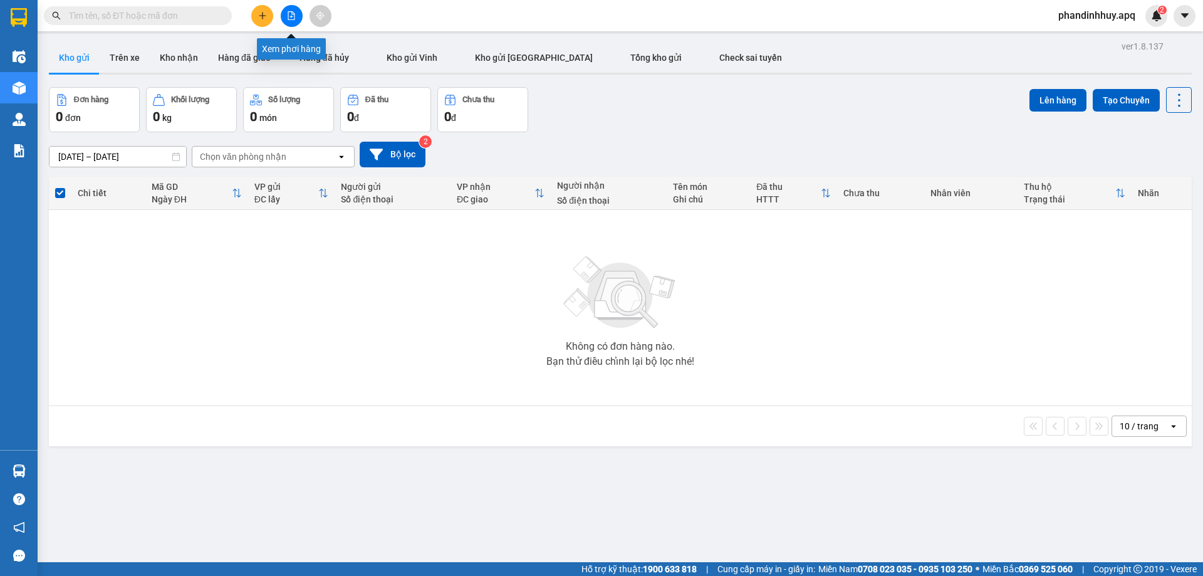
click at [290, 14] on icon "file-add" at bounding box center [291, 15] width 9 height 9
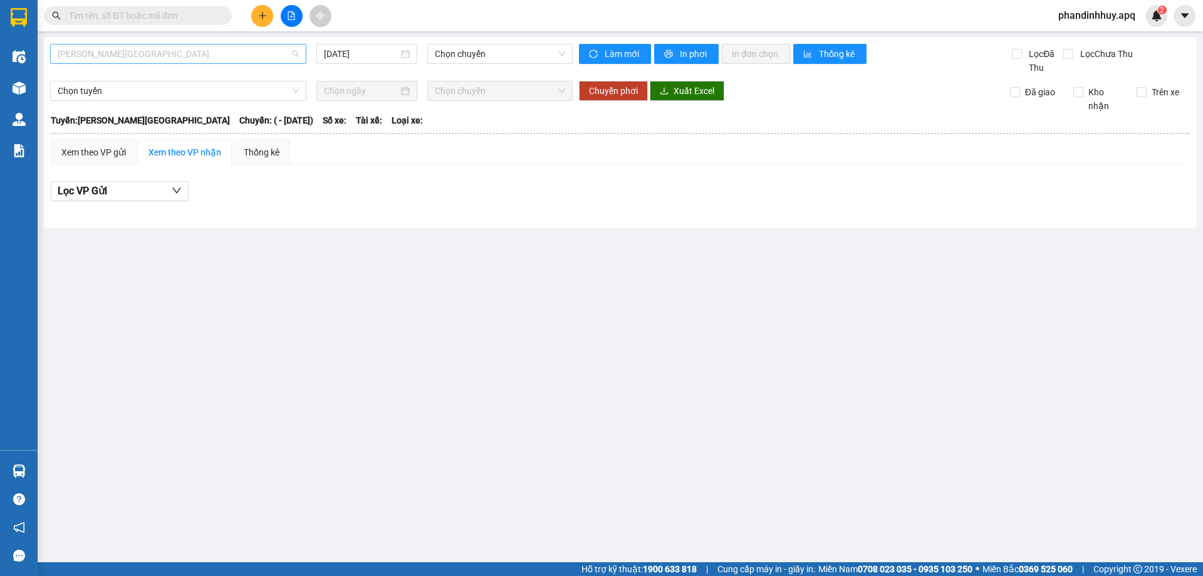
click at [165, 55] on span "[PERSON_NAME][GEOGRAPHIC_DATA]" at bounding box center [178, 53] width 241 height 19
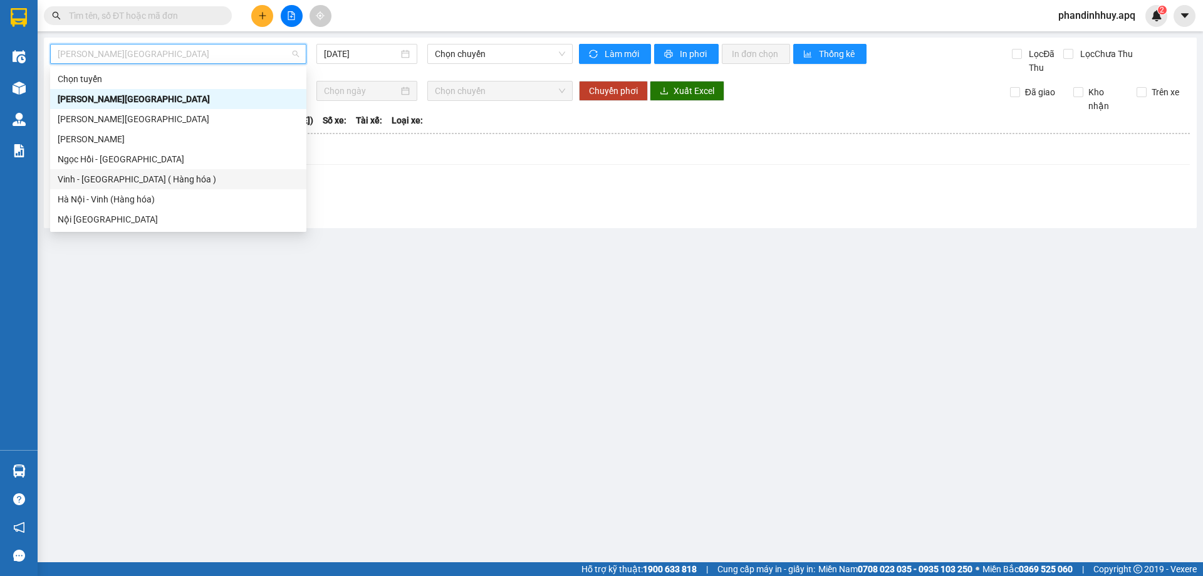
click at [124, 183] on div "Vinh - [GEOGRAPHIC_DATA] ( Hàng hóa )" at bounding box center [178, 179] width 241 height 14
type input "[DATE]"
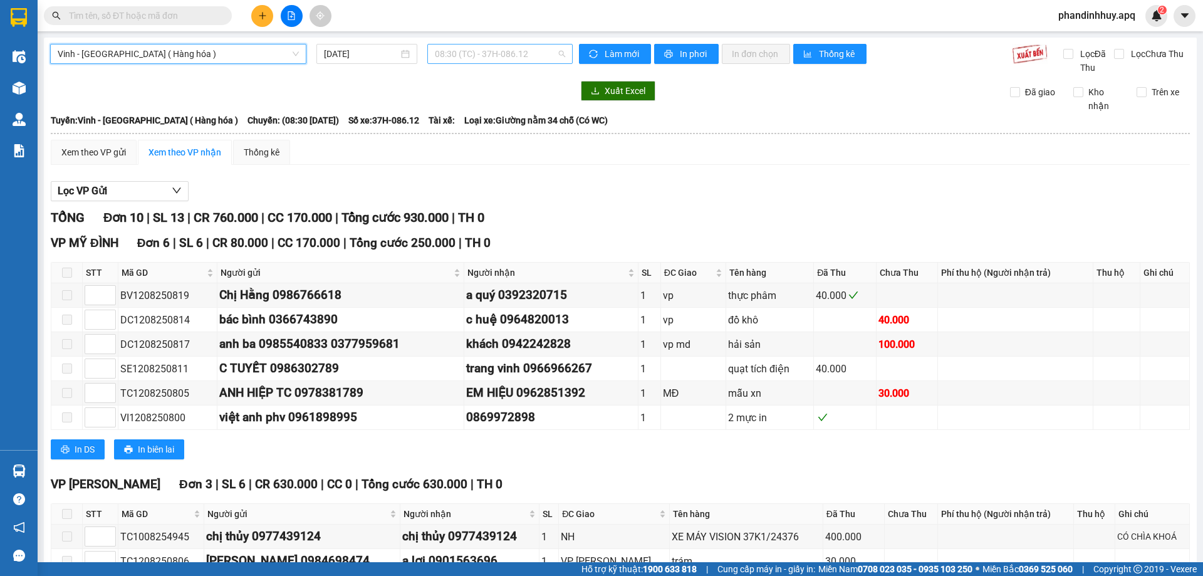
click at [562, 53] on div "08:30 (TC) - 37H-086.12" at bounding box center [499, 54] width 145 height 20
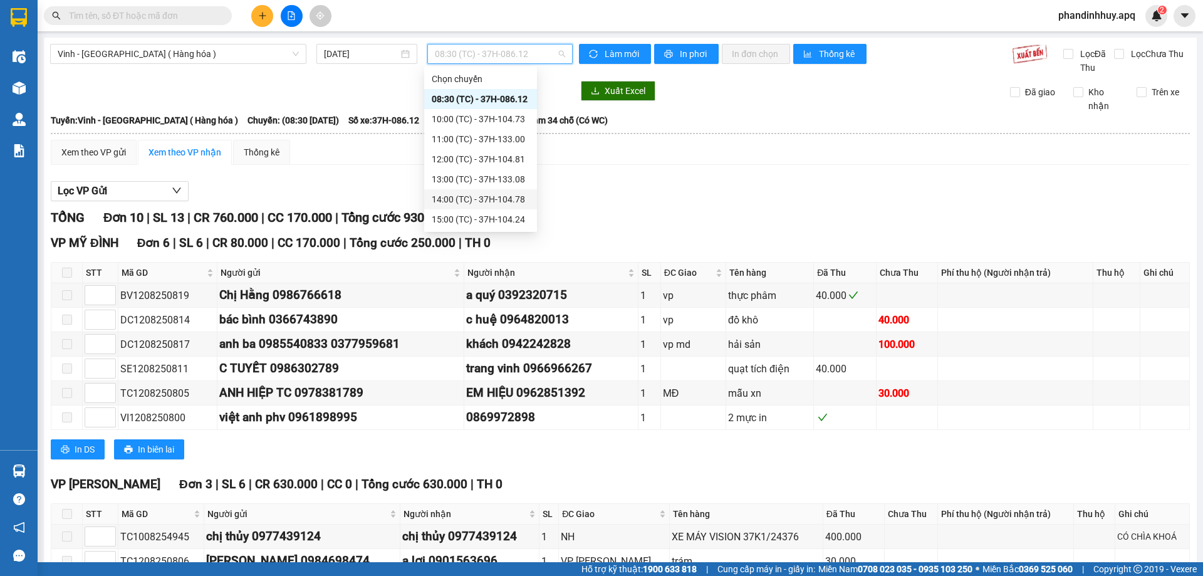
scroll to position [20, 0]
click at [510, 215] on div "17:00 (TC) - 37H-104.82" at bounding box center [481, 219] width 98 height 14
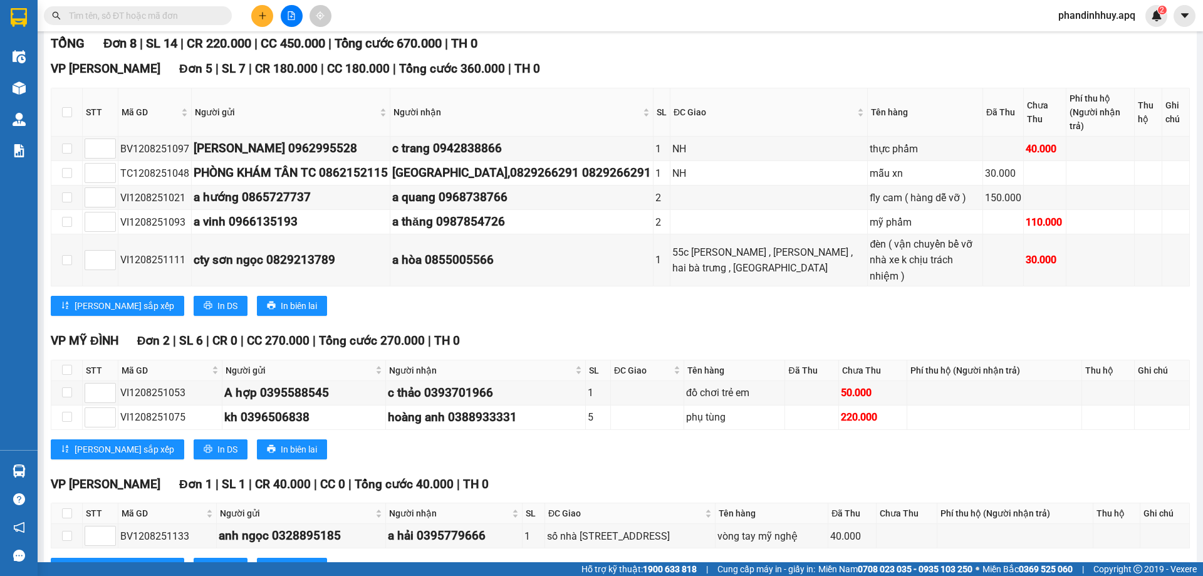
scroll to position [188, 0]
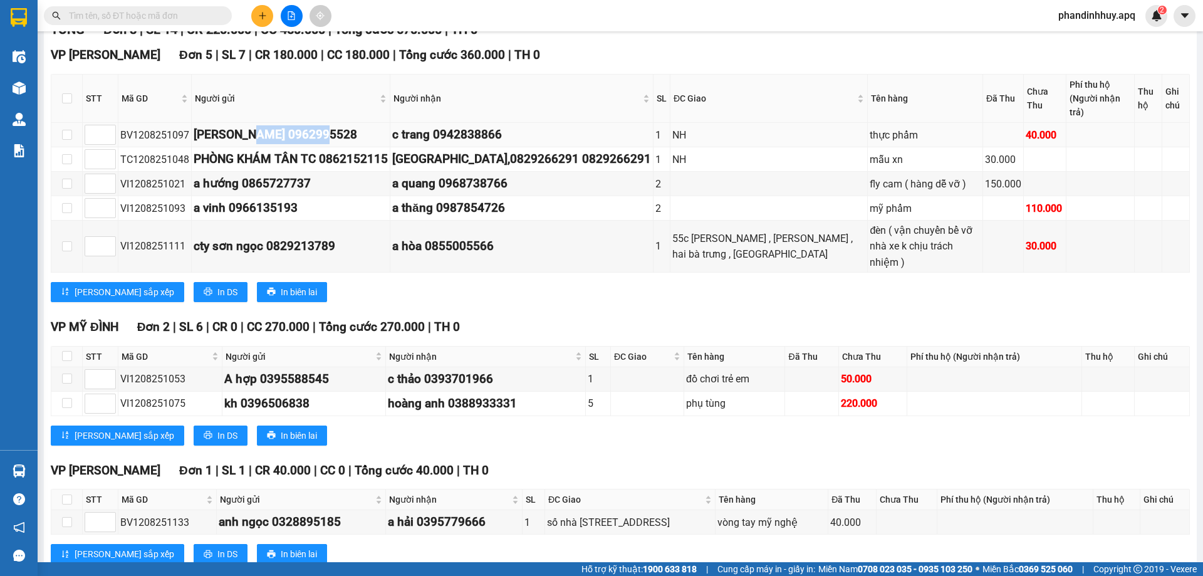
drag, startPoint x: 244, startPoint y: 120, endPoint x: 367, endPoint y: 121, distance: 122.9
click at [367, 125] on div "[PERSON_NAME] 0962995528" at bounding box center [291, 134] width 194 height 19
copy div "0962995528"
paste input "0962995528"
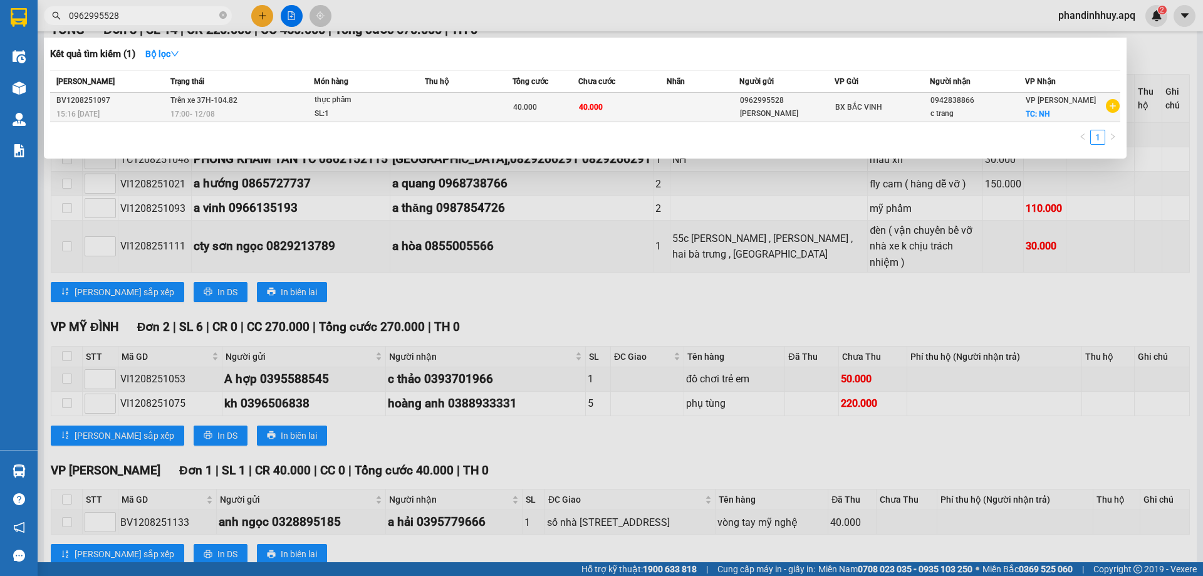
type input "0962995528"
click at [271, 109] on div "17:00 [DATE]" at bounding box center [241, 114] width 143 height 14
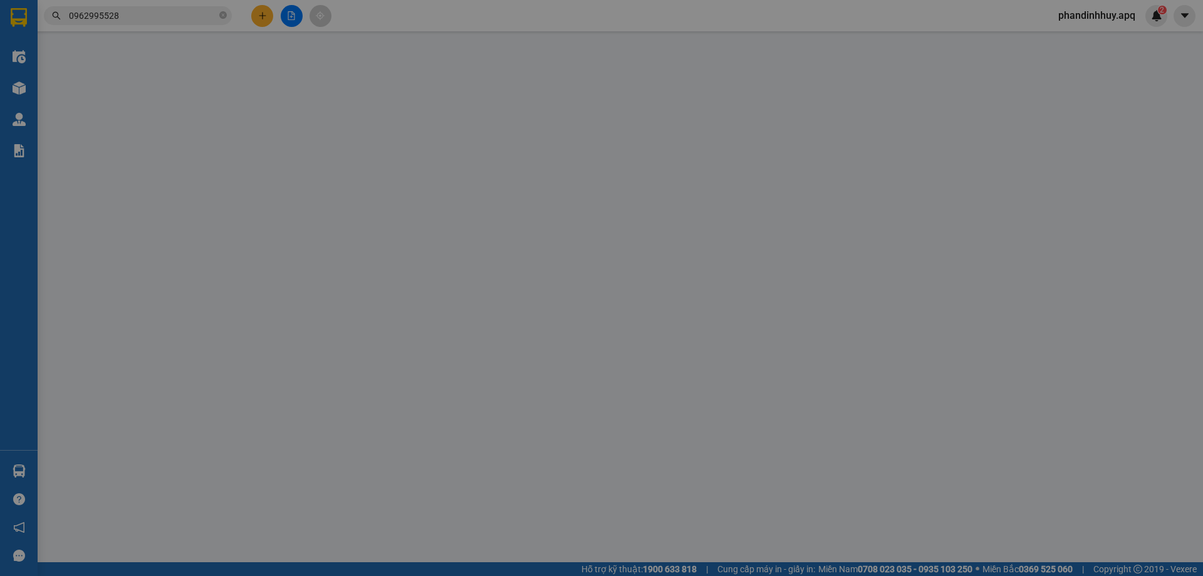
type input "0962995528"
type input "[PERSON_NAME]"
type input "0942838866"
type input "c trang"
checkbox input "true"
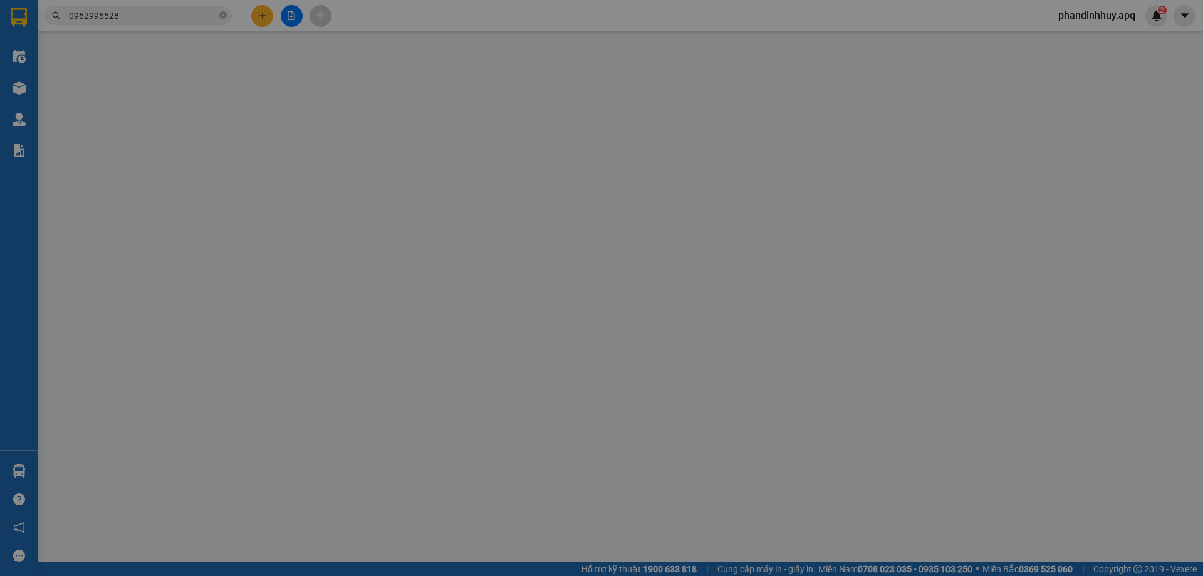
type input "NH"
type input "40.000"
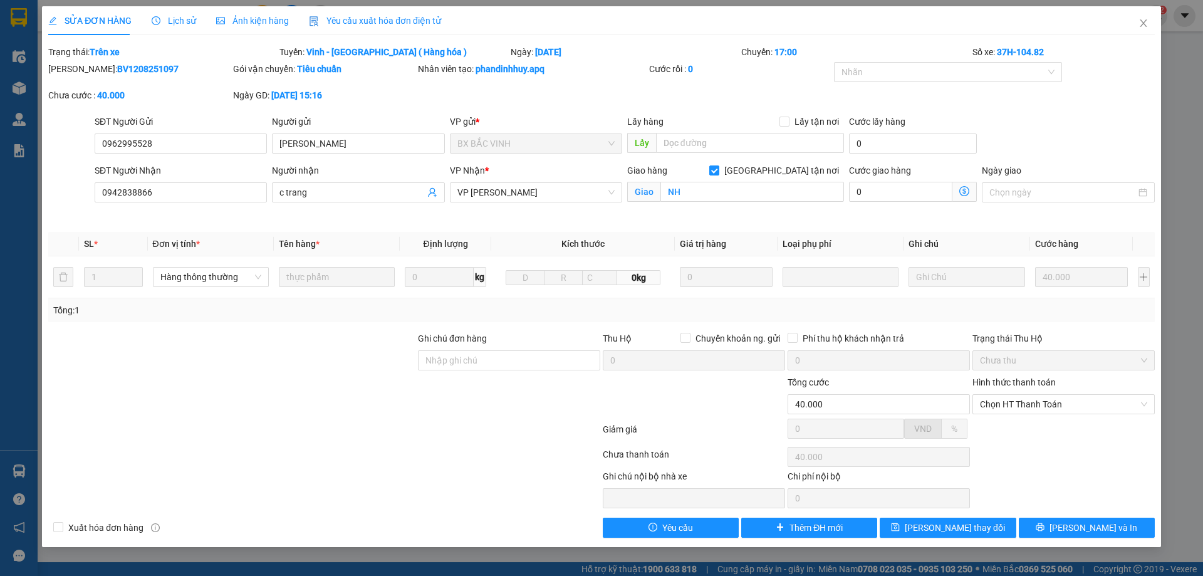
click at [179, 19] on span "Lịch sử" at bounding box center [174, 21] width 44 height 10
